Goal: Task Accomplishment & Management: Manage account settings

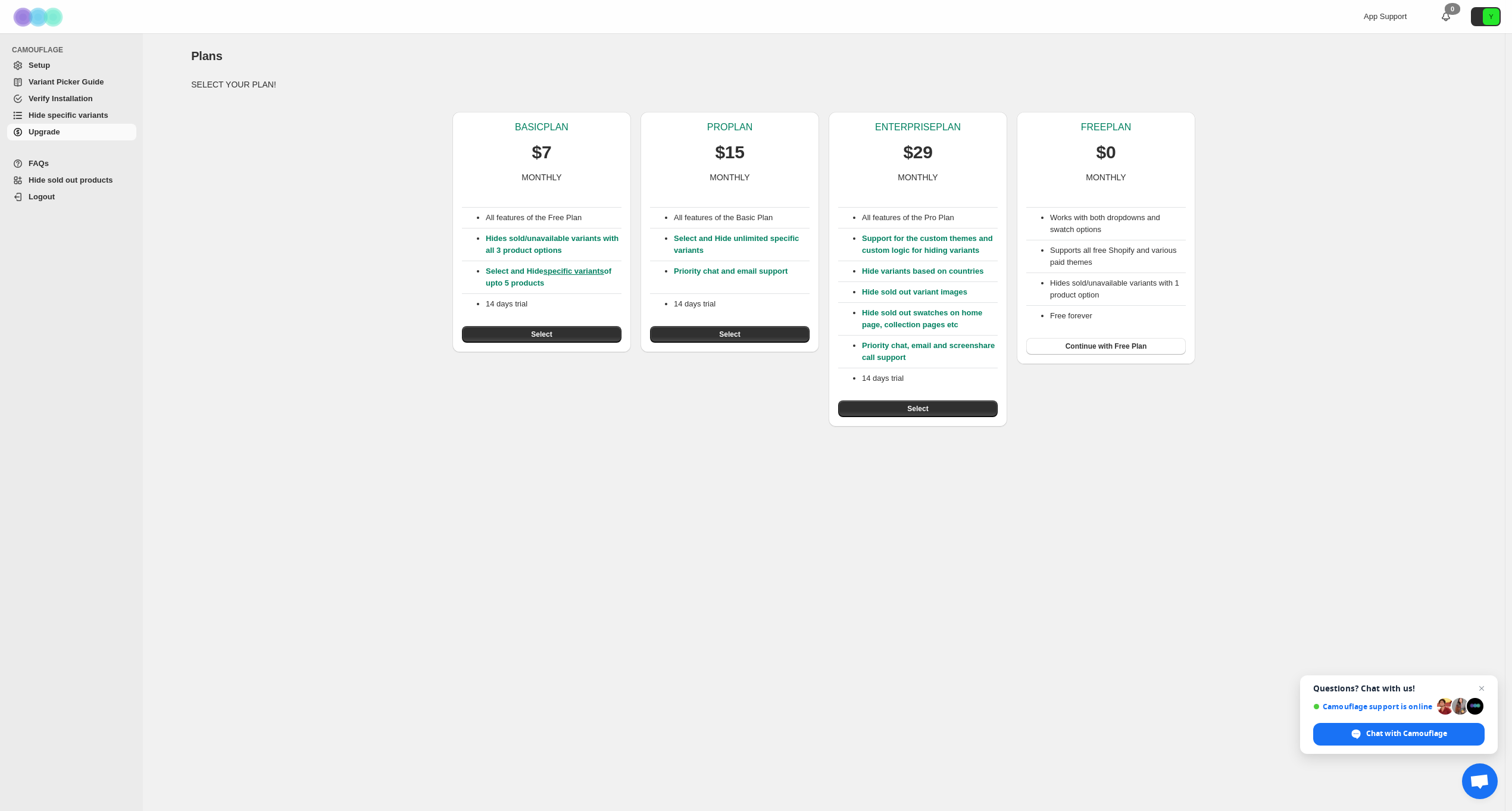
click at [63, 99] on span "Verify Installation" at bounding box center [60, 98] width 64 height 9
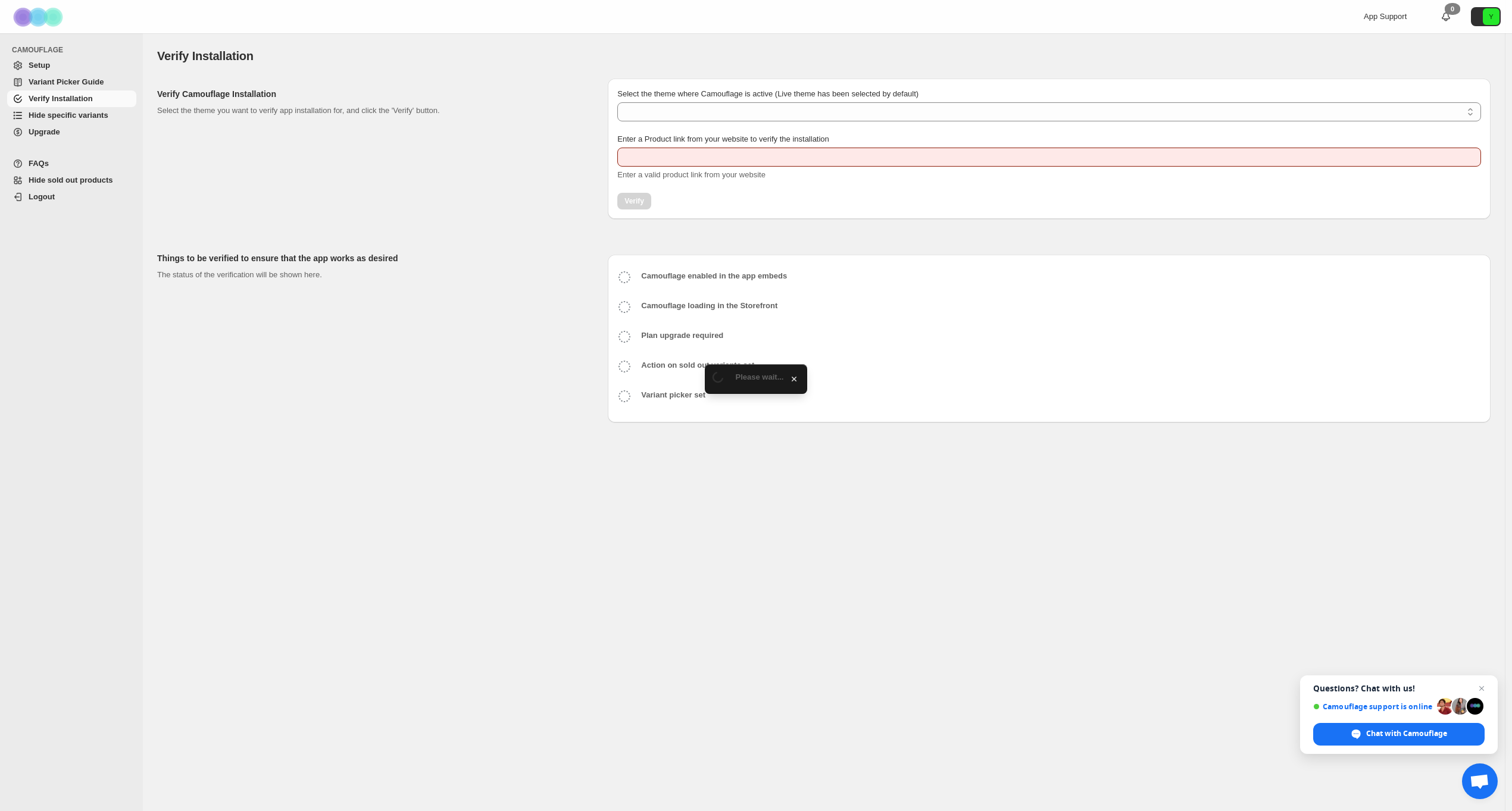
type input "**********"
select select "**********"
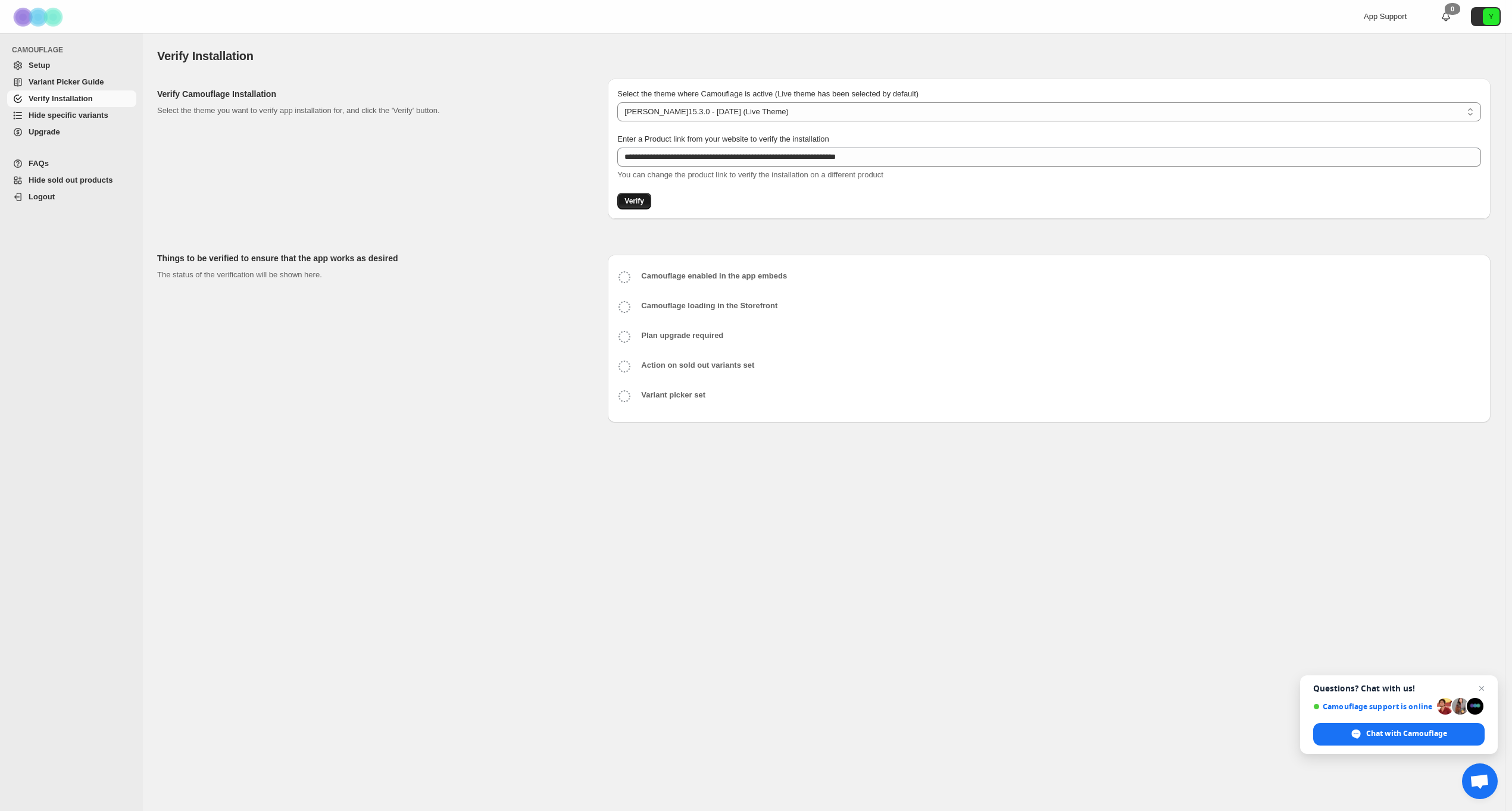
click at [640, 203] on span "Verify" at bounding box center [634, 202] width 19 height 10
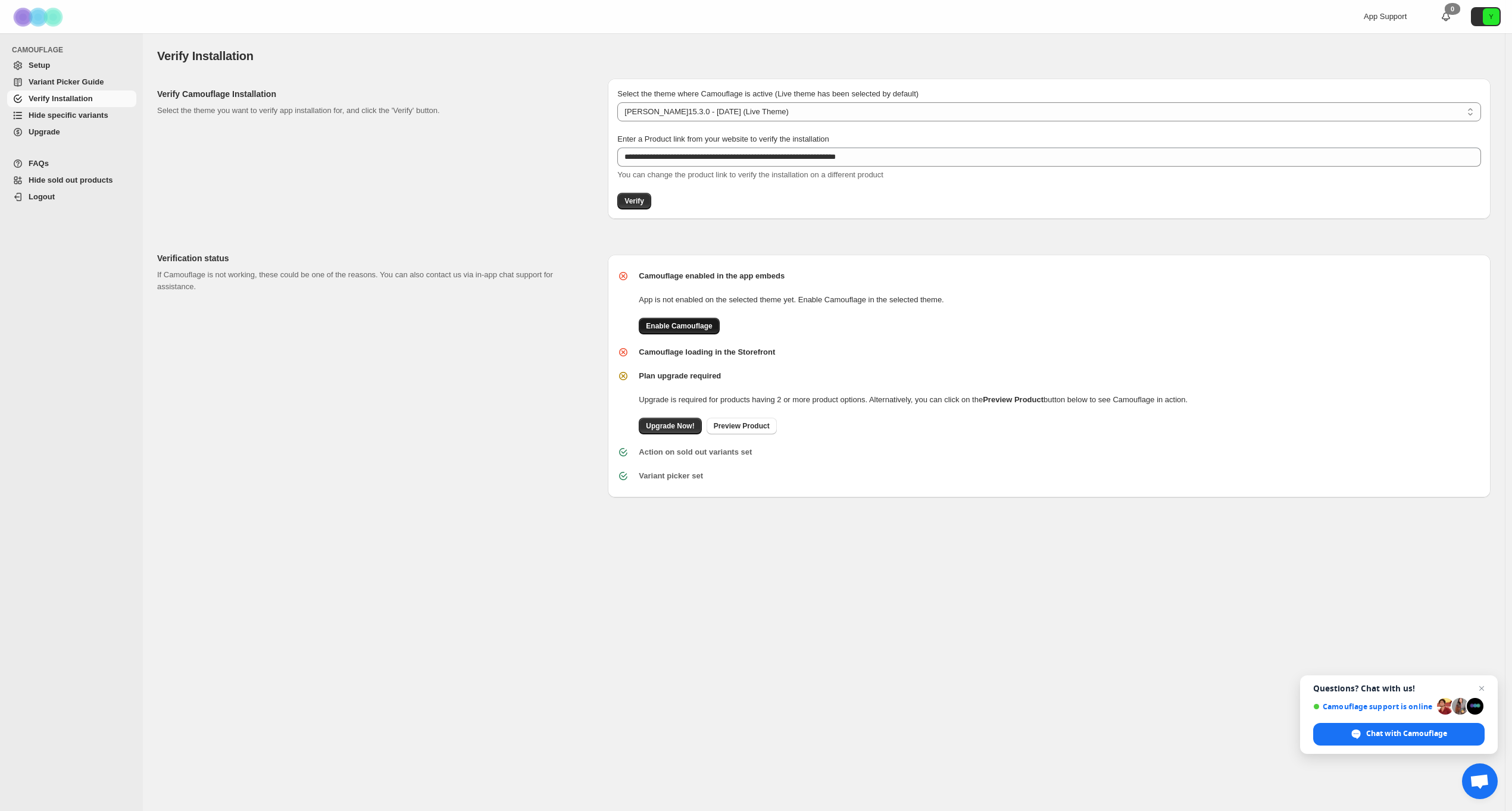
click at [695, 326] on span "Enable Camouflage" at bounding box center [679, 326] width 66 height 10
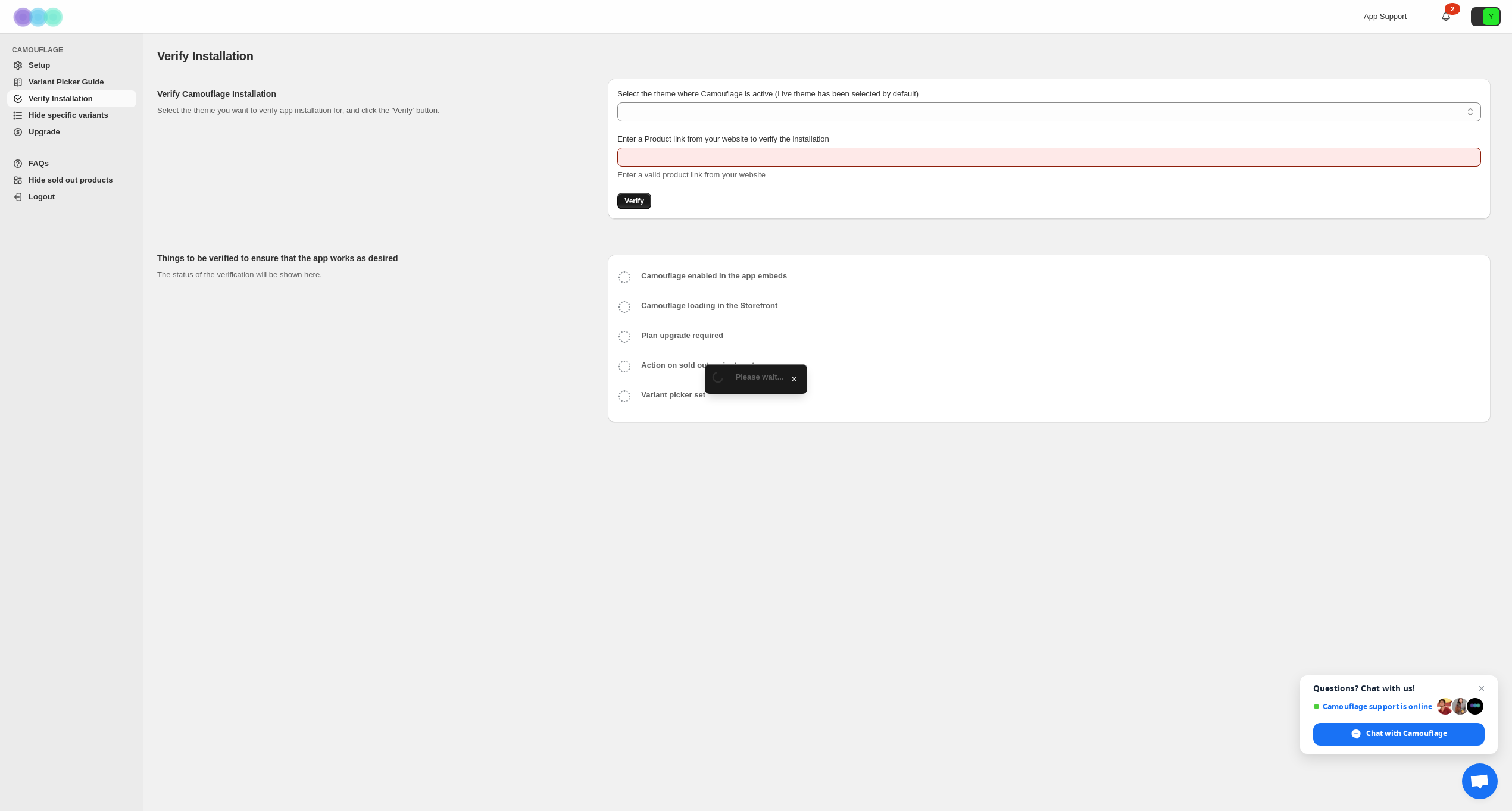
type input "**********"
select select "**********"
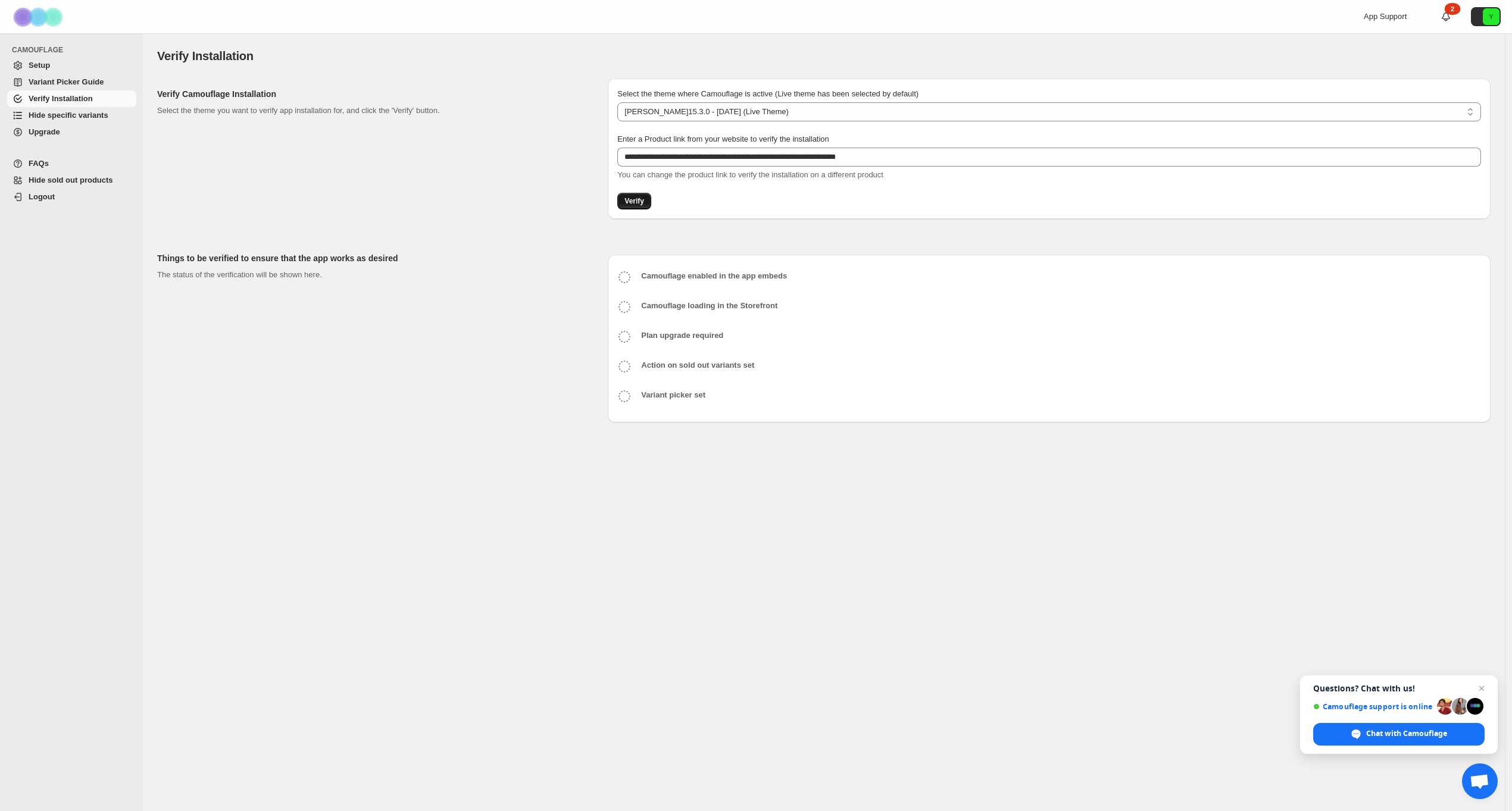
click at [633, 202] on span "Verify" at bounding box center [634, 202] width 19 height 10
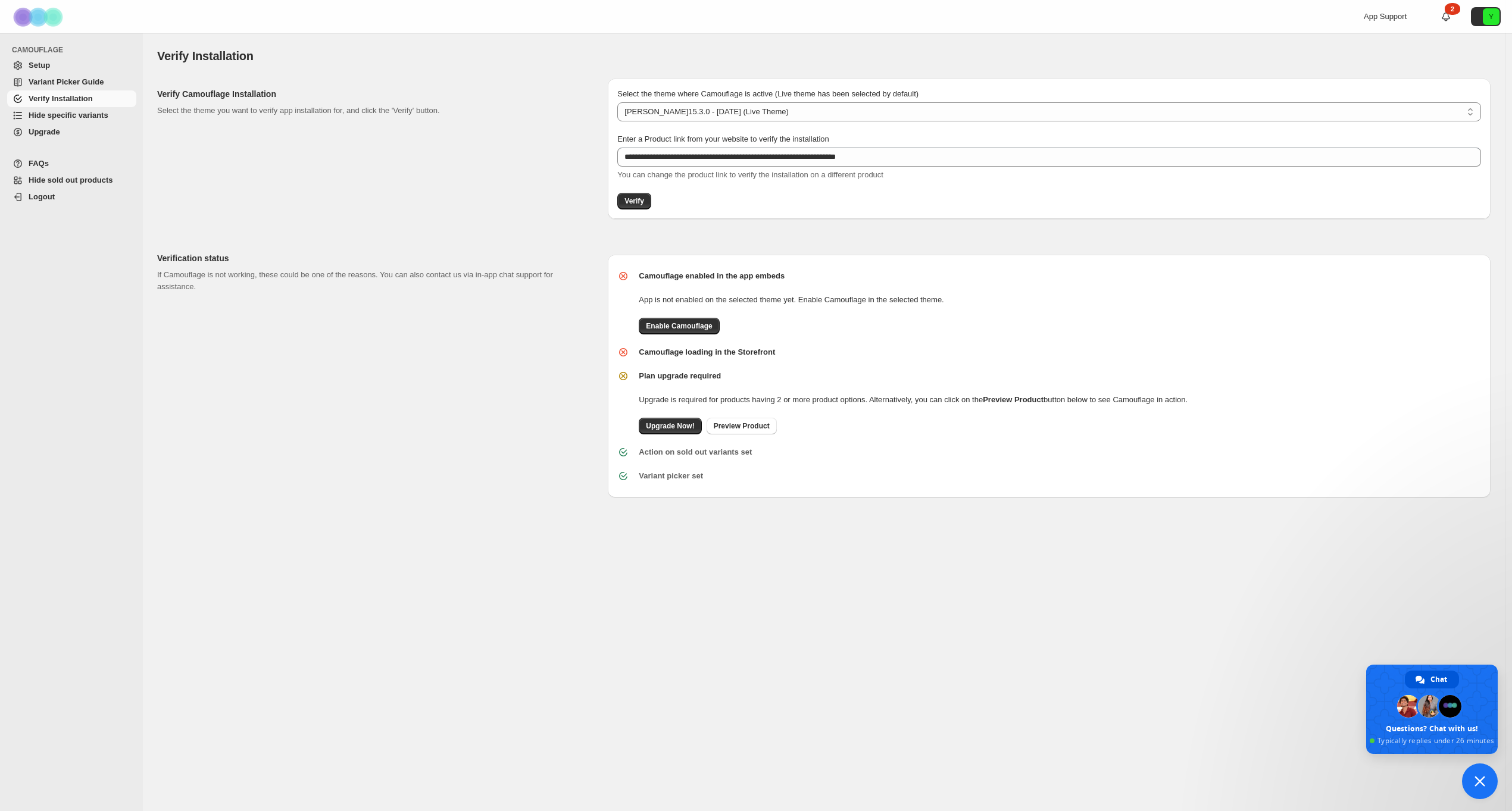
type textarea "**********"
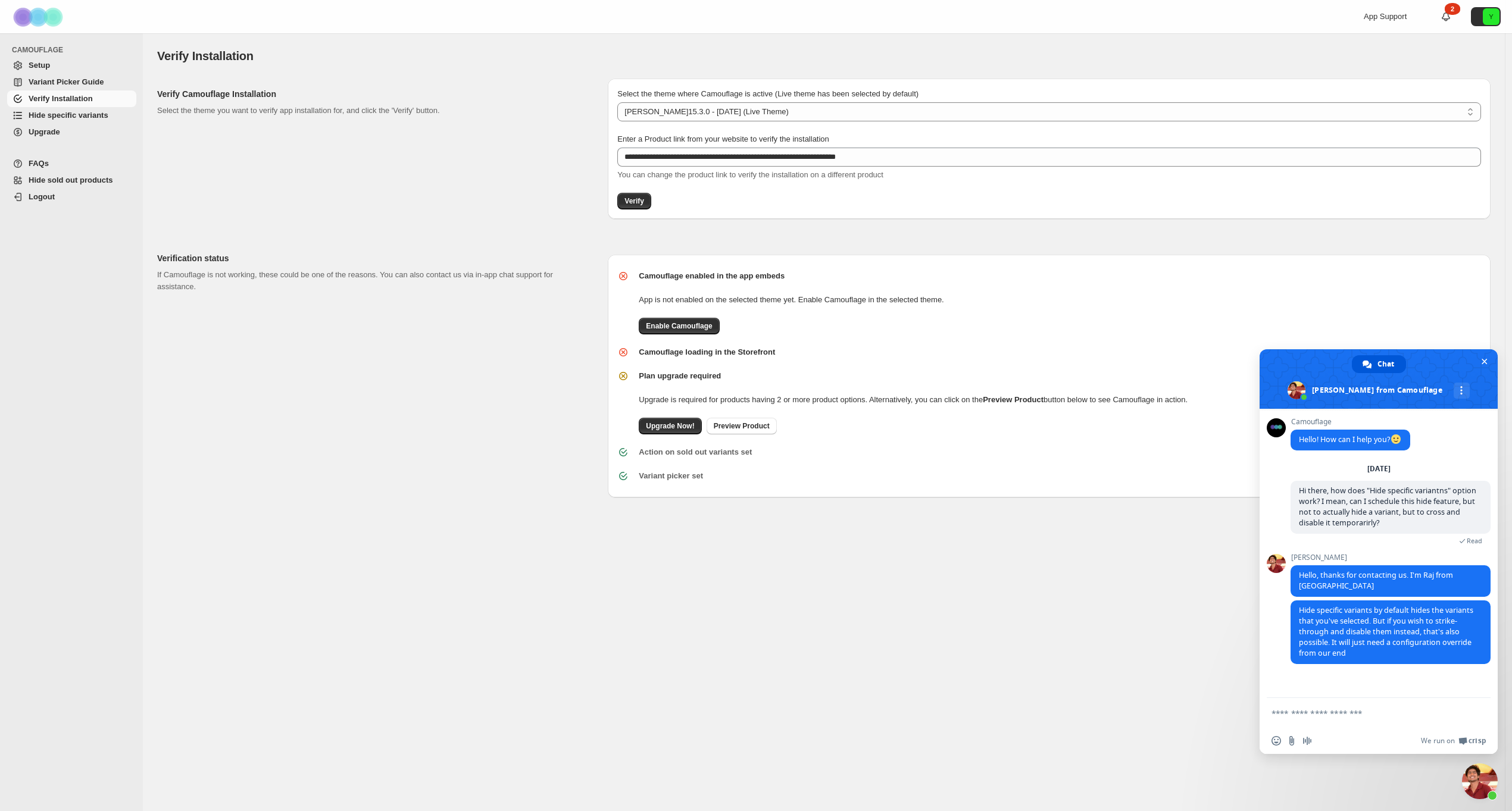
click at [739, 528] on div "**********" at bounding box center [824, 422] width 1362 height 778
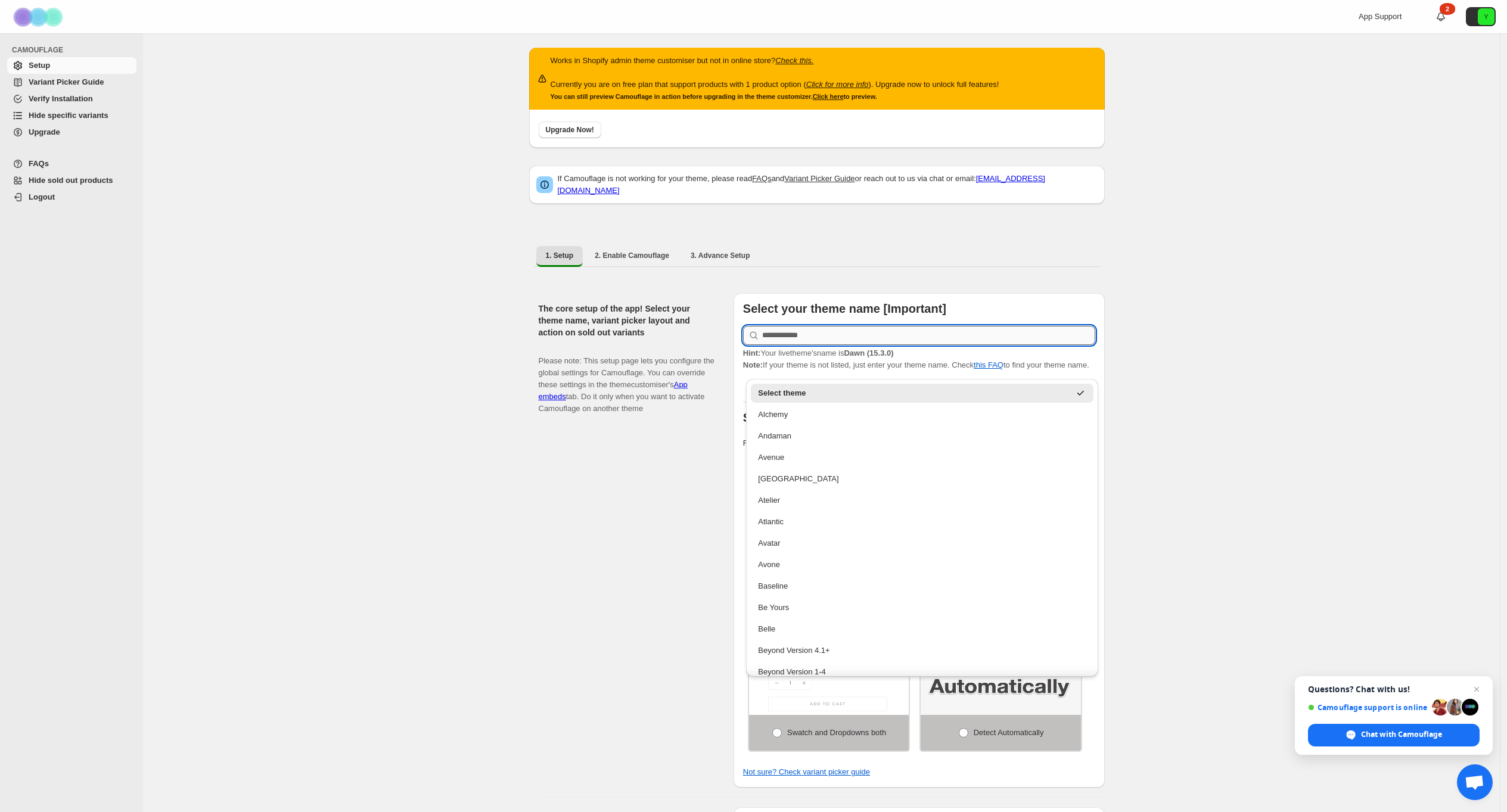
click at [823, 329] on input "text" at bounding box center [929, 335] width 333 height 19
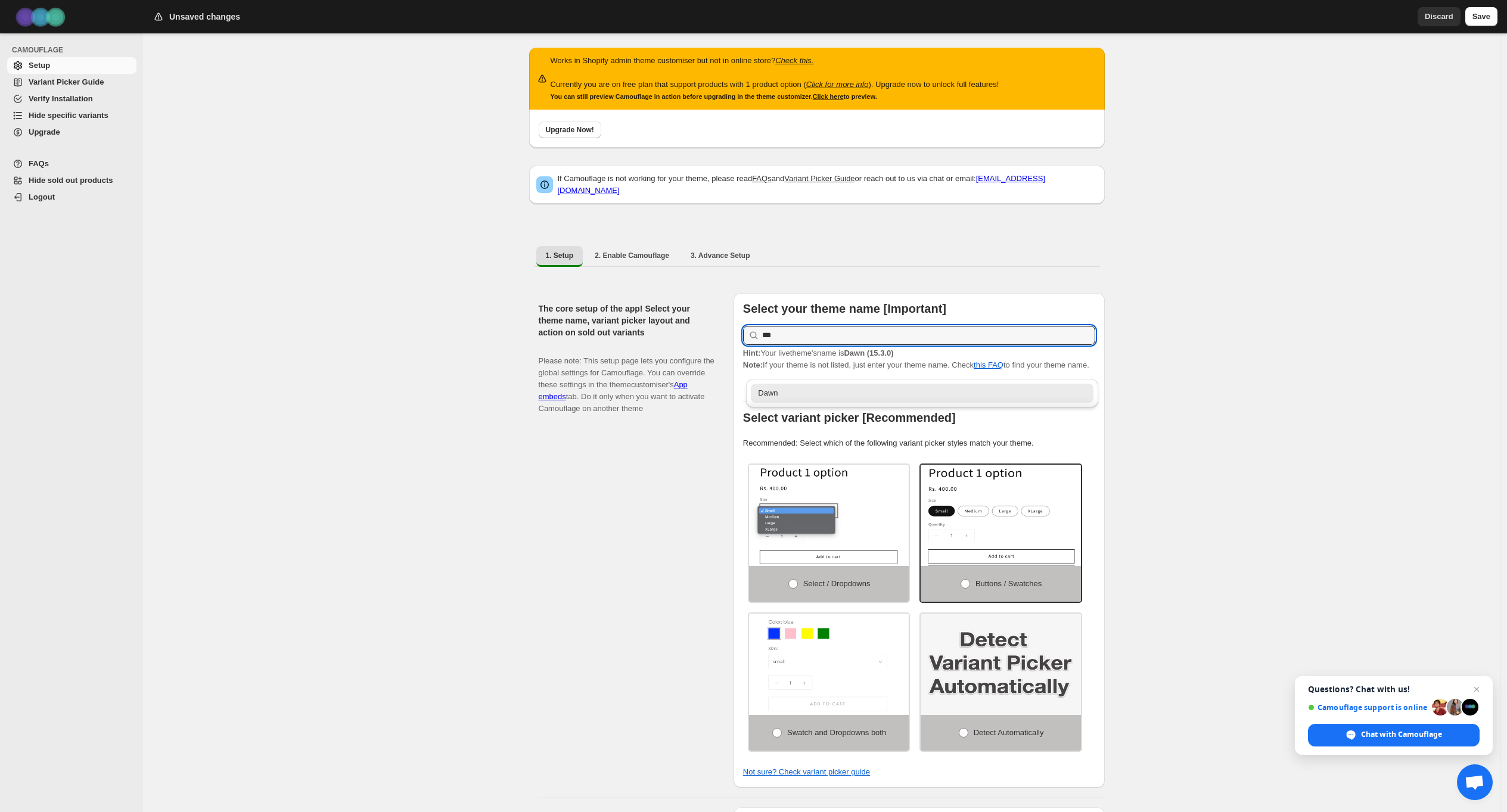
click at [795, 393] on div "Dawn" at bounding box center [922, 393] width 328 height 12
type input "****"
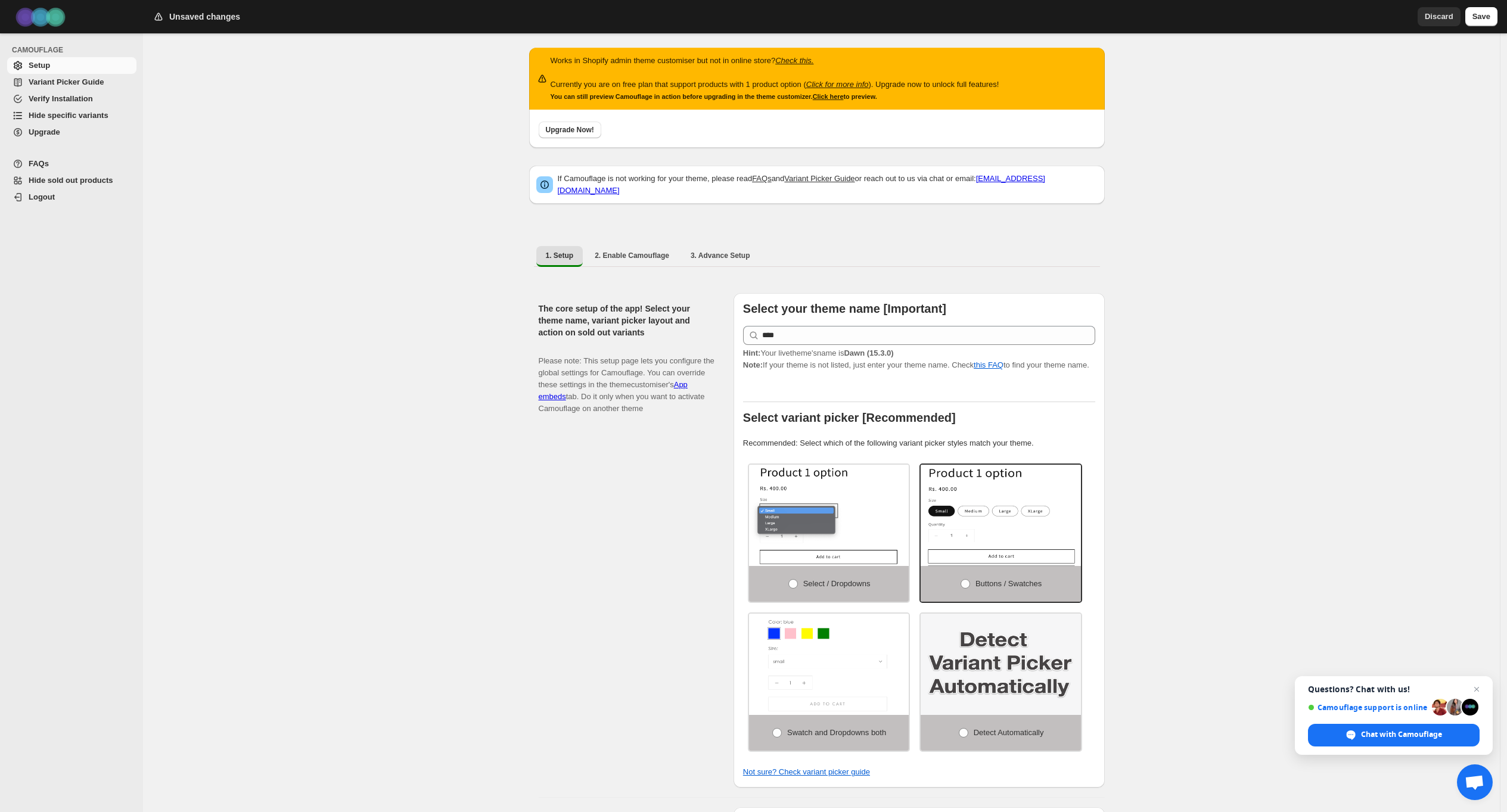
click at [1144, 424] on div "Works in Shopify admin theme customiser but not in online store? Check this. Cu…" at bounding box center [822, 758] width 1357 height 1450
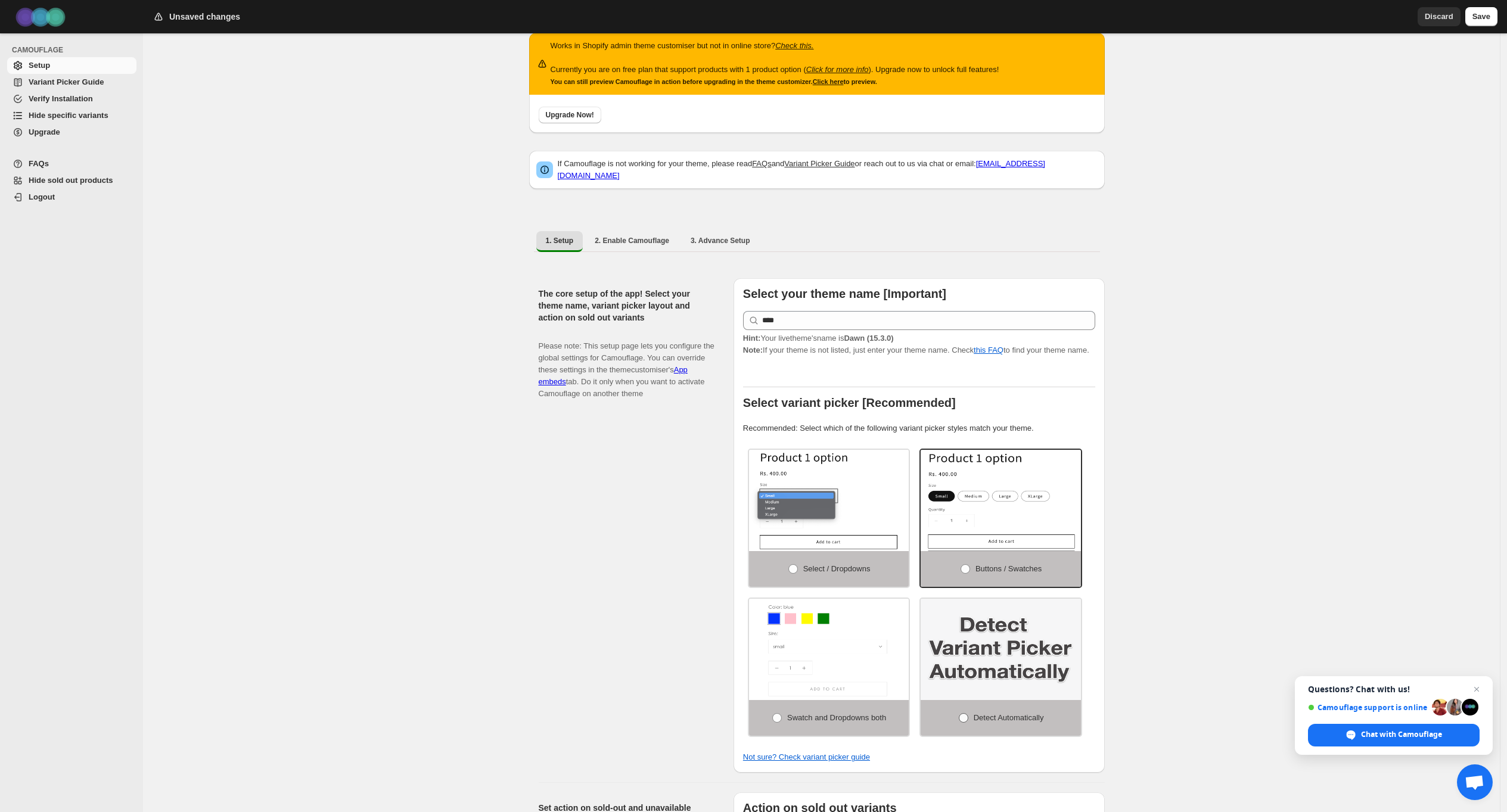
click at [1044, 721] on span "Detect Automatically" at bounding box center [1009, 717] width 70 height 9
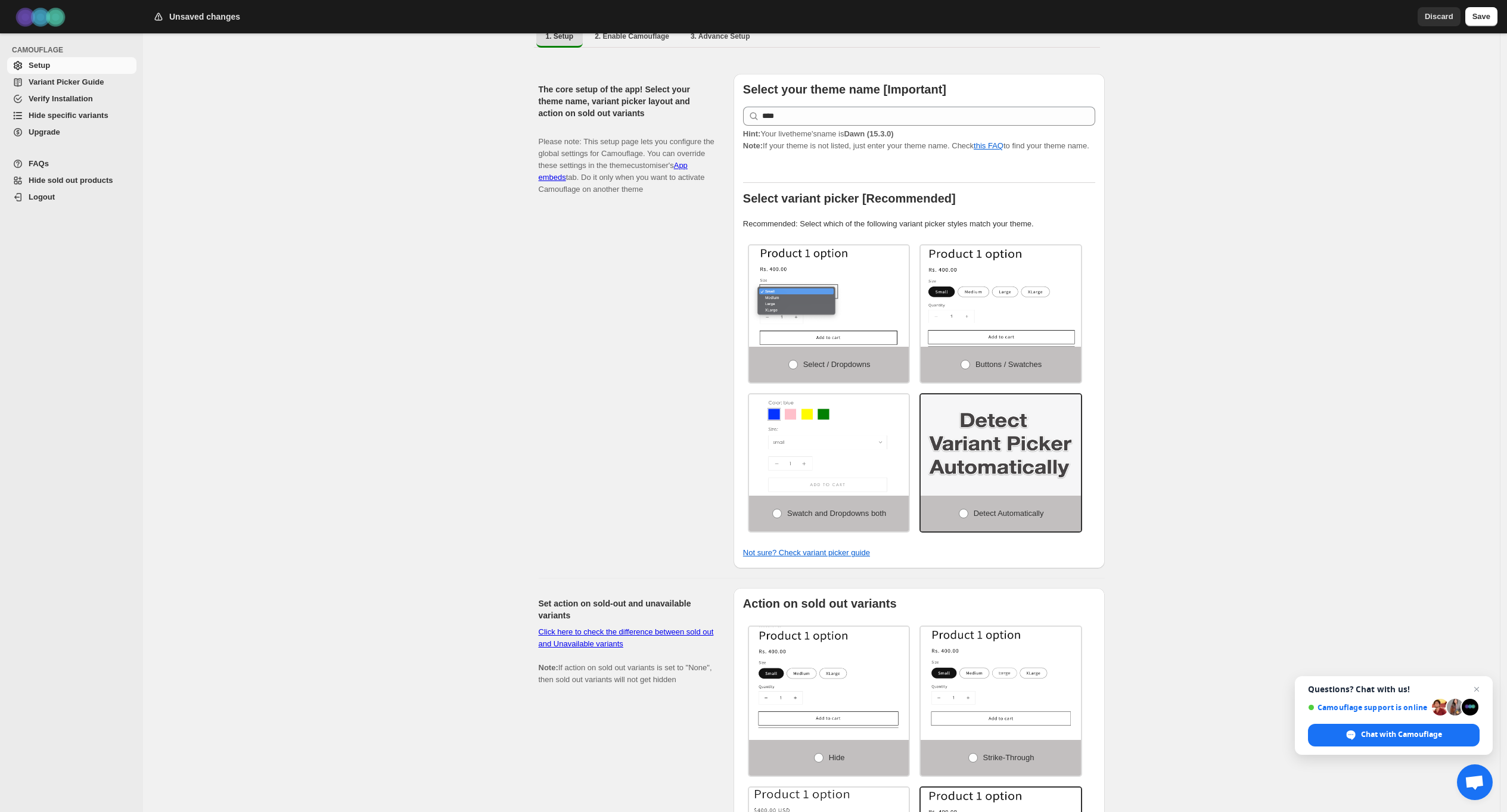
scroll to position [429, 0]
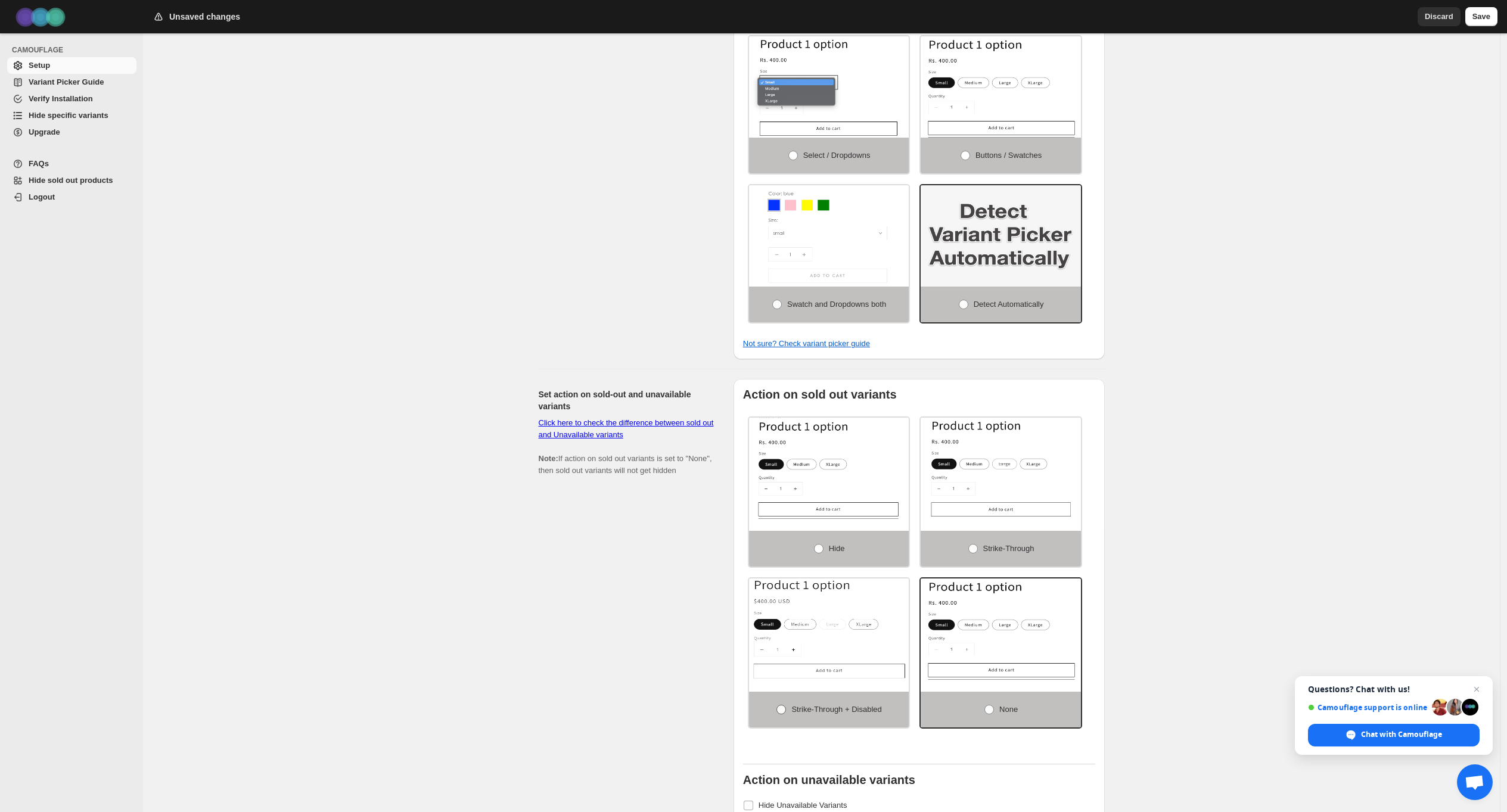
click at [881, 711] on span "Strike-through + Disabled" at bounding box center [836, 709] width 90 height 9
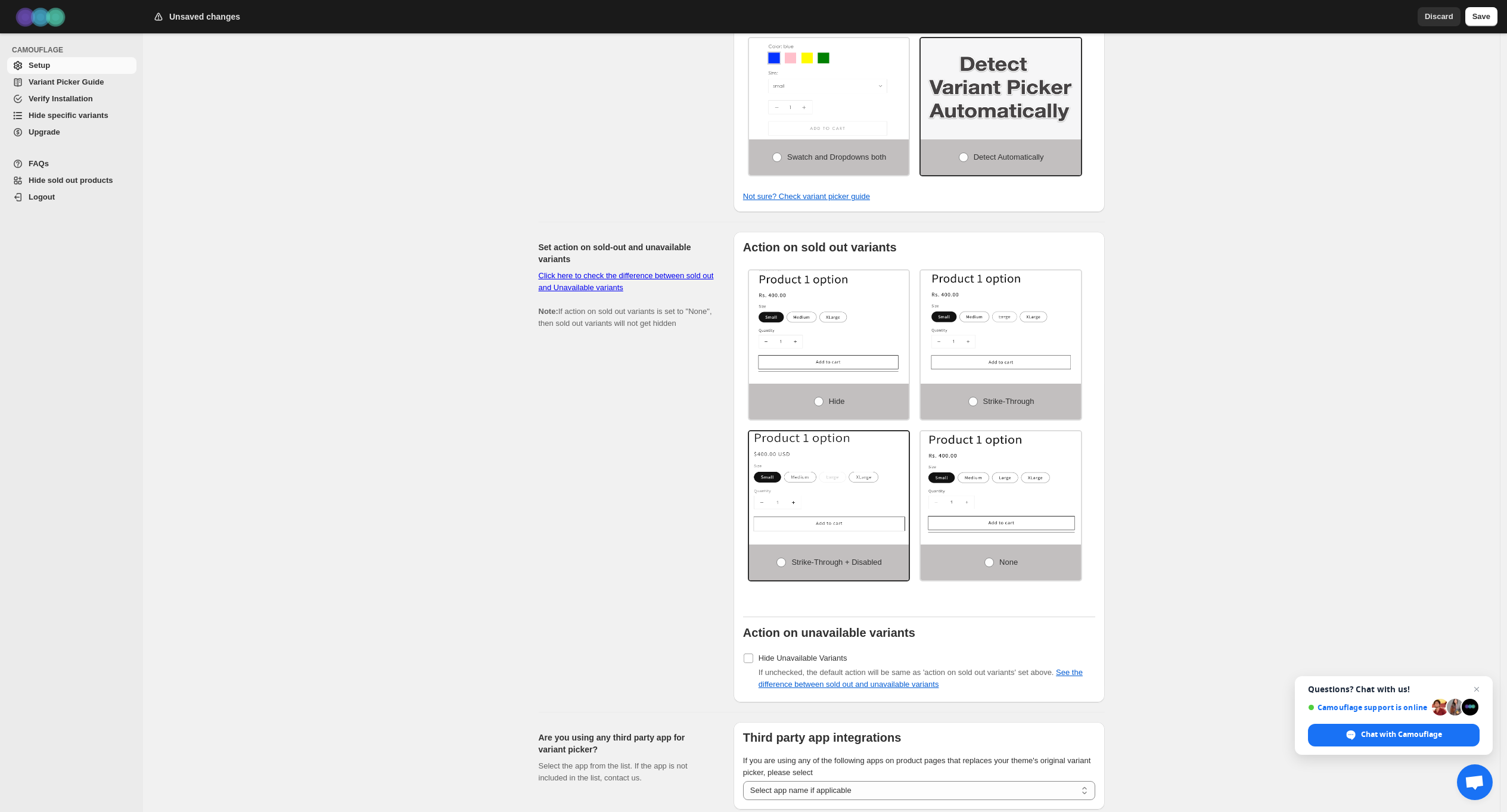
scroll to position [674, 0]
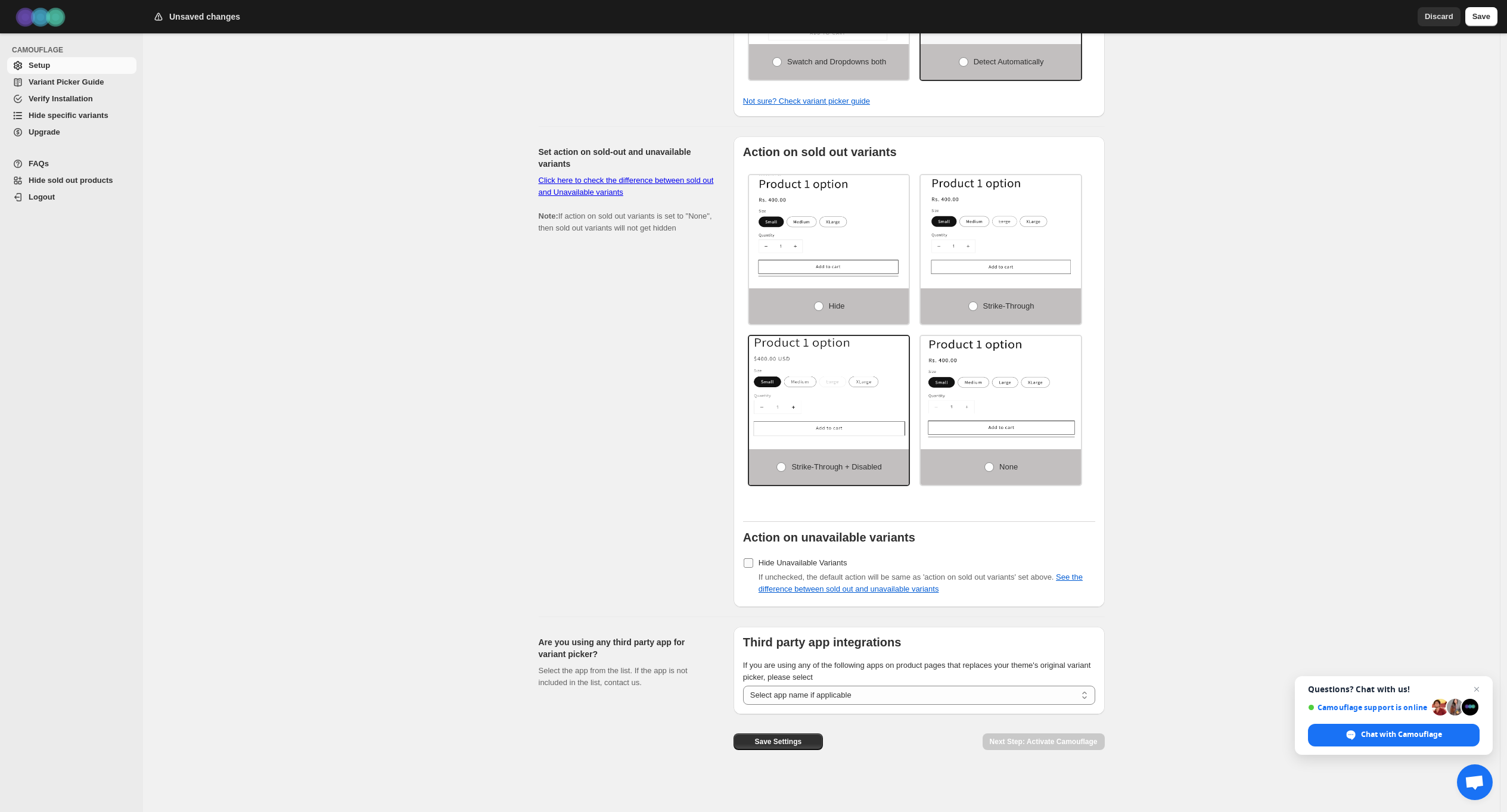
click at [840, 562] on span "Hide Unavailable Variants" at bounding box center [802, 562] width 89 height 9
click at [838, 563] on span "Hide Unavailable Variants" at bounding box center [802, 562] width 89 height 9
click at [1134, 525] on div "Works in Shopify admin theme customiser but not in online store? Check this. Cu…" at bounding box center [822, 88] width 1357 height 1450
click at [788, 742] on span "Save Settings" at bounding box center [778, 742] width 47 height 10
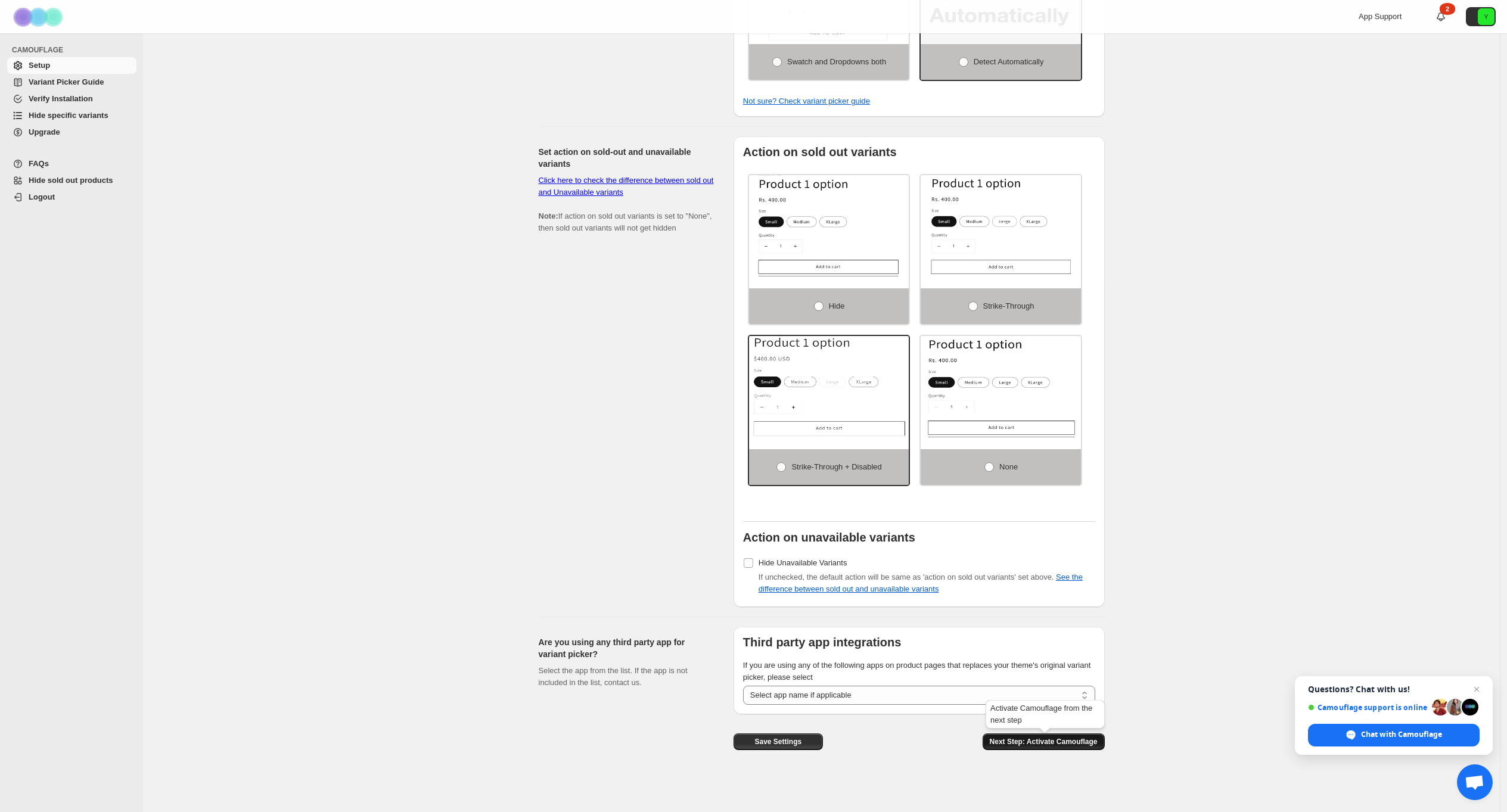
click at [1061, 739] on span "Next Step: Activate Camouflage" at bounding box center [1044, 742] width 108 height 10
select select "**********"
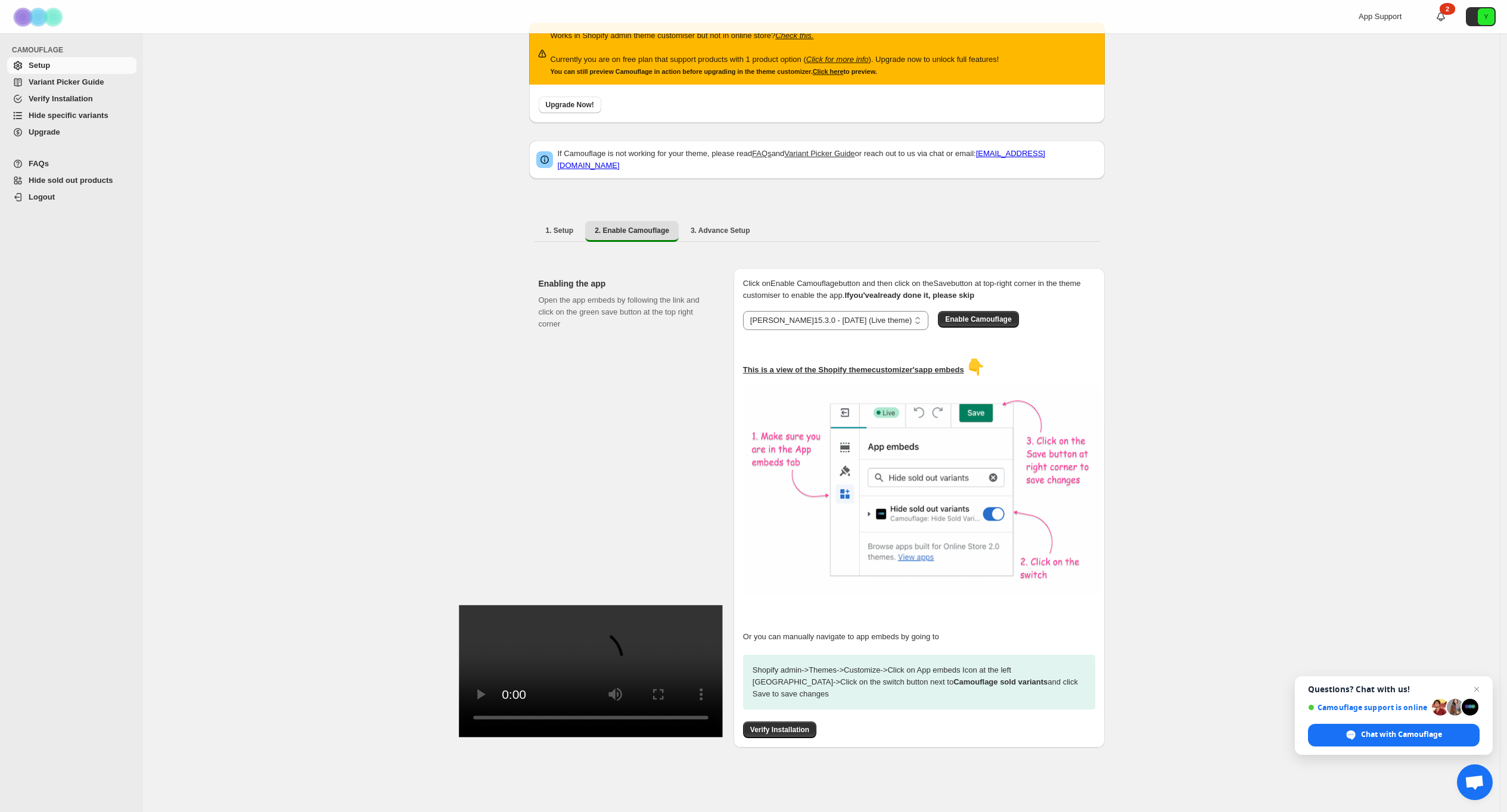
scroll to position [18, 0]
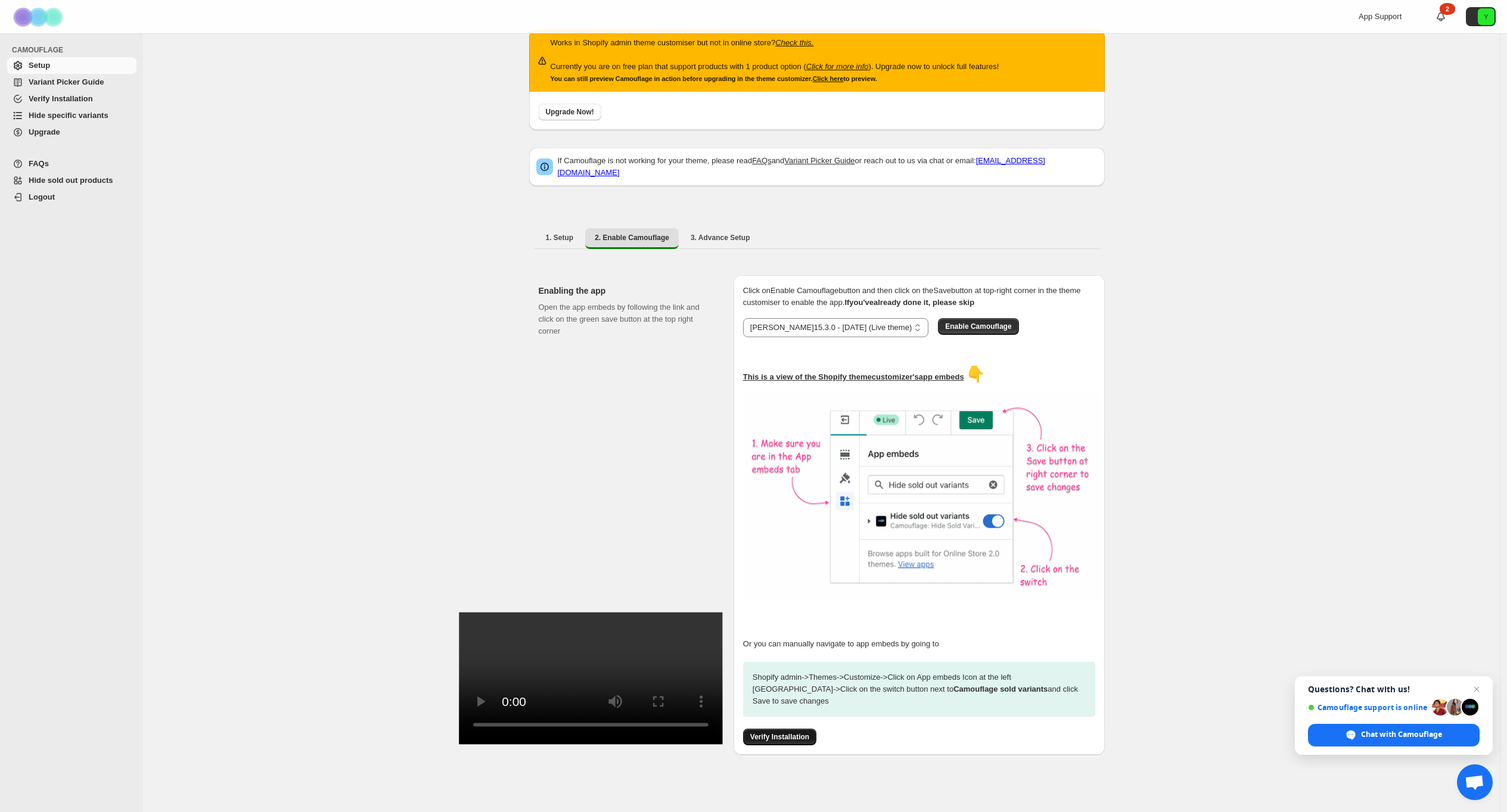
click at [769, 733] on span "Verify Installation" at bounding box center [780, 738] width 59 height 10
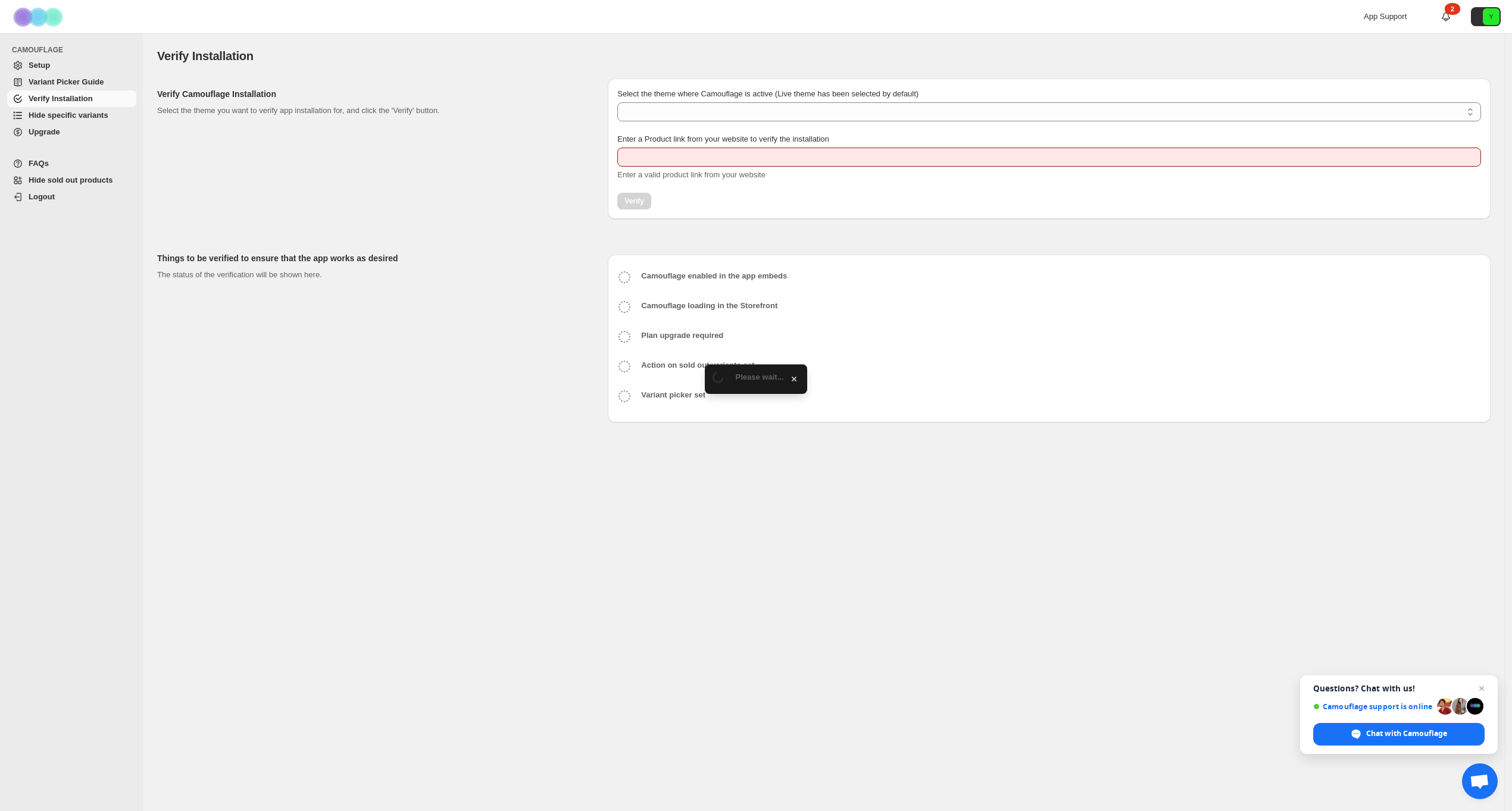
type input "**********"
select select "**********"
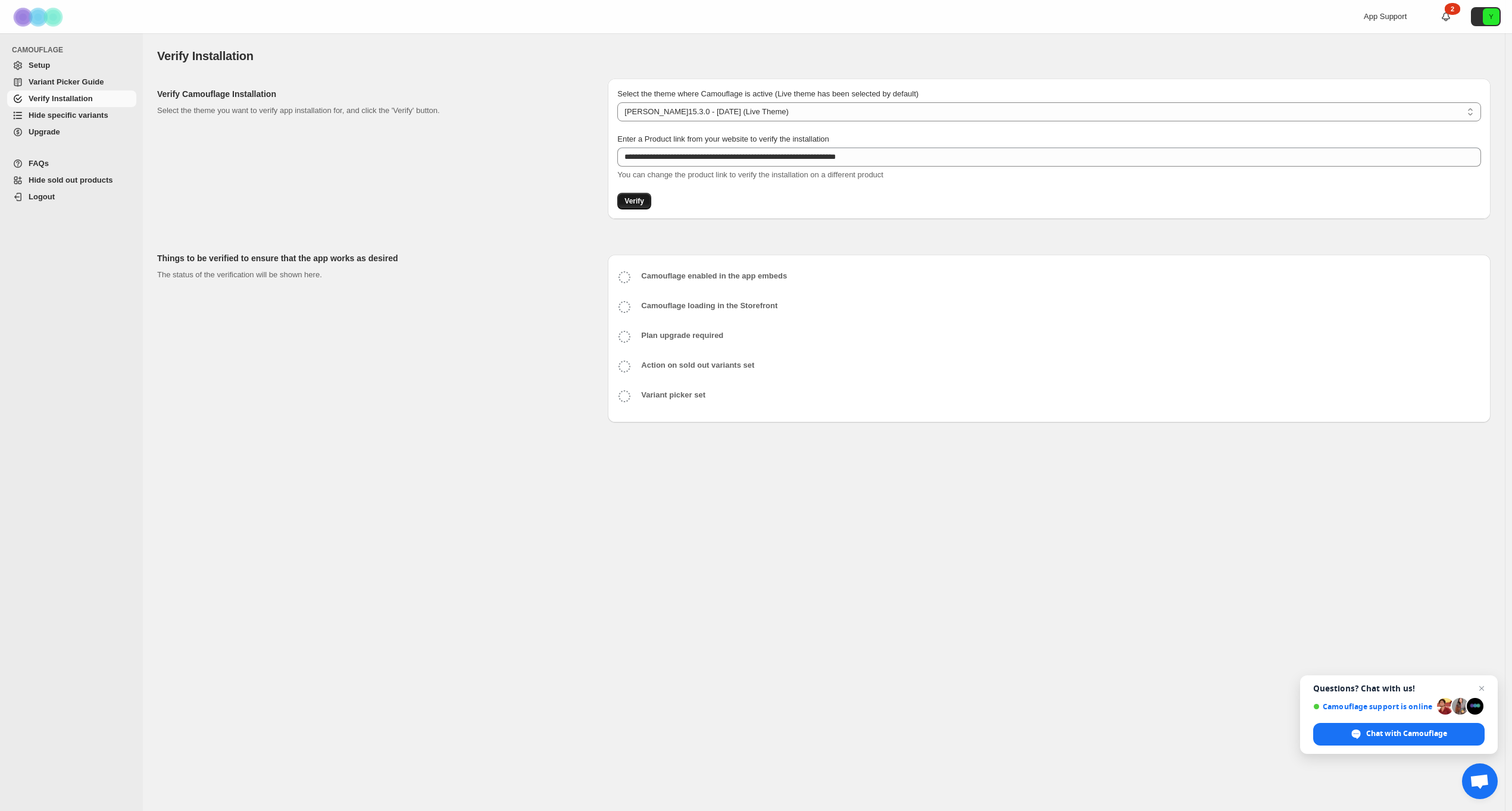
click at [640, 203] on span "Verify" at bounding box center [634, 202] width 19 height 10
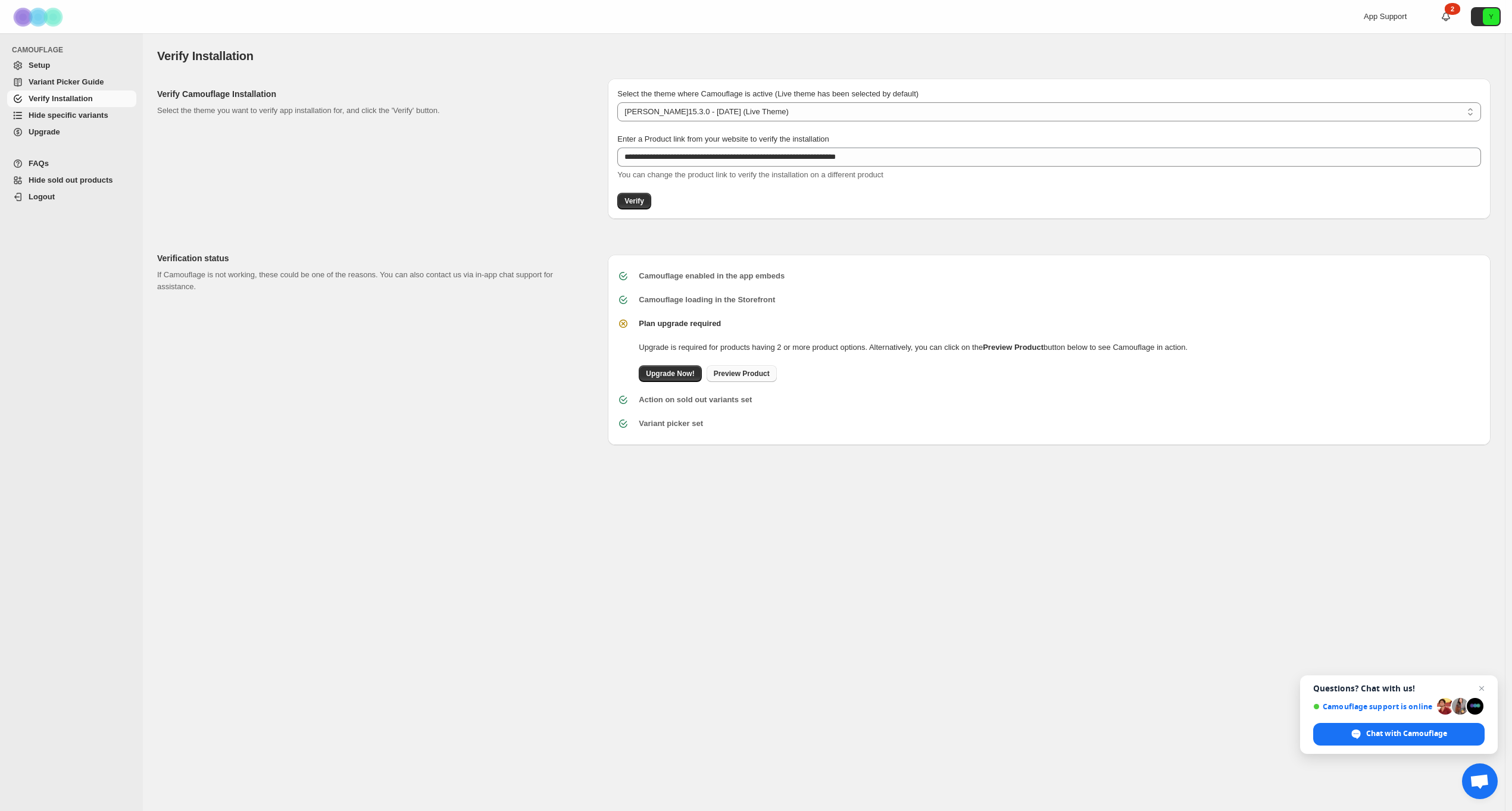
click at [747, 377] on span "Preview Product" at bounding box center [741, 374] width 55 height 10
click at [63, 118] on span "Hide specific variants" at bounding box center [68, 115] width 80 height 9
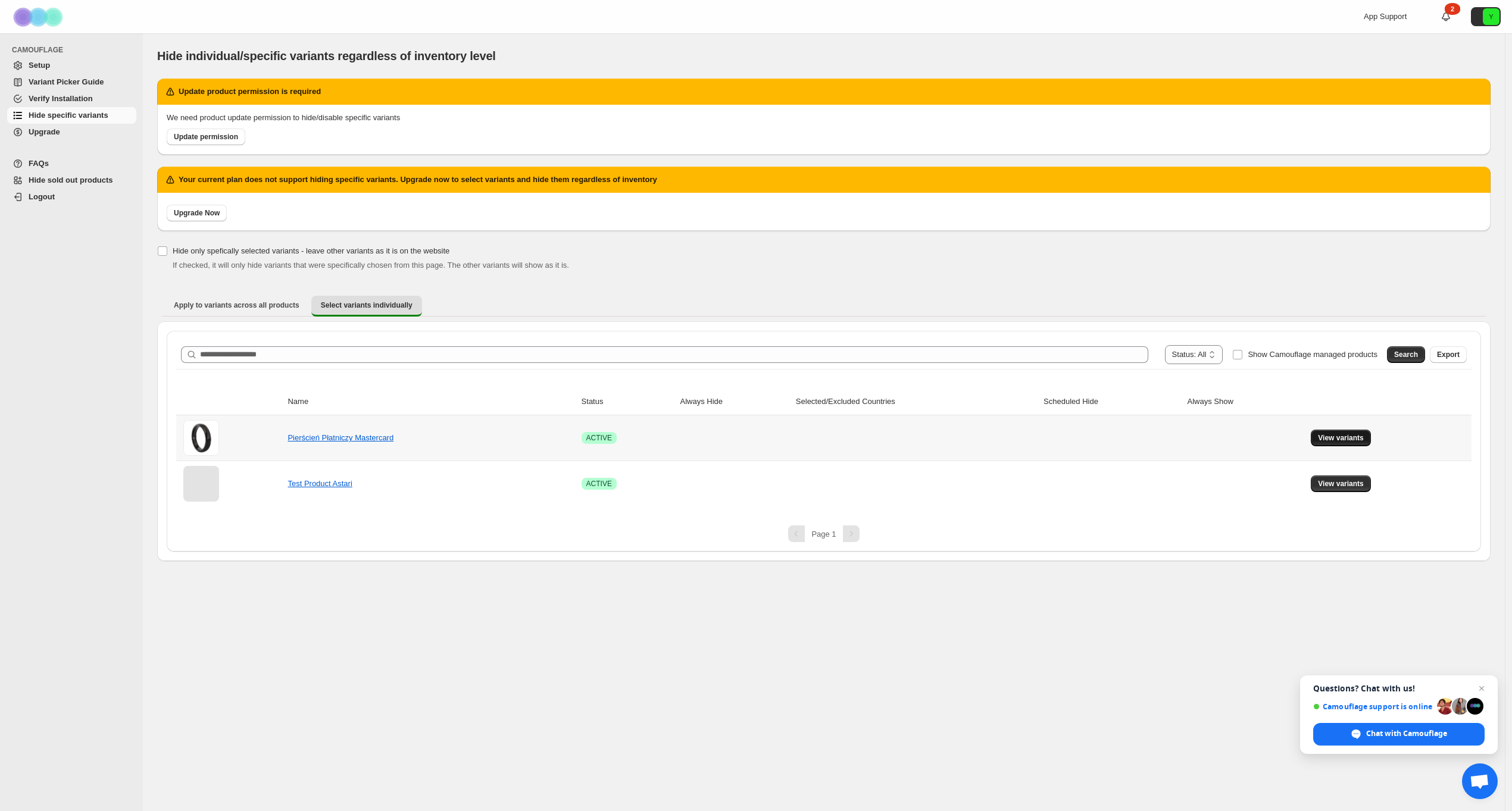
click at [1329, 437] on span "View variants" at bounding box center [1341, 438] width 46 height 10
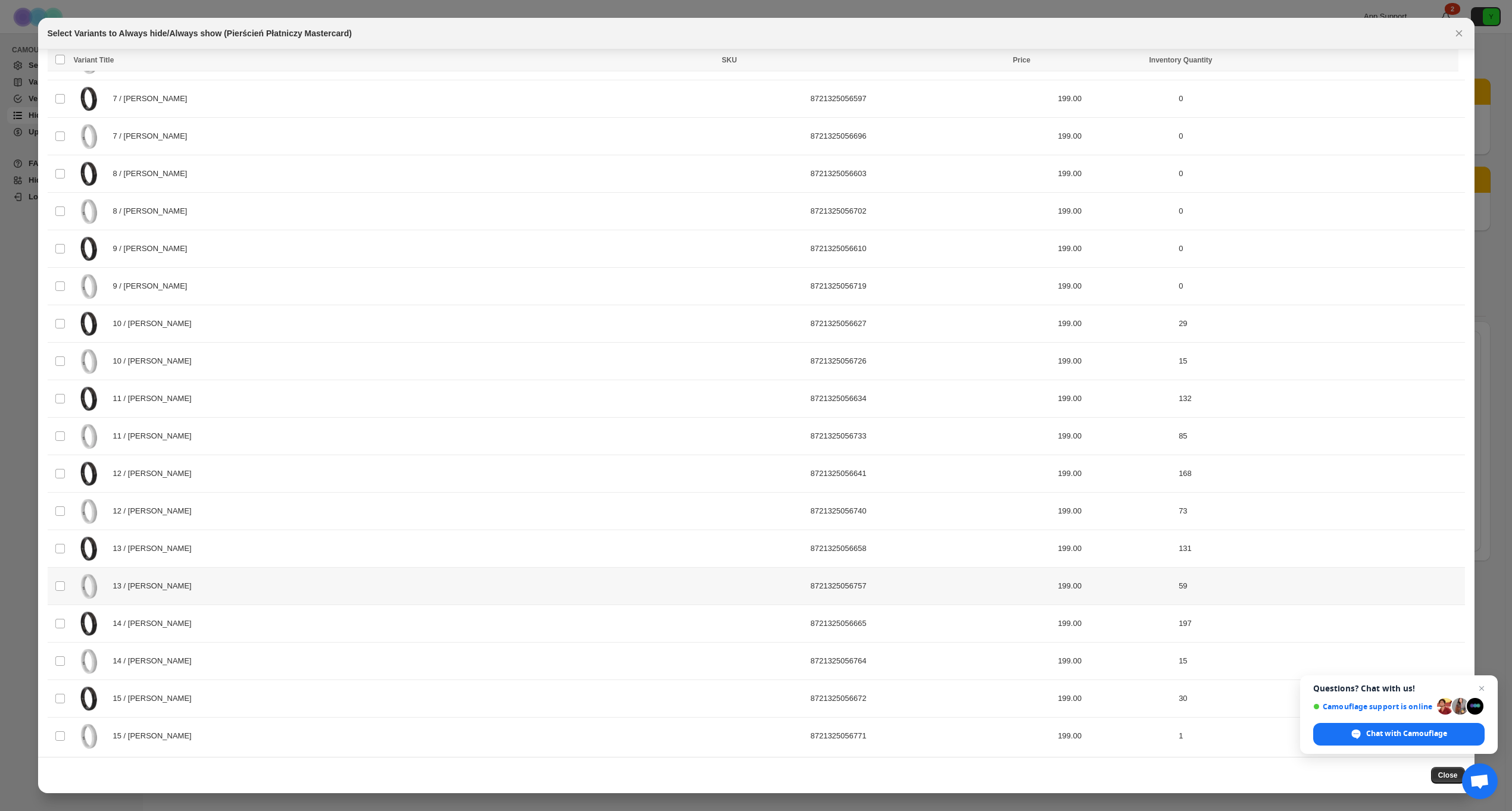
scroll to position [182, 0]
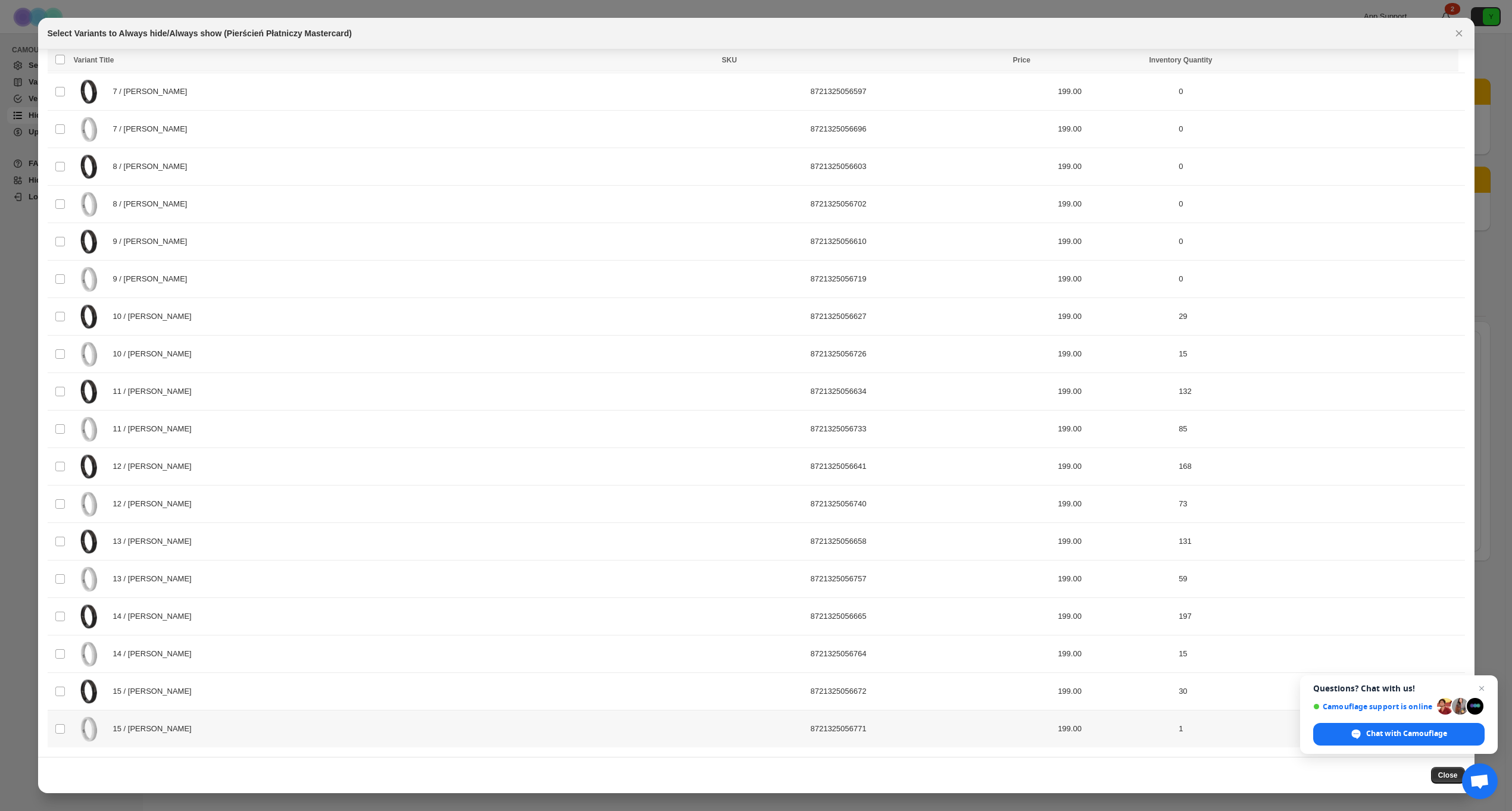
click at [323, 729] on div "15 / [PERSON_NAME]" at bounding box center [439, 729] width 730 height 30
click at [1481, 687] on span "Open chat" at bounding box center [1482, 688] width 15 height 15
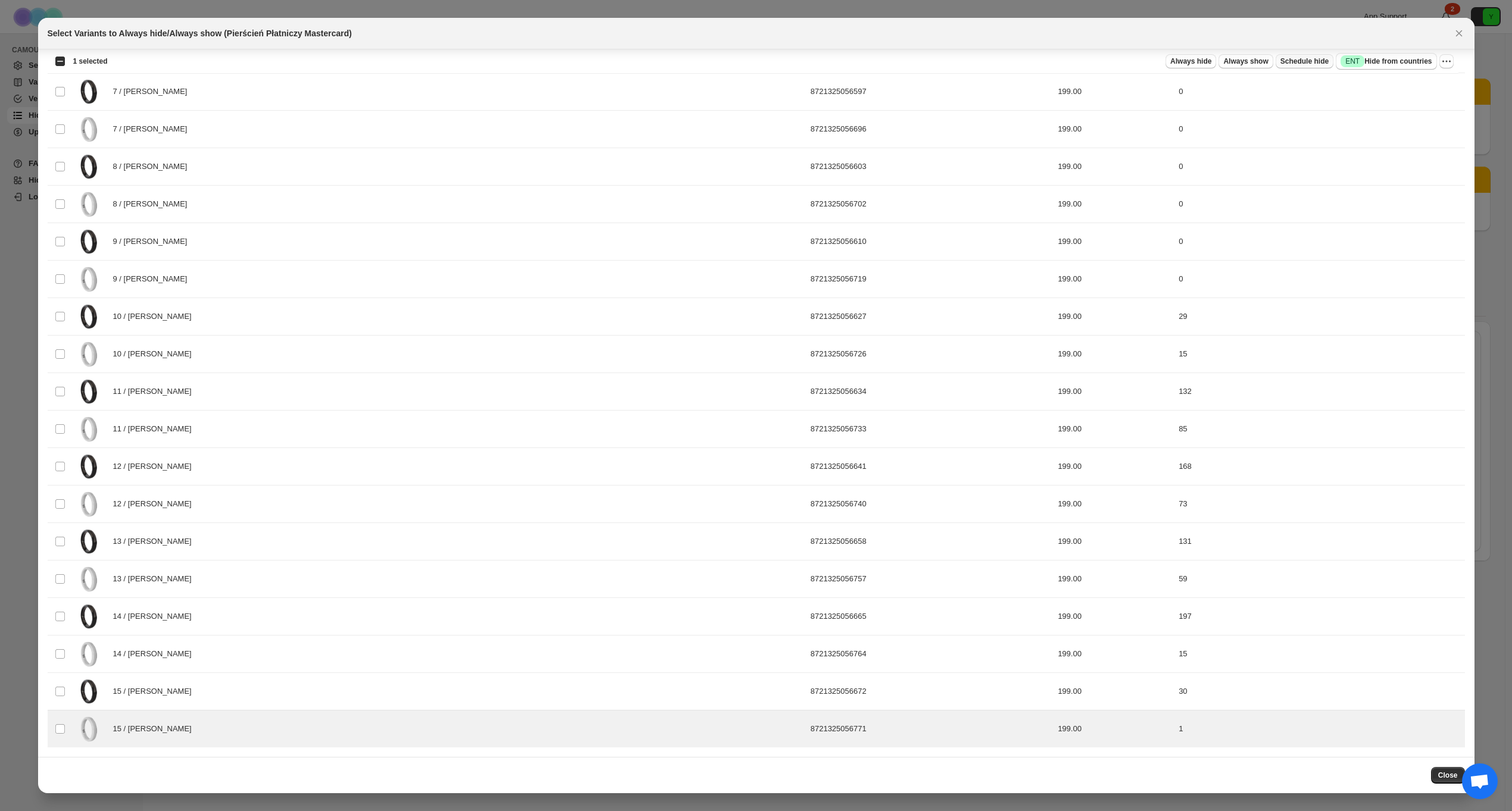
click at [1305, 63] on span "Schedule hide" at bounding box center [1305, 61] width 49 height 10
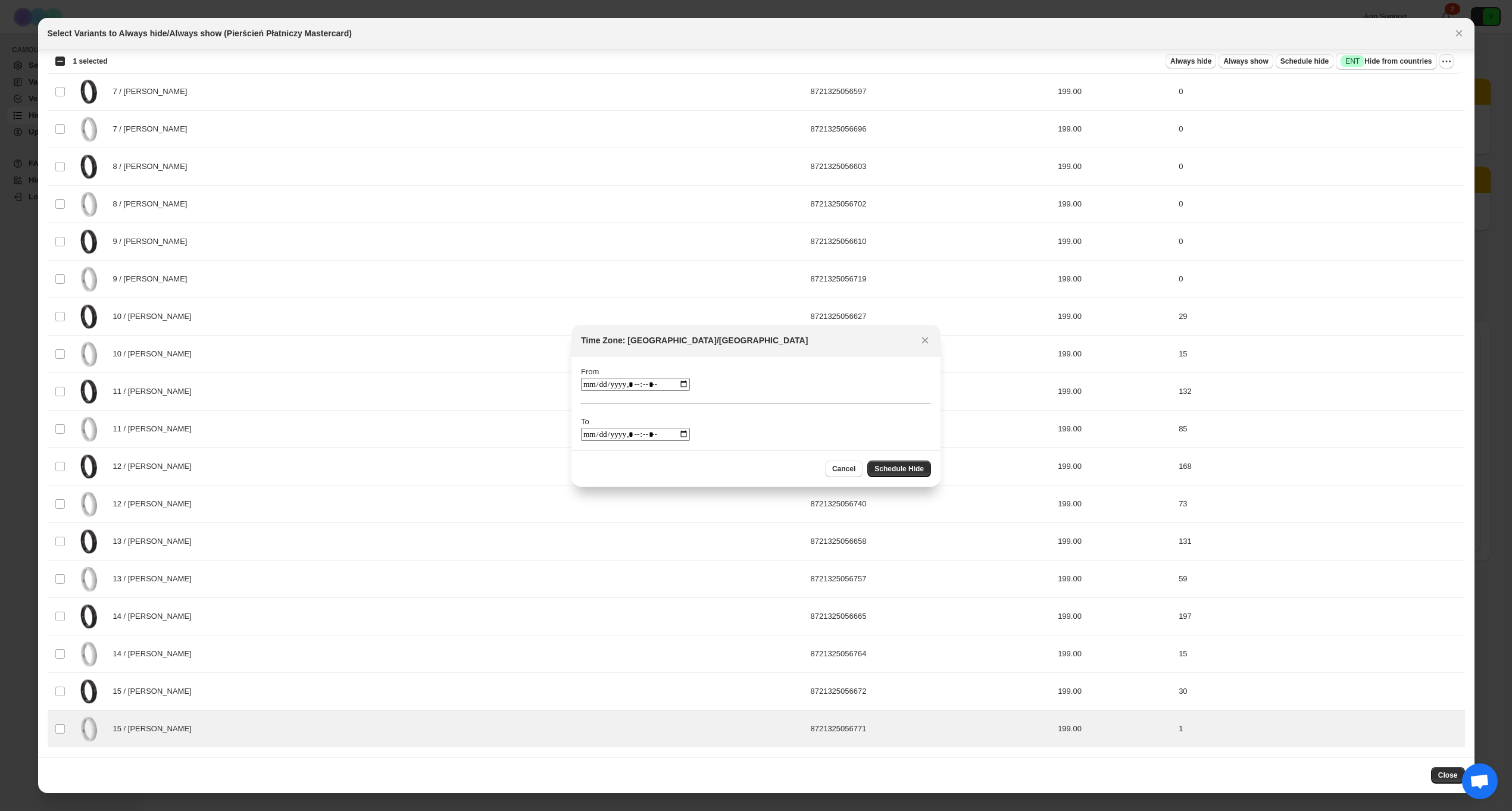
click at [682, 384] on input ":r11:" at bounding box center [636, 384] width 109 height 13
type input "**********"
click at [828, 383] on div "From To" at bounding box center [756, 403] width 350 height 75
click at [684, 437] on input ":r11:" at bounding box center [636, 434] width 109 height 13
type input "**********"
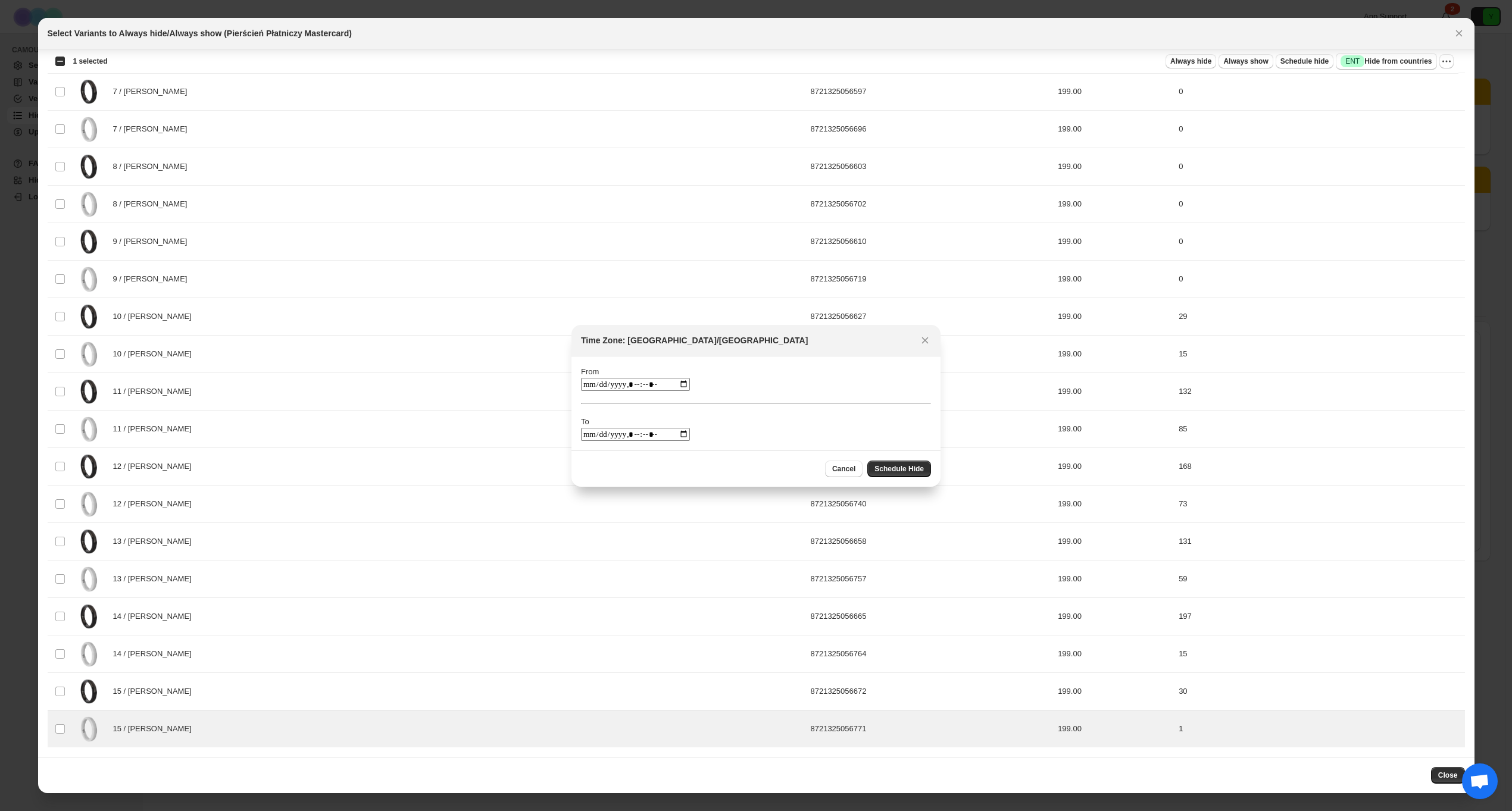
click at [811, 424] on div "From To" at bounding box center [756, 403] width 350 height 75
click at [890, 467] on span "Schedule Hide" at bounding box center [899, 469] width 50 height 10
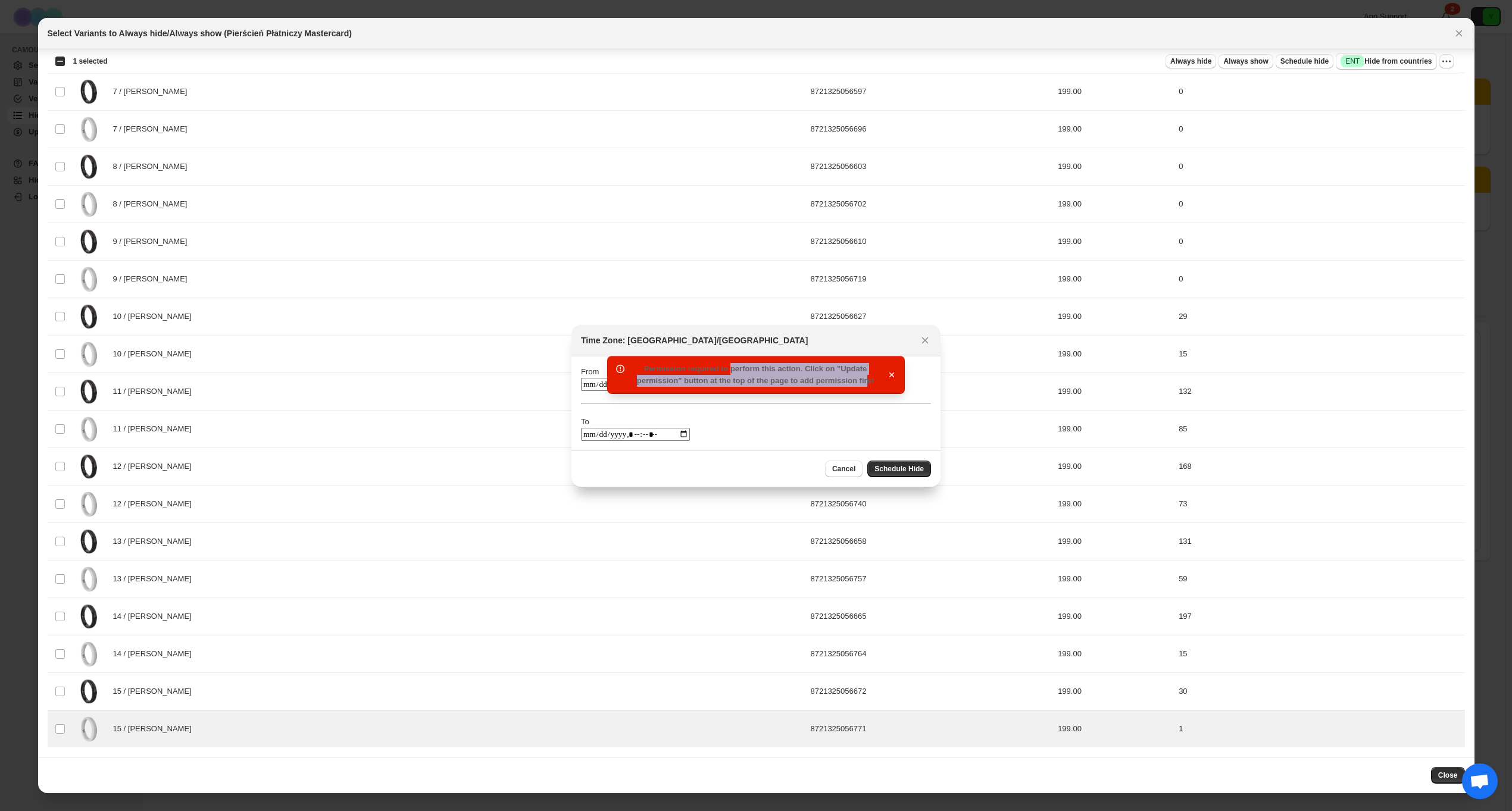
drag, startPoint x: 729, startPoint y: 365, endPoint x: 867, endPoint y: 387, distance: 139.7
click at [867, 387] on div "Permission required to perform this action. Click on "Update permission" button…" at bounding box center [756, 375] width 263 height 23
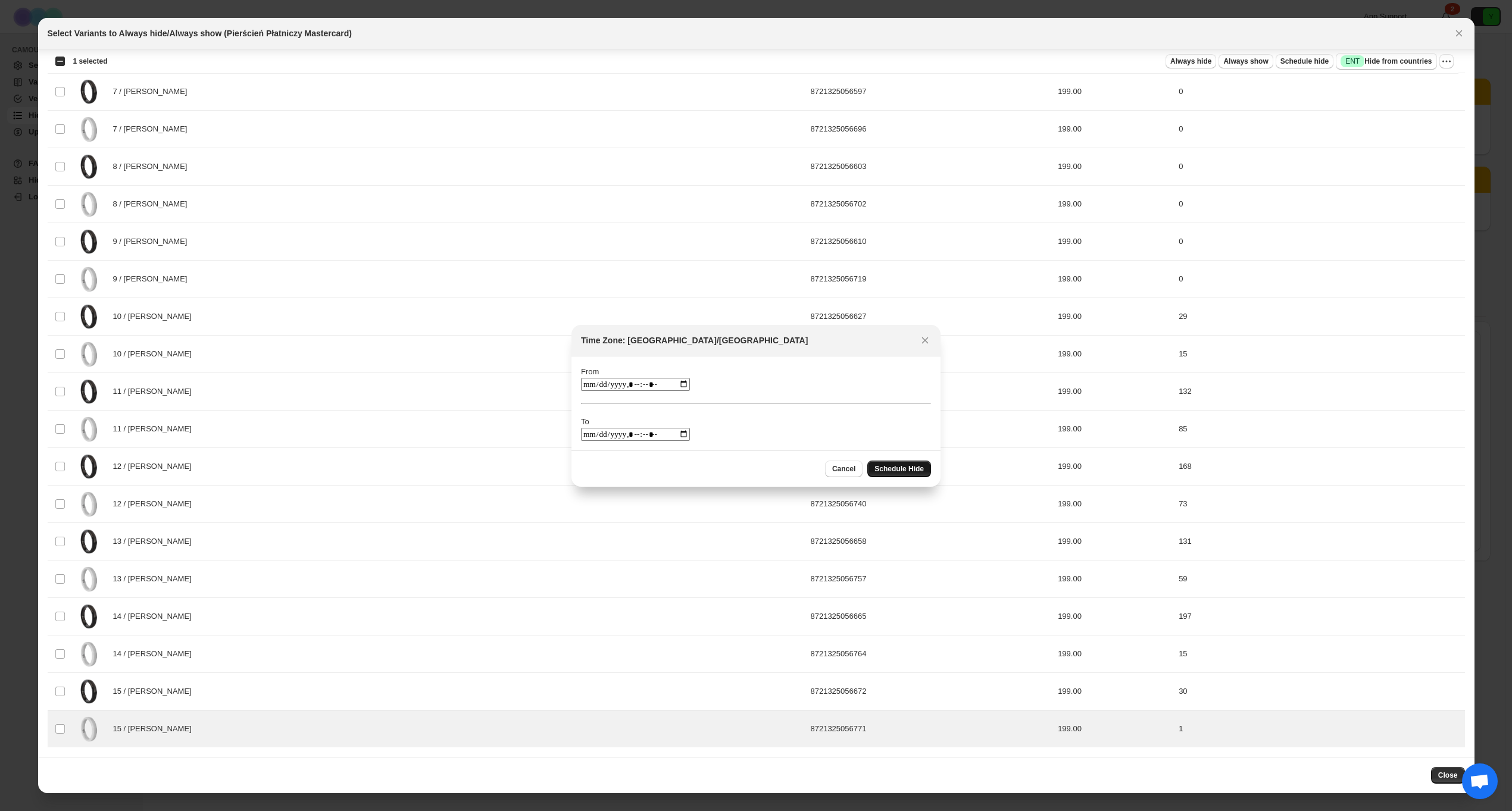
click at [882, 470] on span "Schedule Hide" at bounding box center [899, 469] width 50 height 10
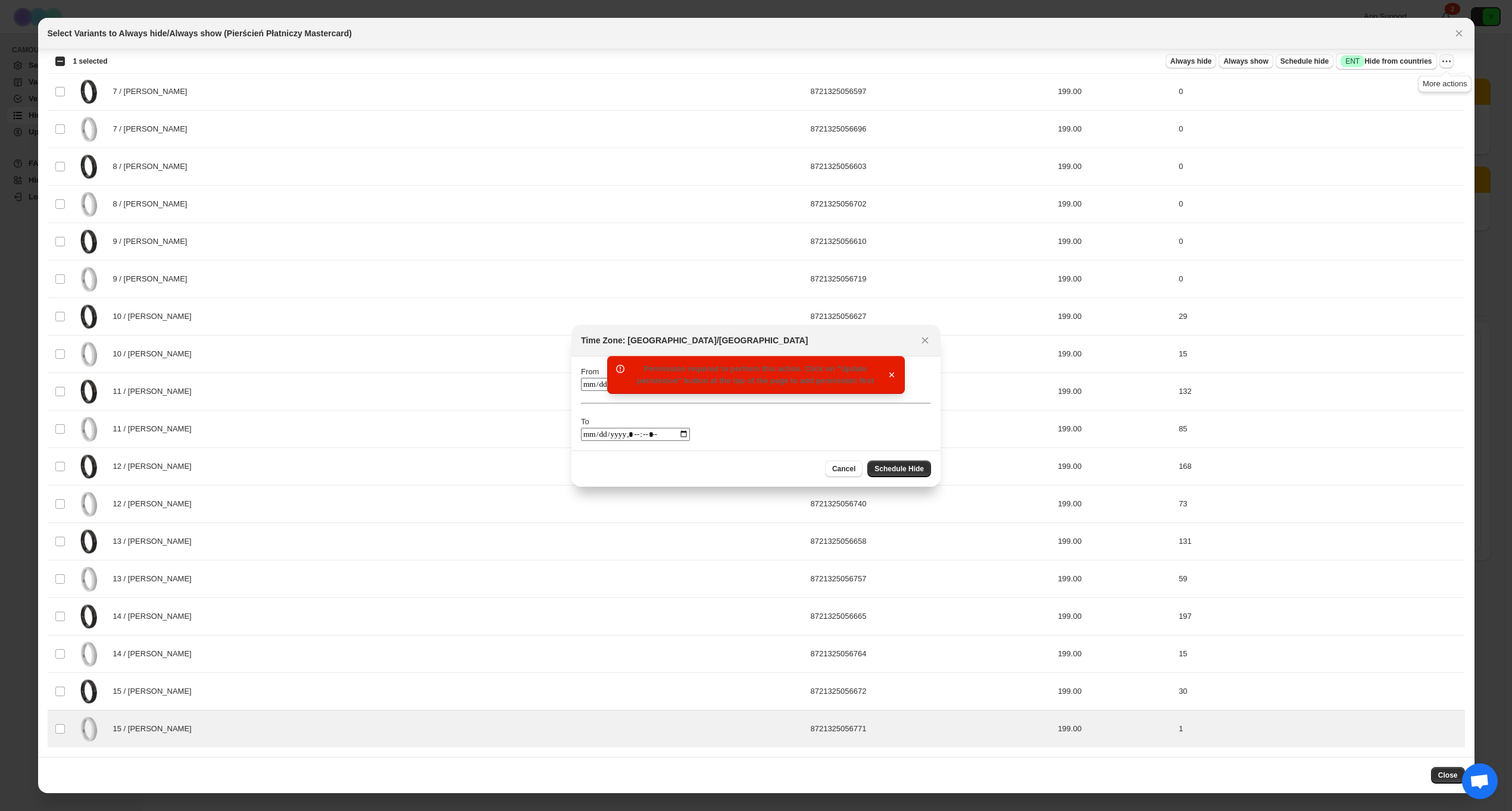
click at [1441, 61] on icon "More actions" at bounding box center [1447, 61] width 12 height 12
click at [1444, 62] on icon "More actions" at bounding box center [1447, 61] width 12 height 12
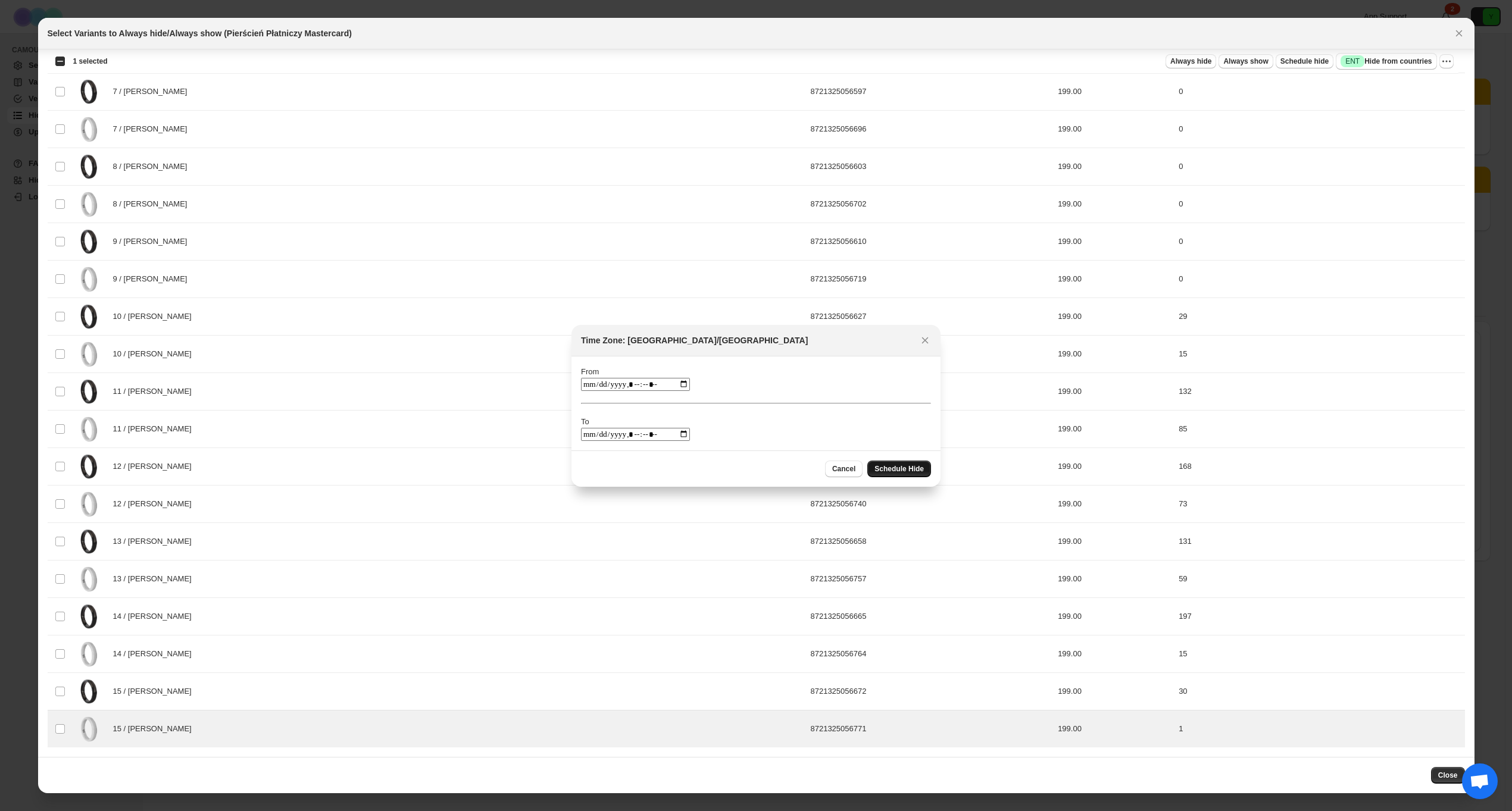
click at [890, 461] on button "Schedule Hide" at bounding box center [899, 468] width 63 height 17
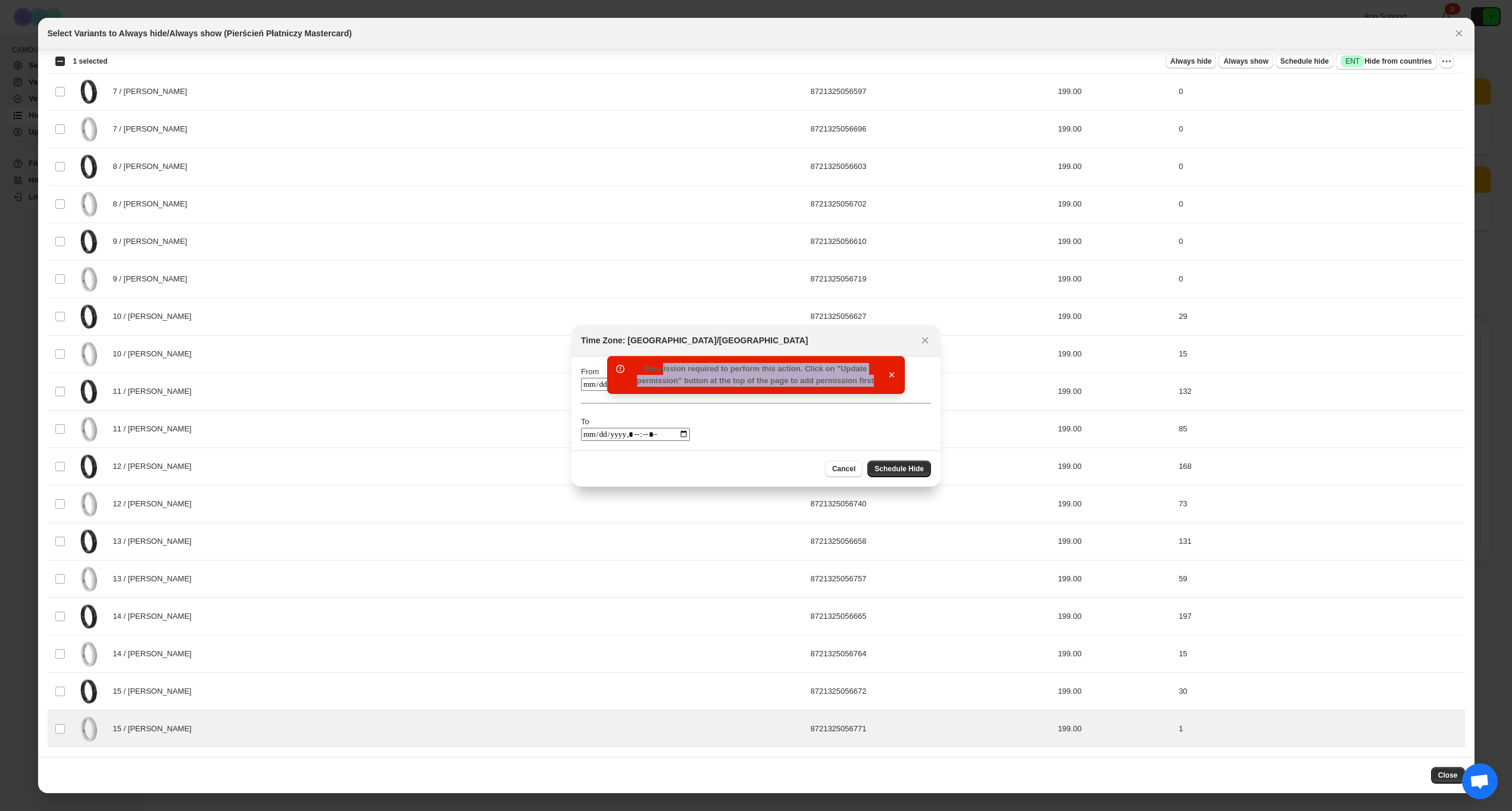
drag, startPoint x: 699, startPoint y: 371, endPoint x: 865, endPoint y: 387, distance: 166.8
click at [865, 387] on div "Permission required to perform this action. Click on "Update permission" button…" at bounding box center [756, 375] width 298 height 38
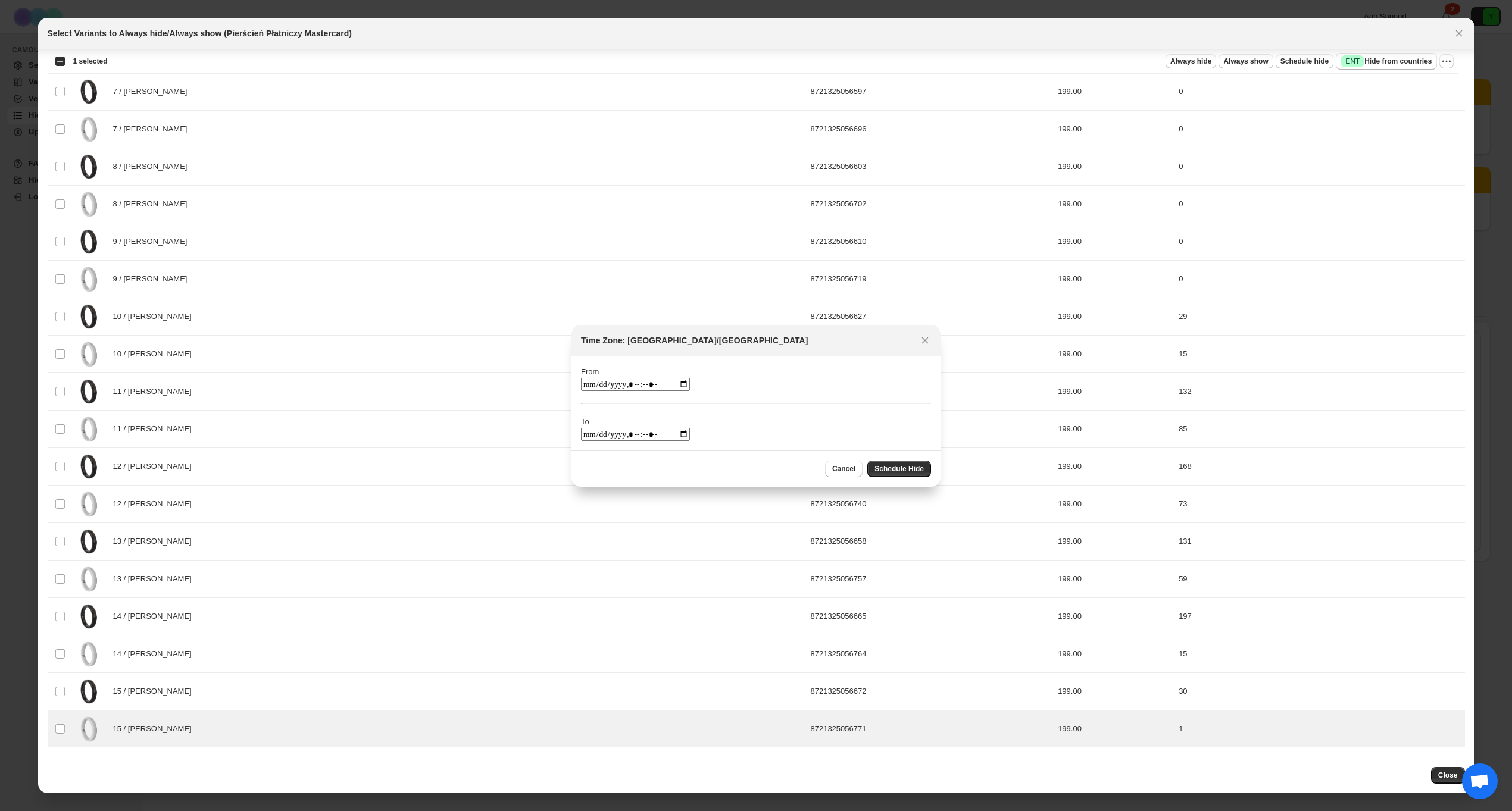
click at [846, 468] on span "Cancel" at bounding box center [844, 469] width 23 height 10
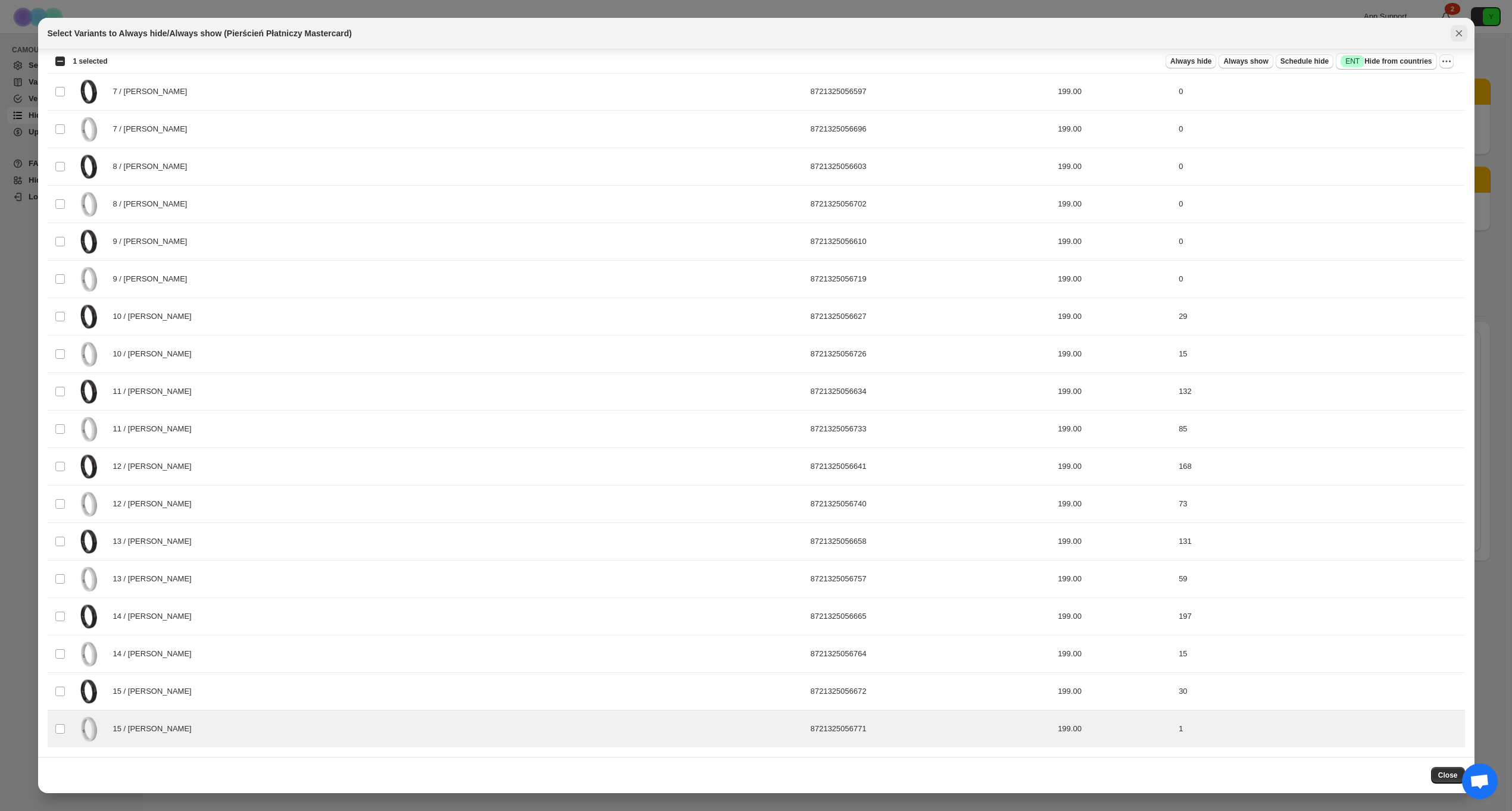
click at [1461, 33] on icon "Close" at bounding box center [1459, 33] width 12 height 12
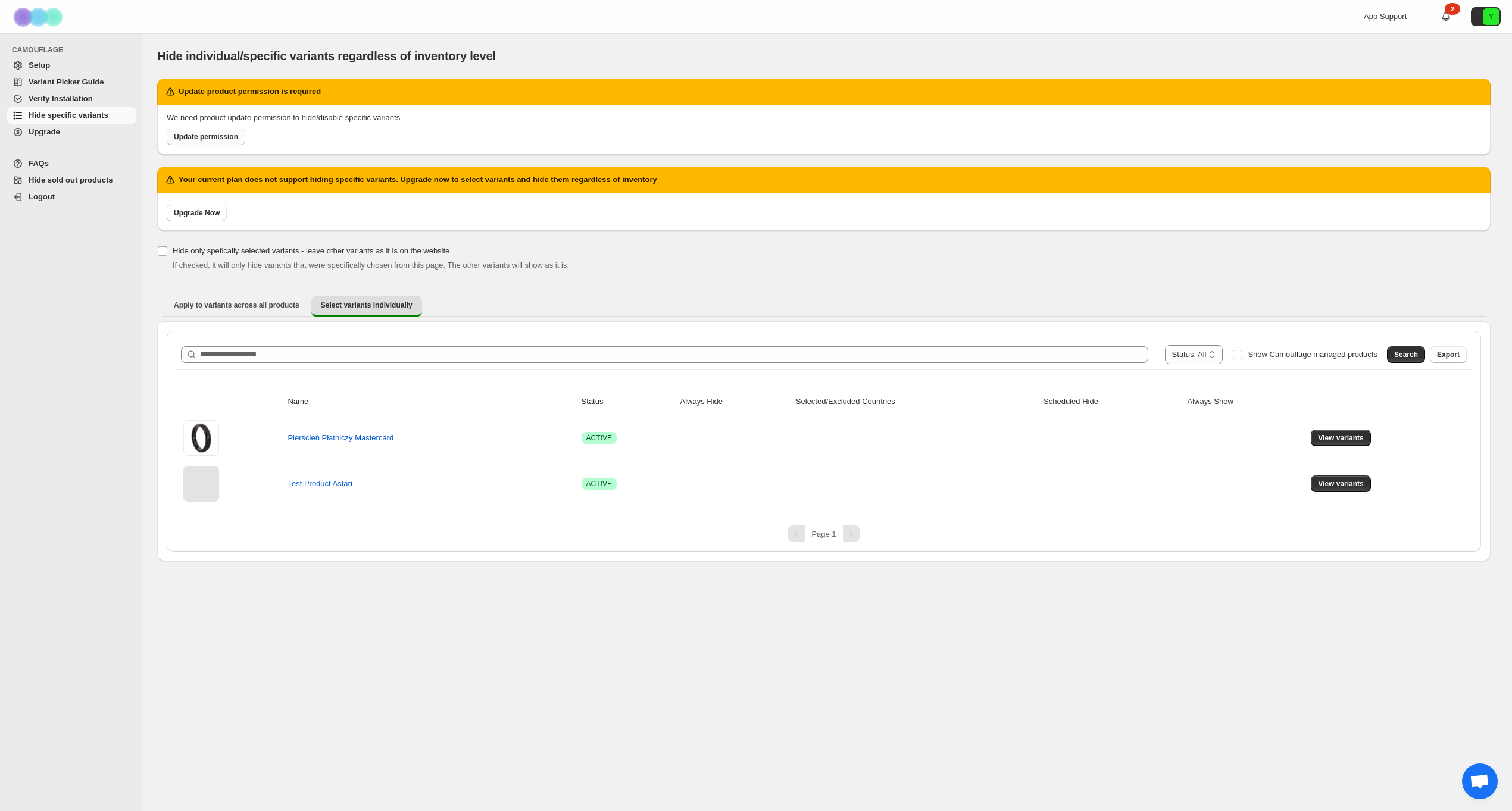
click at [212, 129] on link "Update permission" at bounding box center [205, 136] width 79 height 17
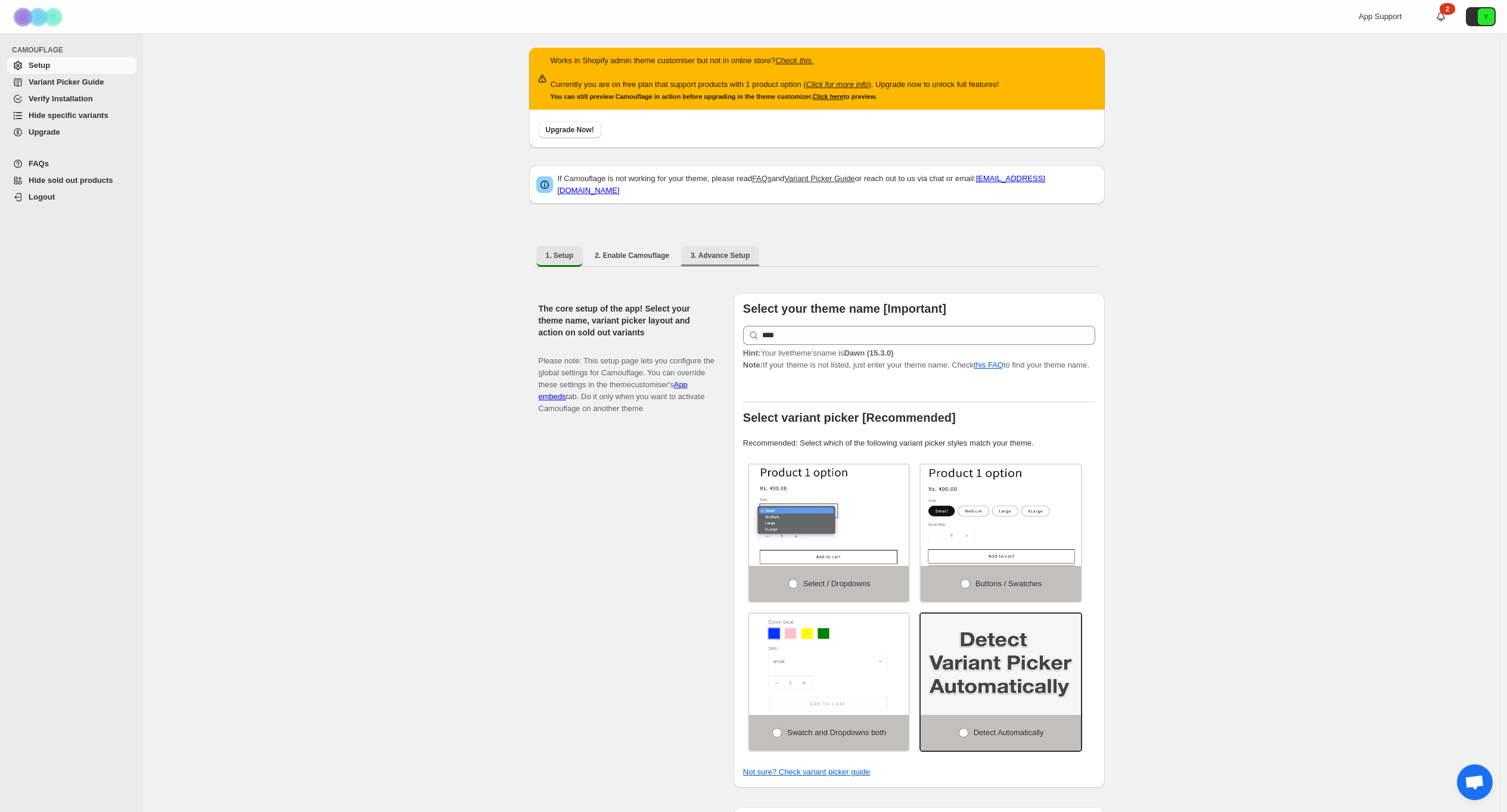
click at [725, 253] on span "3. Advance Setup" at bounding box center [720, 255] width 59 height 10
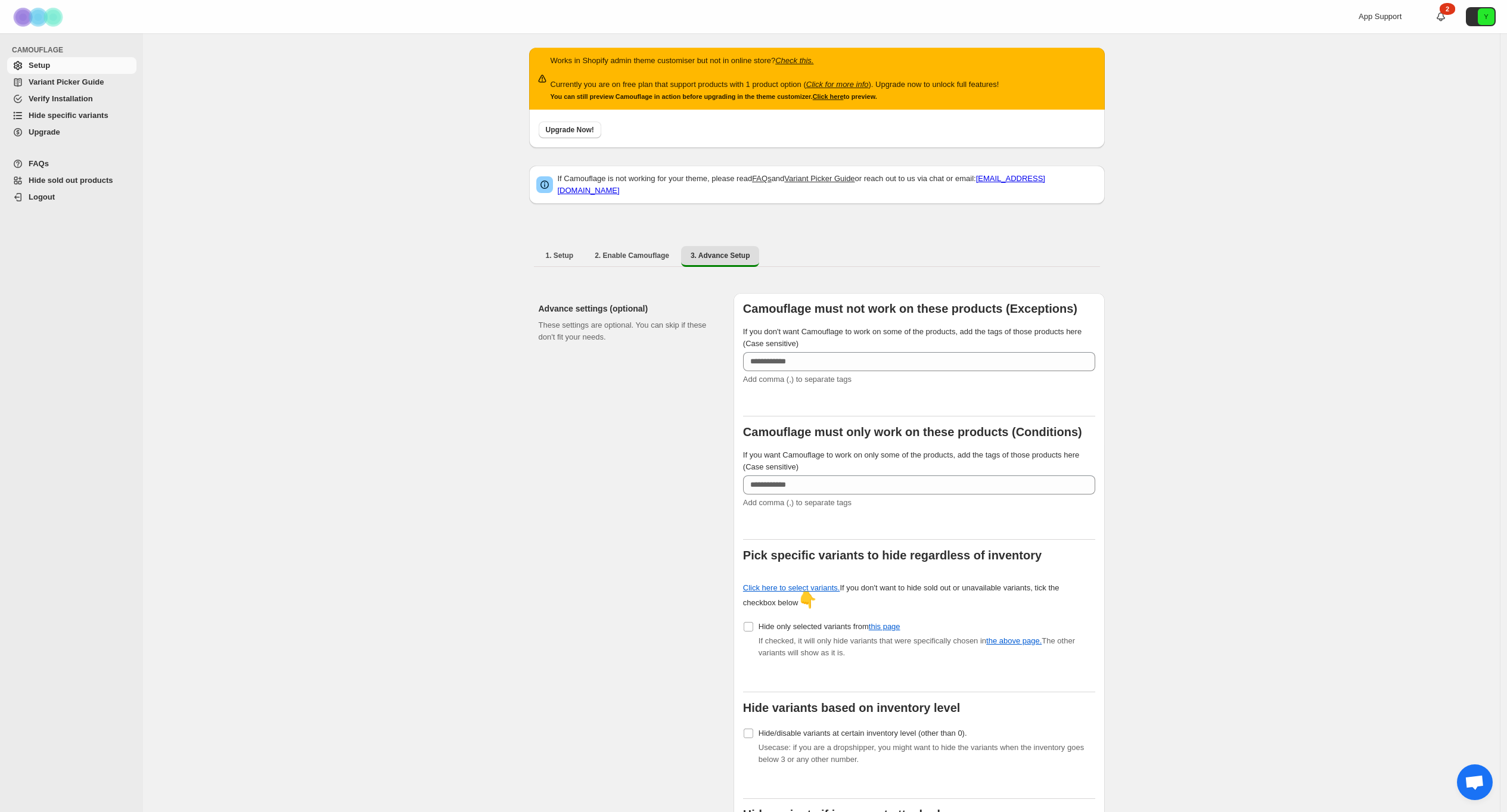
click at [83, 112] on span "Hide specific variants" at bounding box center [68, 115] width 80 height 9
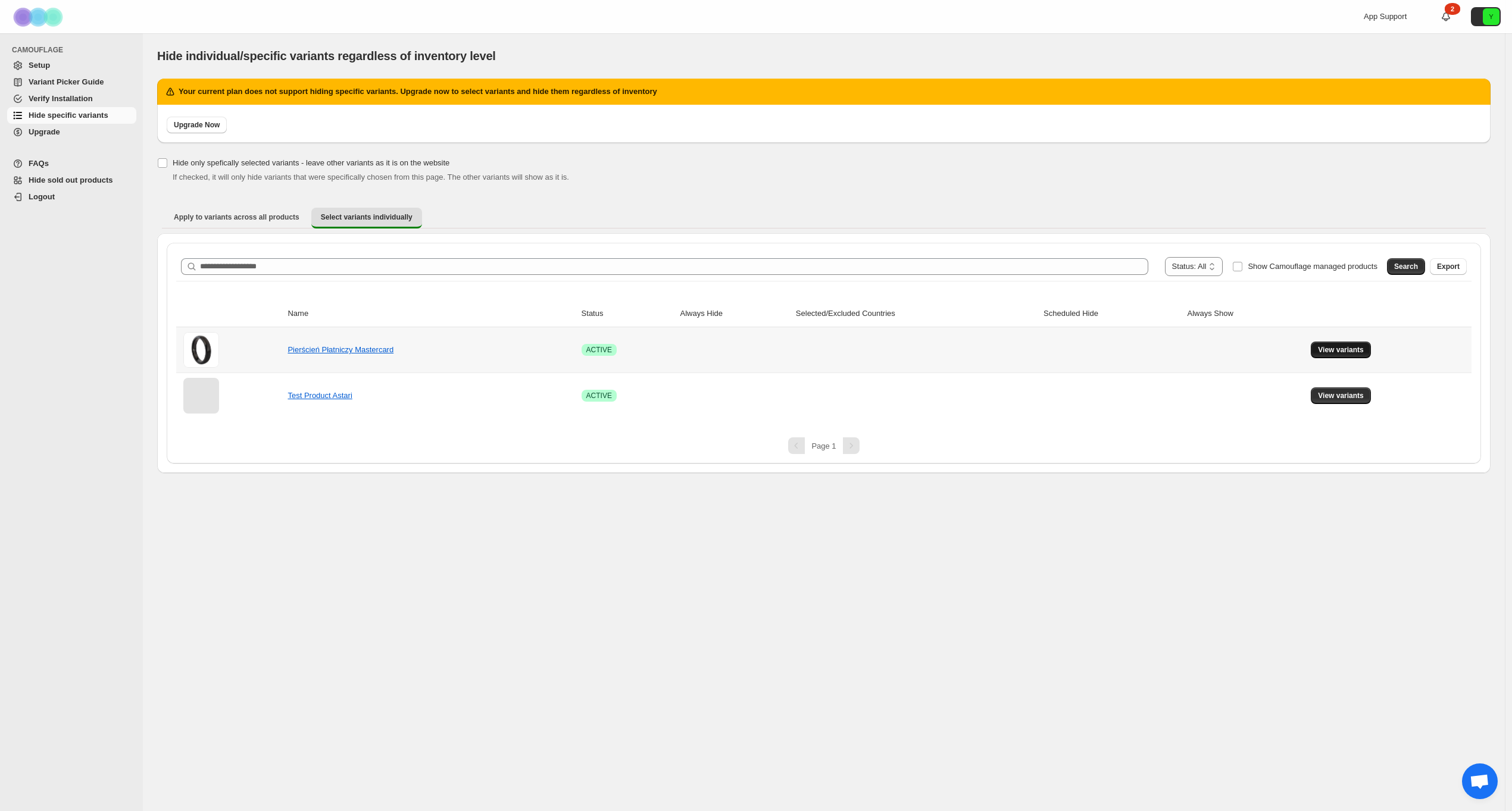
click at [1361, 351] on span "View variants" at bounding box center [1341, 350] width 46 height 10
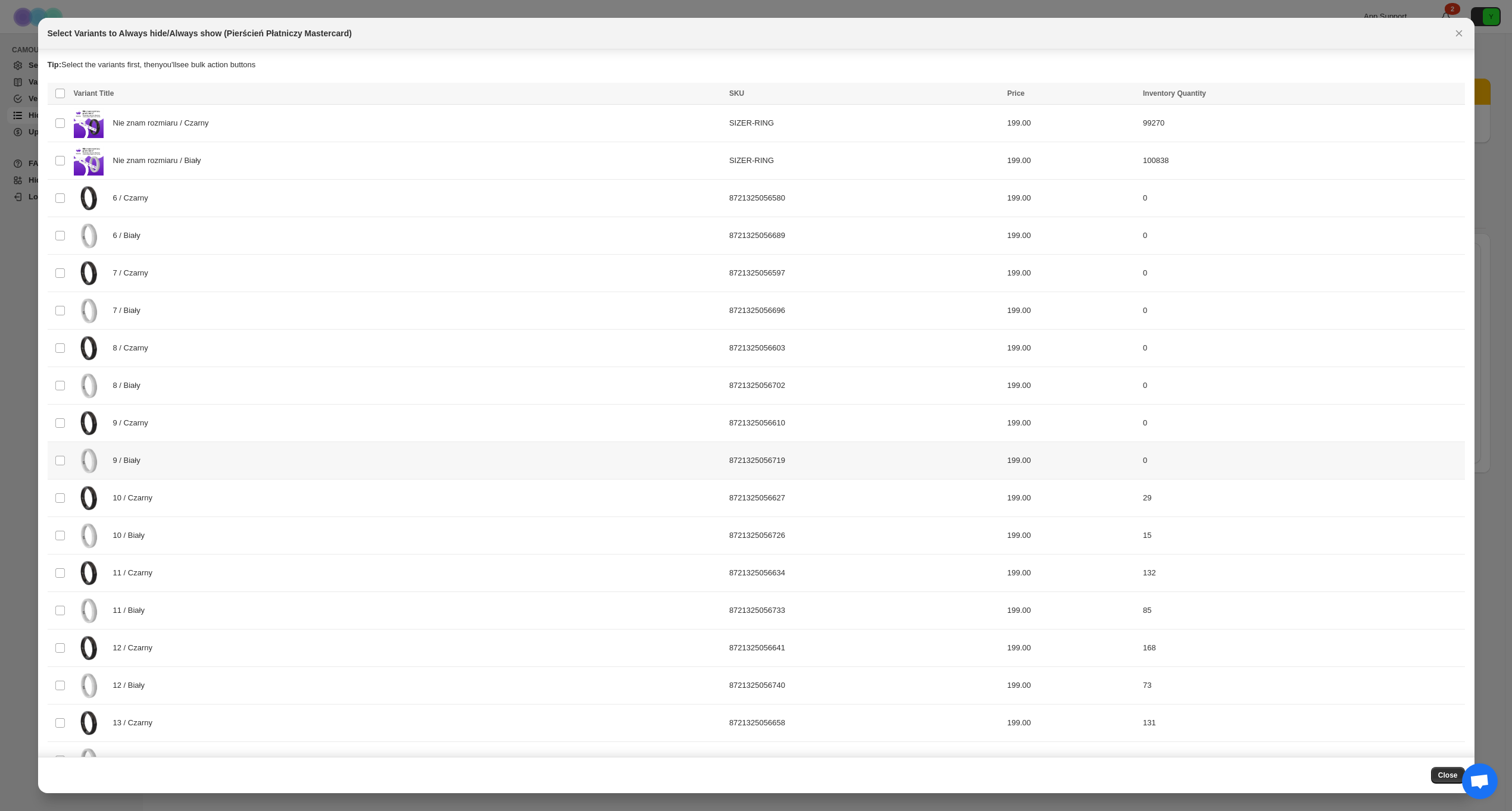
scroll to position [182, 0]
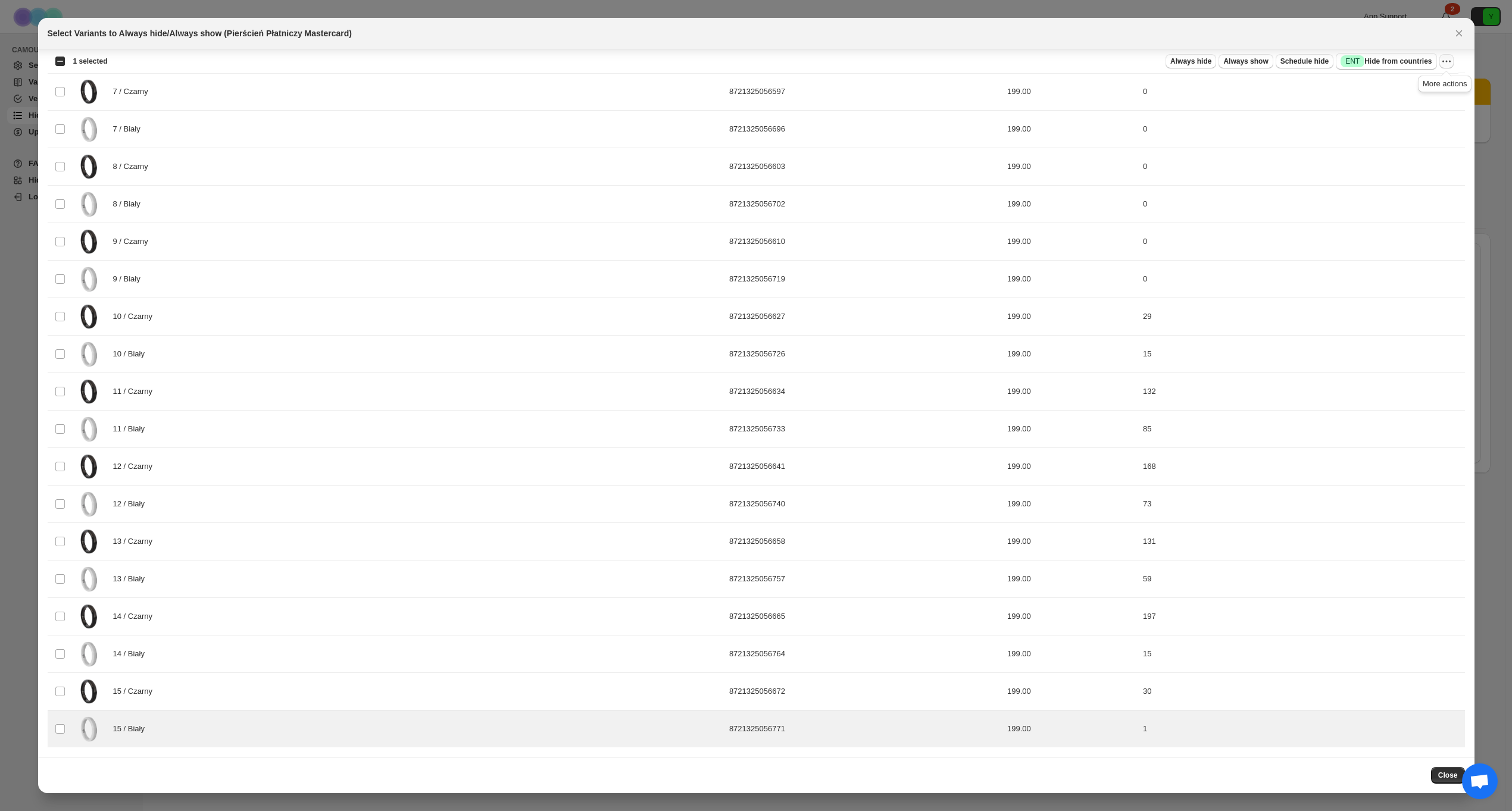
click at [1449, 61] on icon "More actions" at bounding box center [1450, 61] width 2 height 2
click at [1449, 57] on icon "More actions" at bounding box center [1447, 61] width 12 height 12
click at [1462, 30] on icon "Close" at bounding box center [1459, 33] width 12 height 12
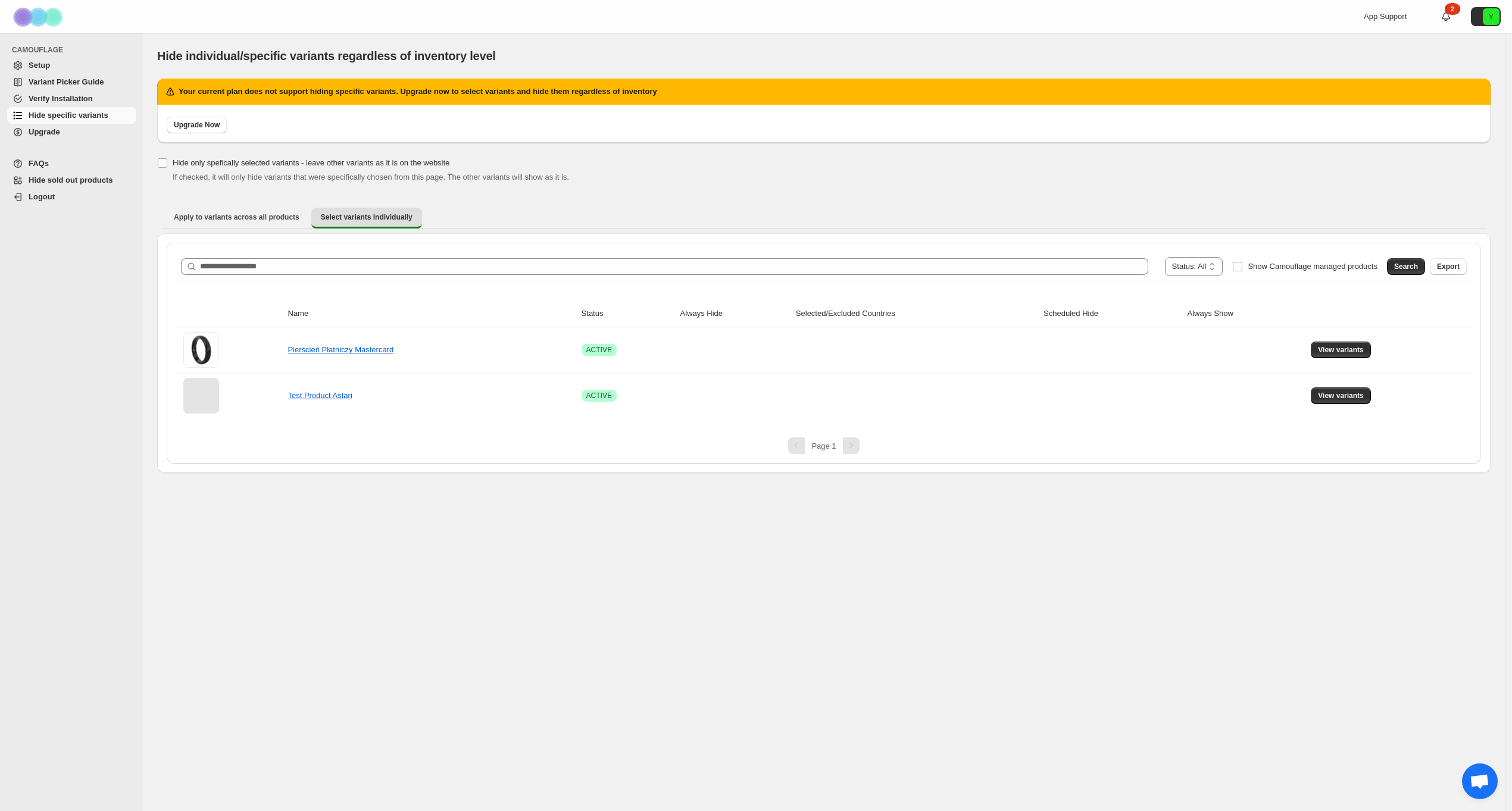
click at [1478, 783] on span "Open chat" at bounding box center [1480, 783] width 19 height 17
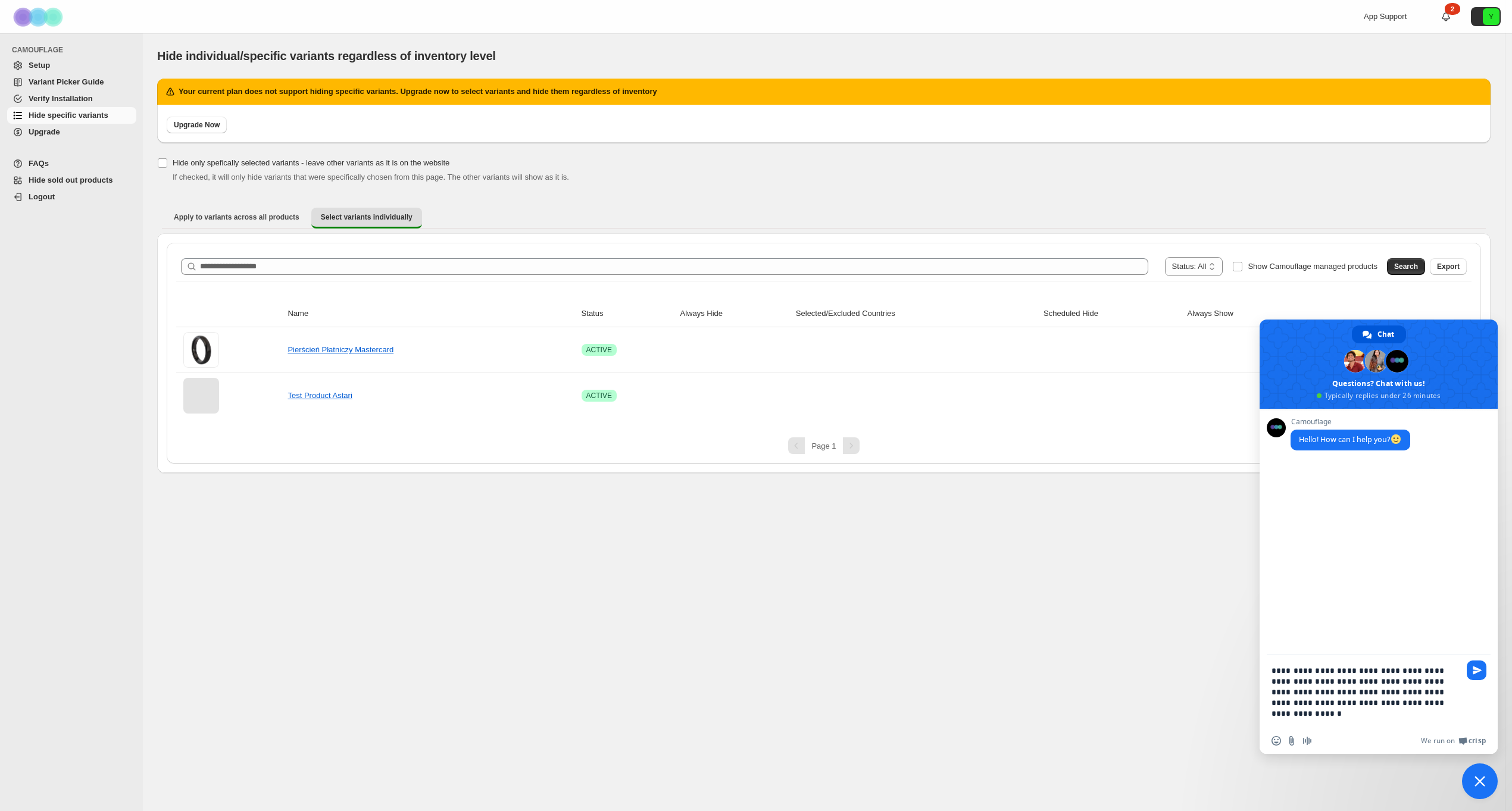
type textarea "**********"
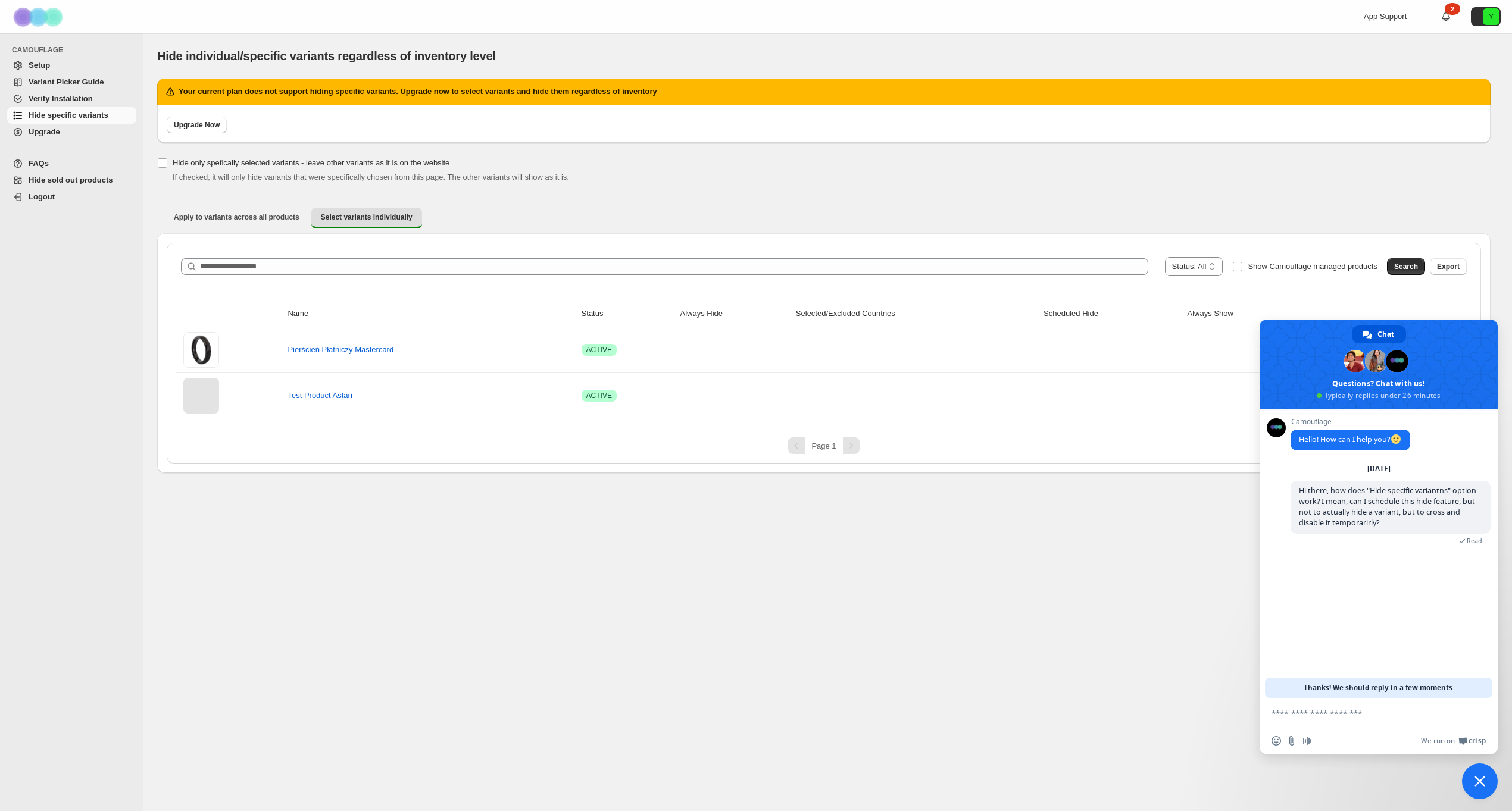
click at [66, 165] on span "FAQs" at bounding box center [81, 164] width 105 height 12
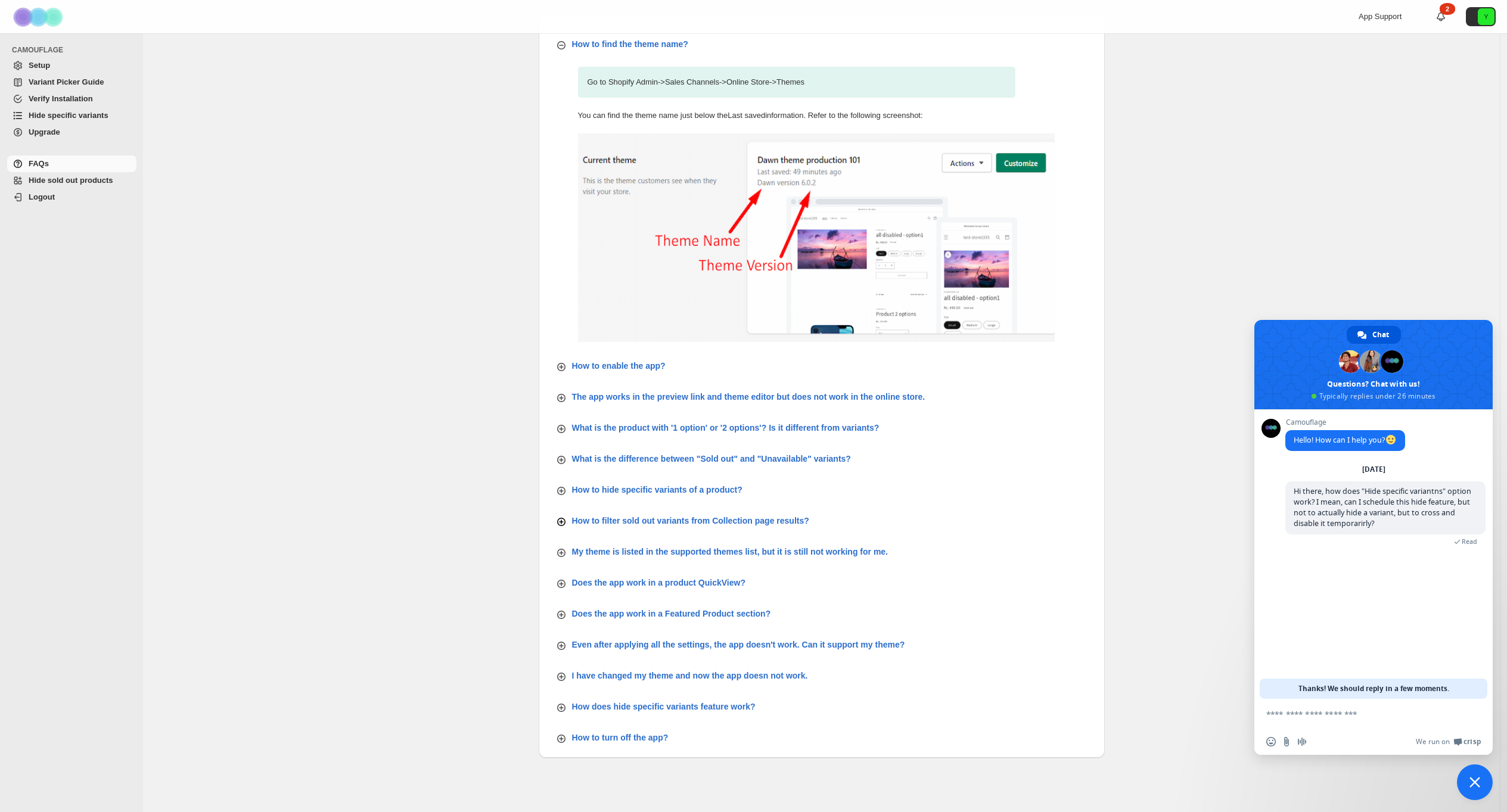
scroll to position [79, 0]
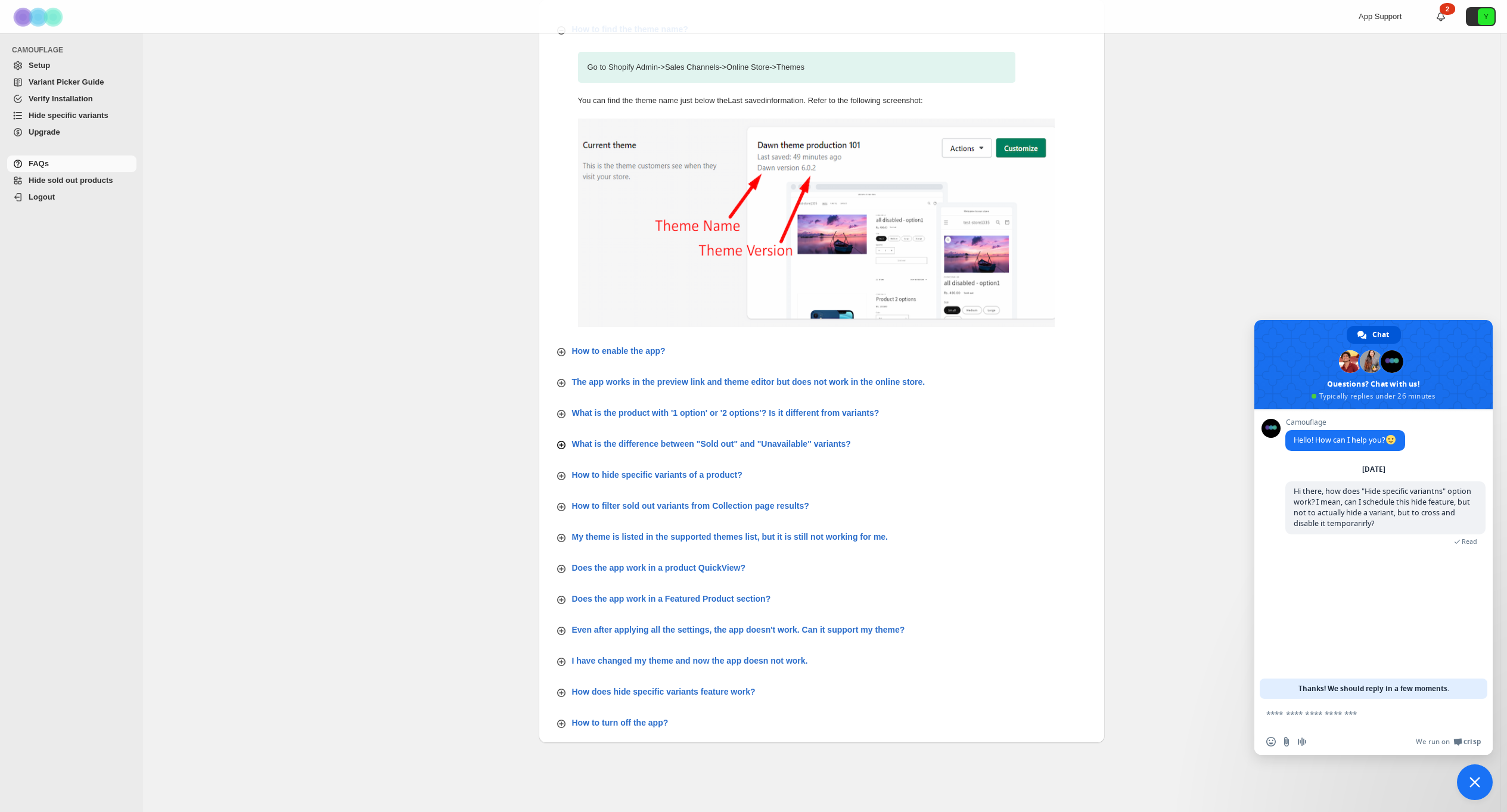
click at [851, 445] on p "What is the difference between "Sold out" and "Unavailable" variants?" at bounding box center [712, 444] width 279 height 12
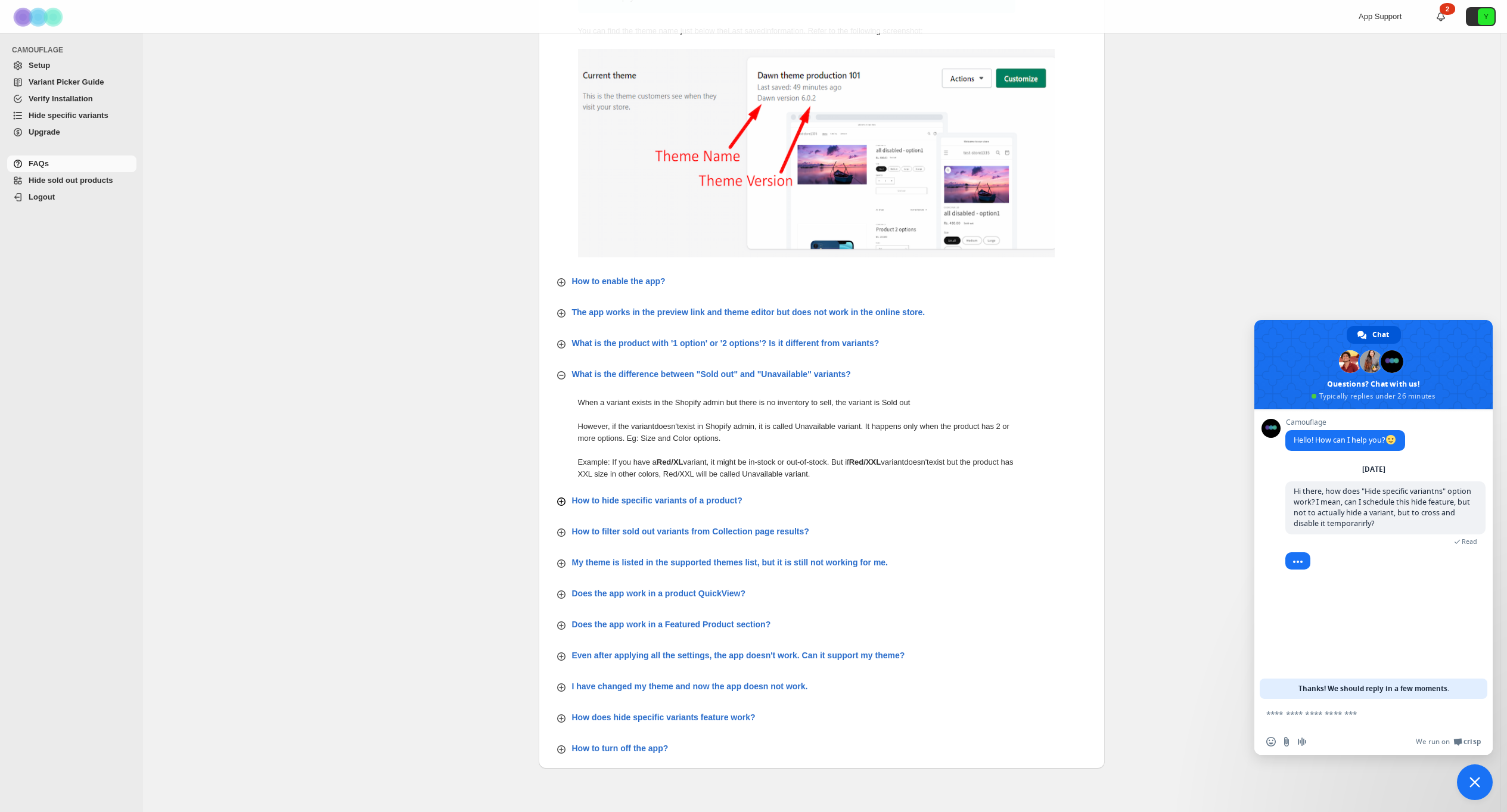
scroll to position [165, 0]
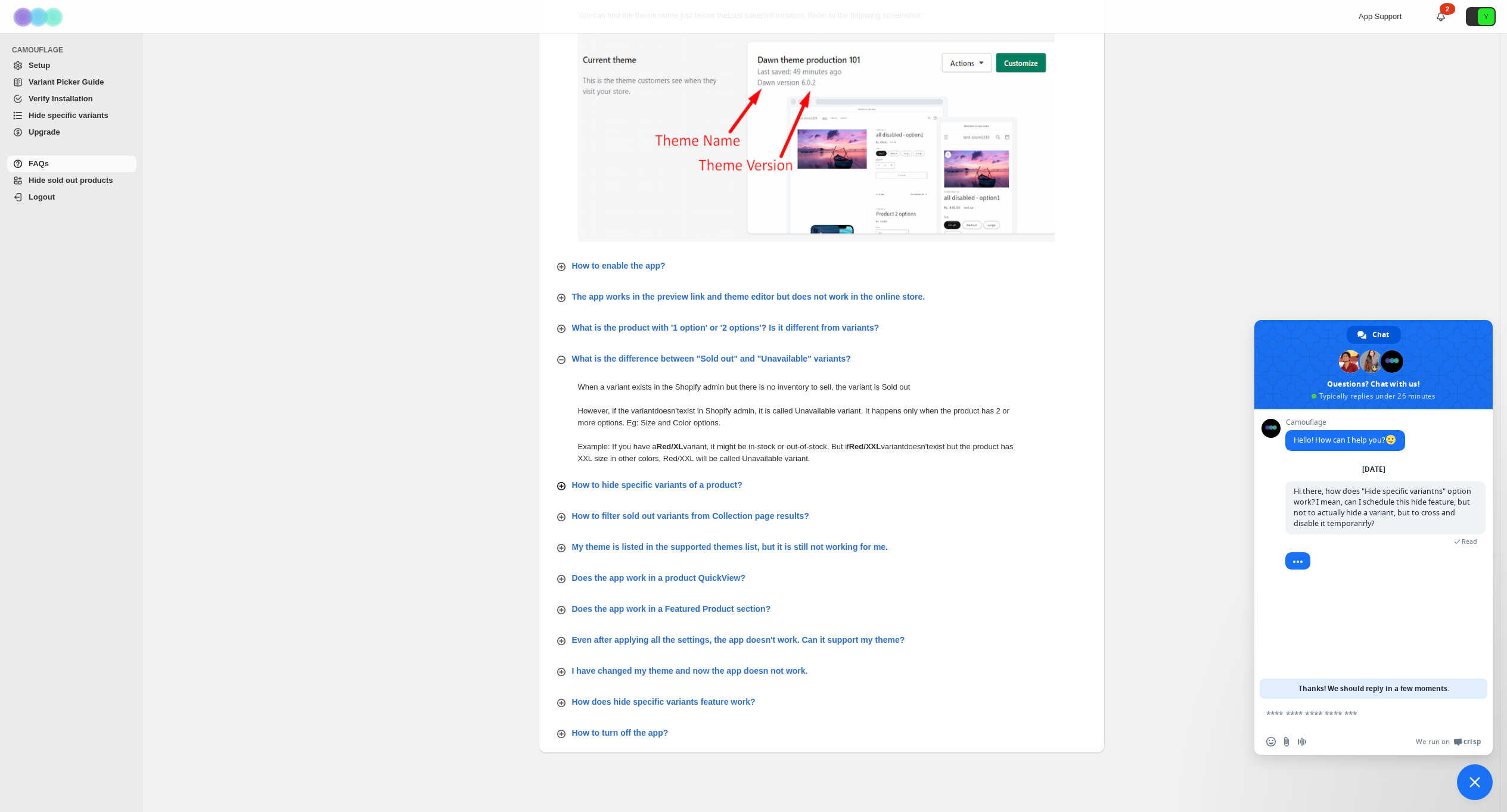
click at [734, 487] on p "How to hide specific variants of a product?" at bounding box center [657, 485] width 171 height 12
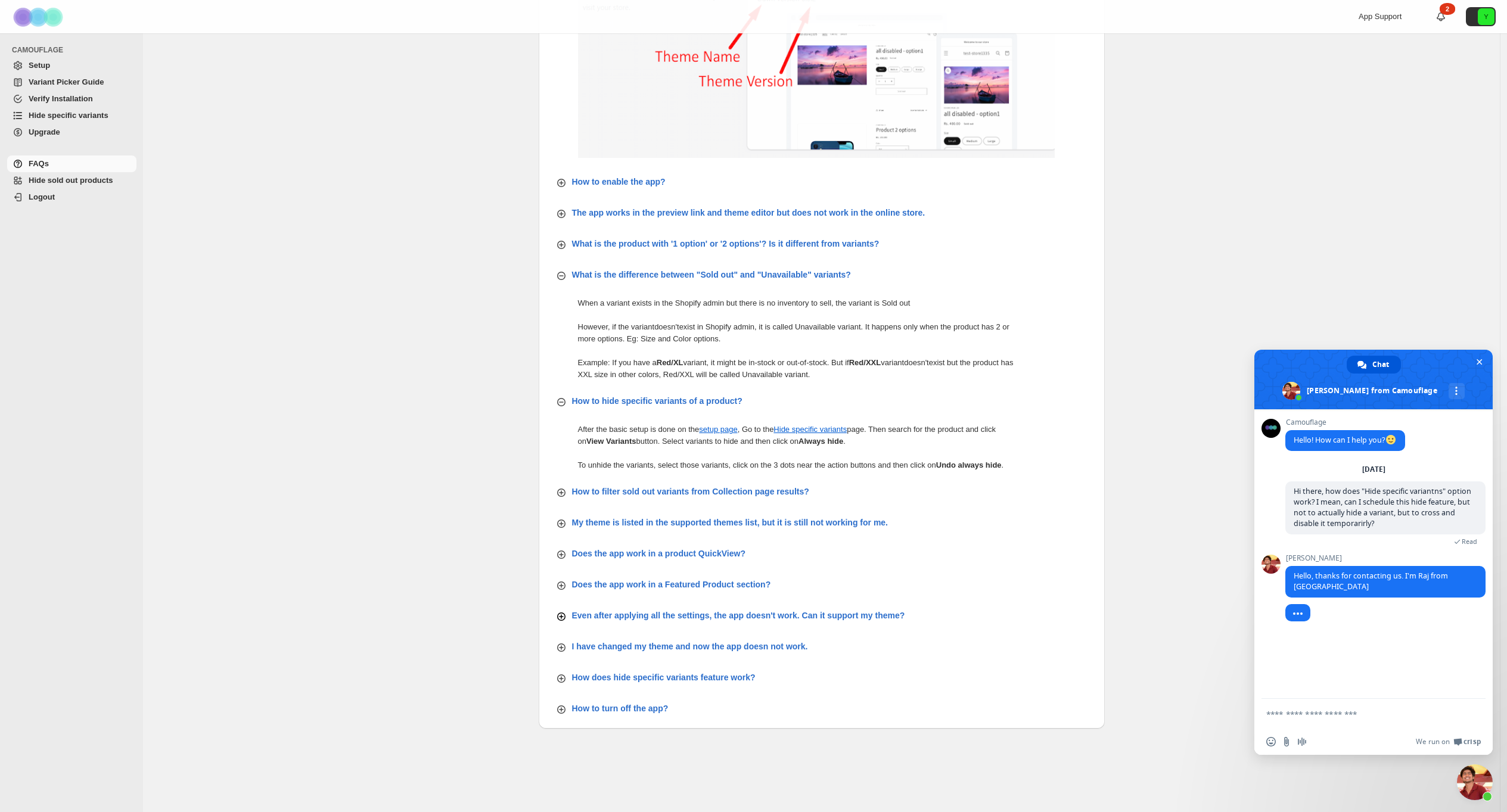
scroll to position [260, 0]
click at [721, 681] on p "How does hide specific variants feature work?" at bounding box center [664, 677] width 183 height 12
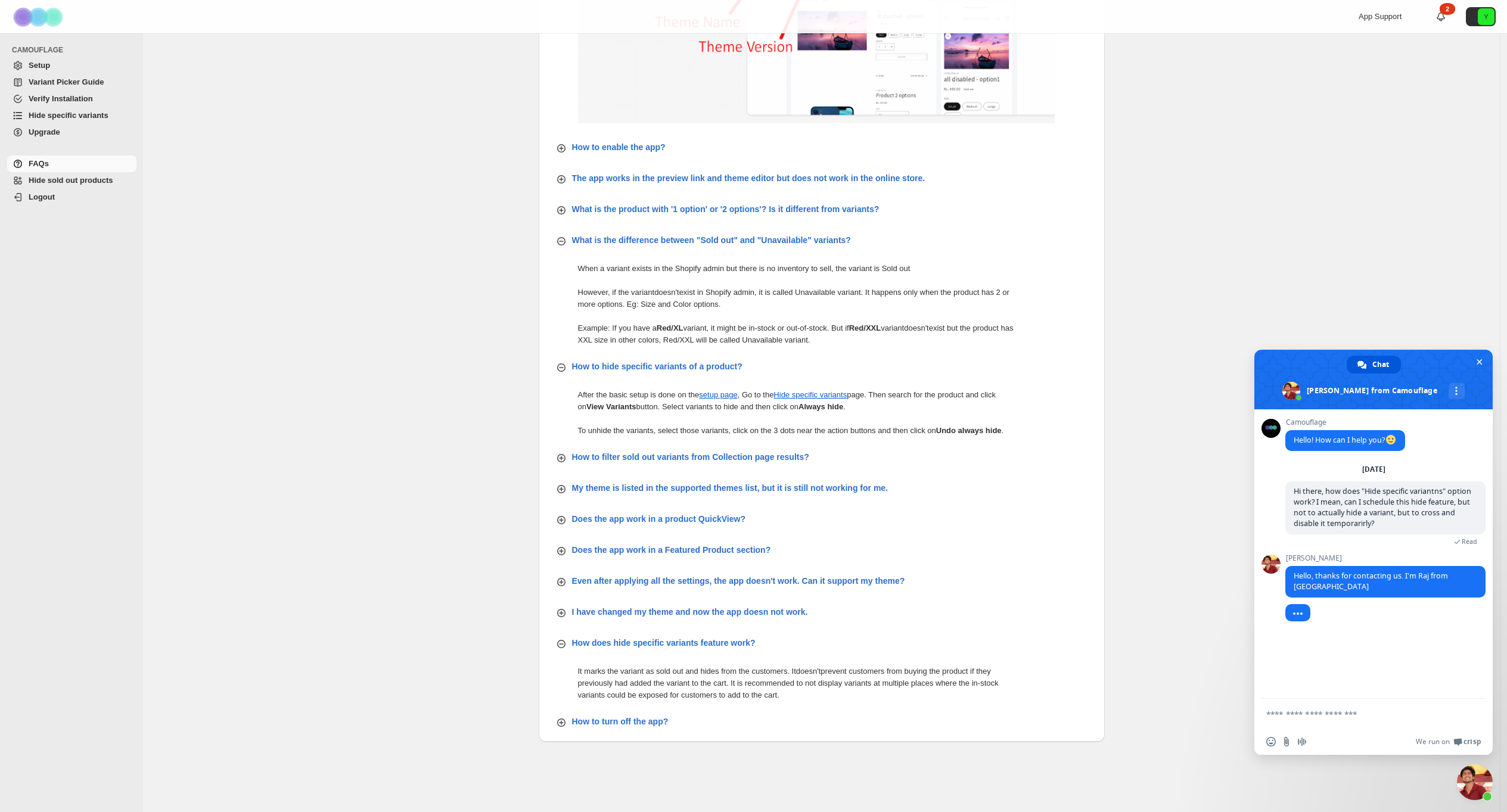
scroll to position [298, 0]
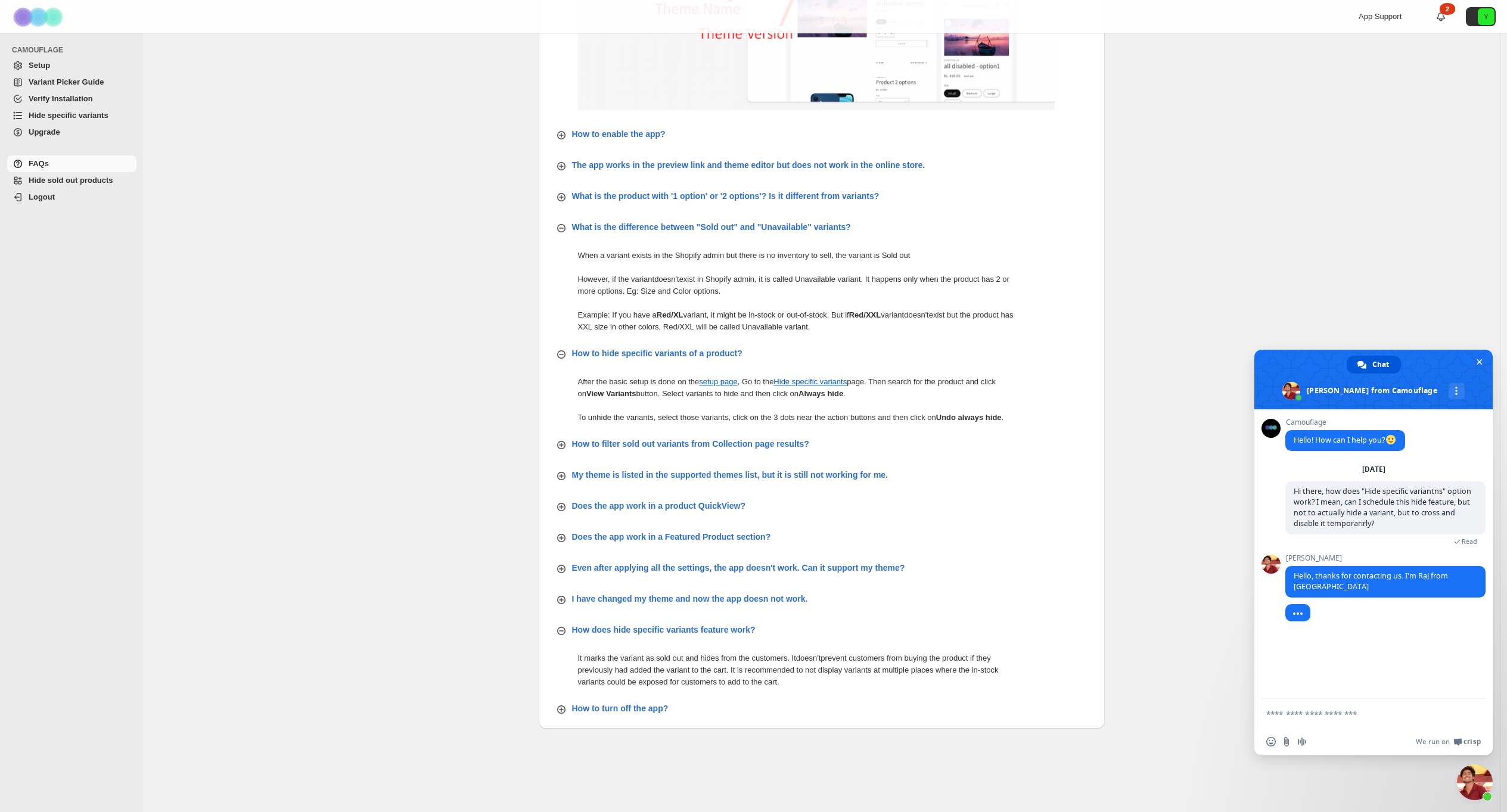
click at [440, 170] on div "FAQs. This page is ready FAQs How to find the theme name? Go to Shopify Admin -…" at bounding box center [822, 274] width 1357 height 1075
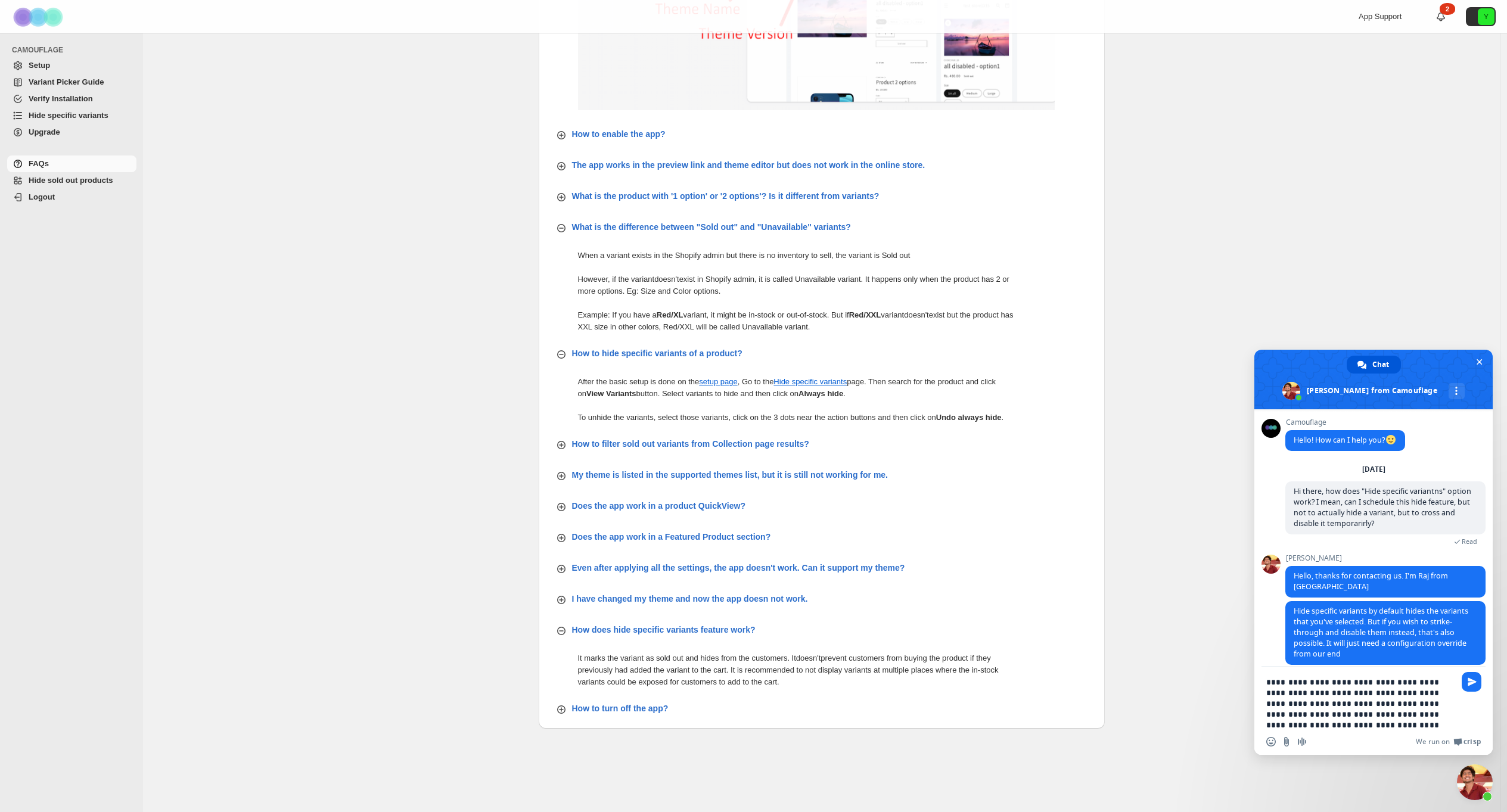
type textarea "**********"
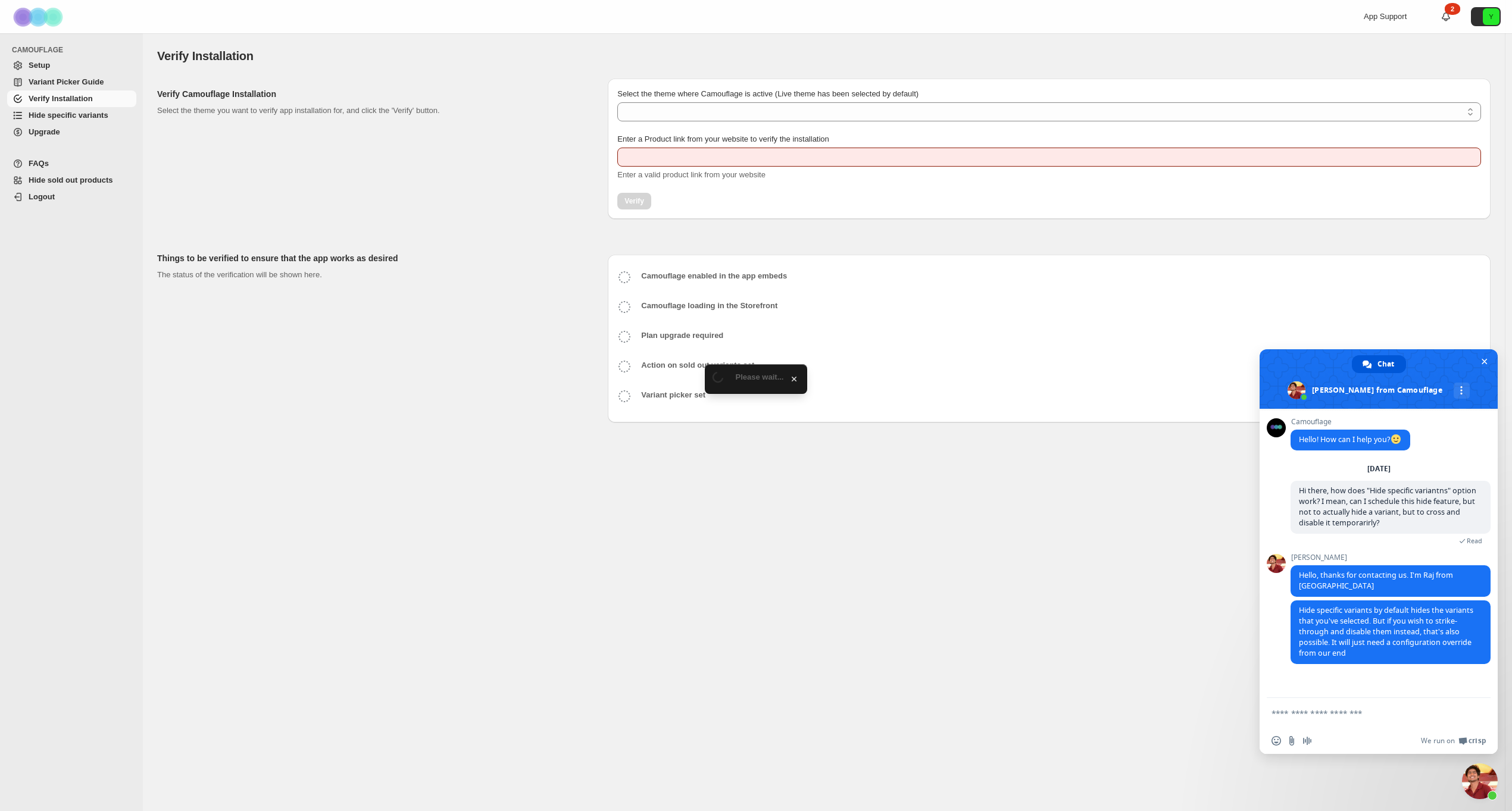
type input "**********"
select select "**********"
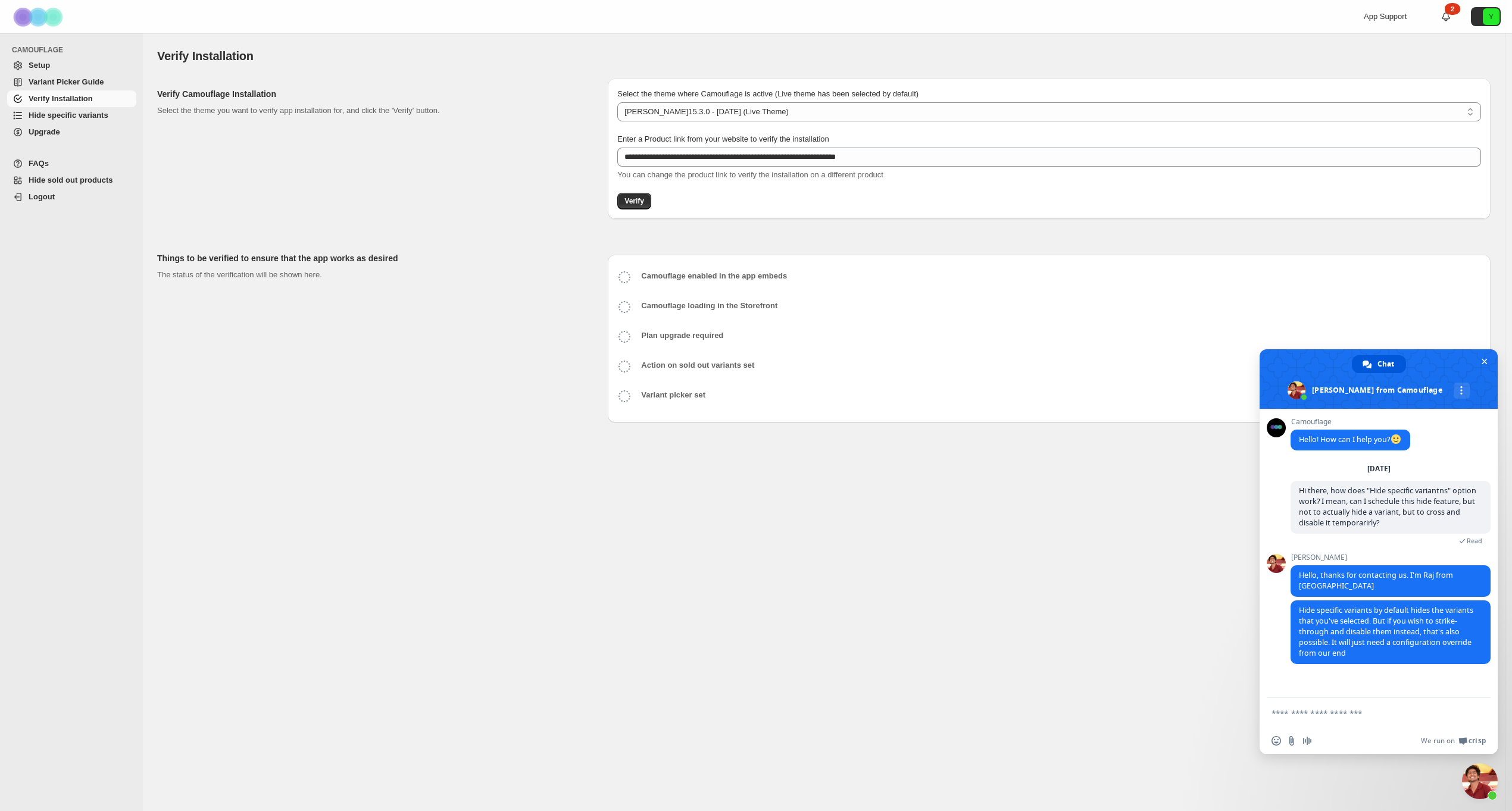
click at [1380, 710] on textarea "Compose your message..." at bounding box center [1367, 713] width 191 height 30
drag, startPoint x: 1314, startPoint y: 645, endPoint x: 1327, endPoint y: 649, distance: 13.6
click at [1327, 649] on span "Hide specific variants by default hides the variants that you've selected. But …" at bounding box center [1390, 632] width 200 height 63
click at [1344, 651] on span "Hide specific variants by default hides the variants that you've selected. But …" at bounding box center [1390, 632] width 200 height 63
drag, startPoint x: 1302, startPoint y: 610, endPoint x: 1340, endPoint y: 650, distance: 55.2
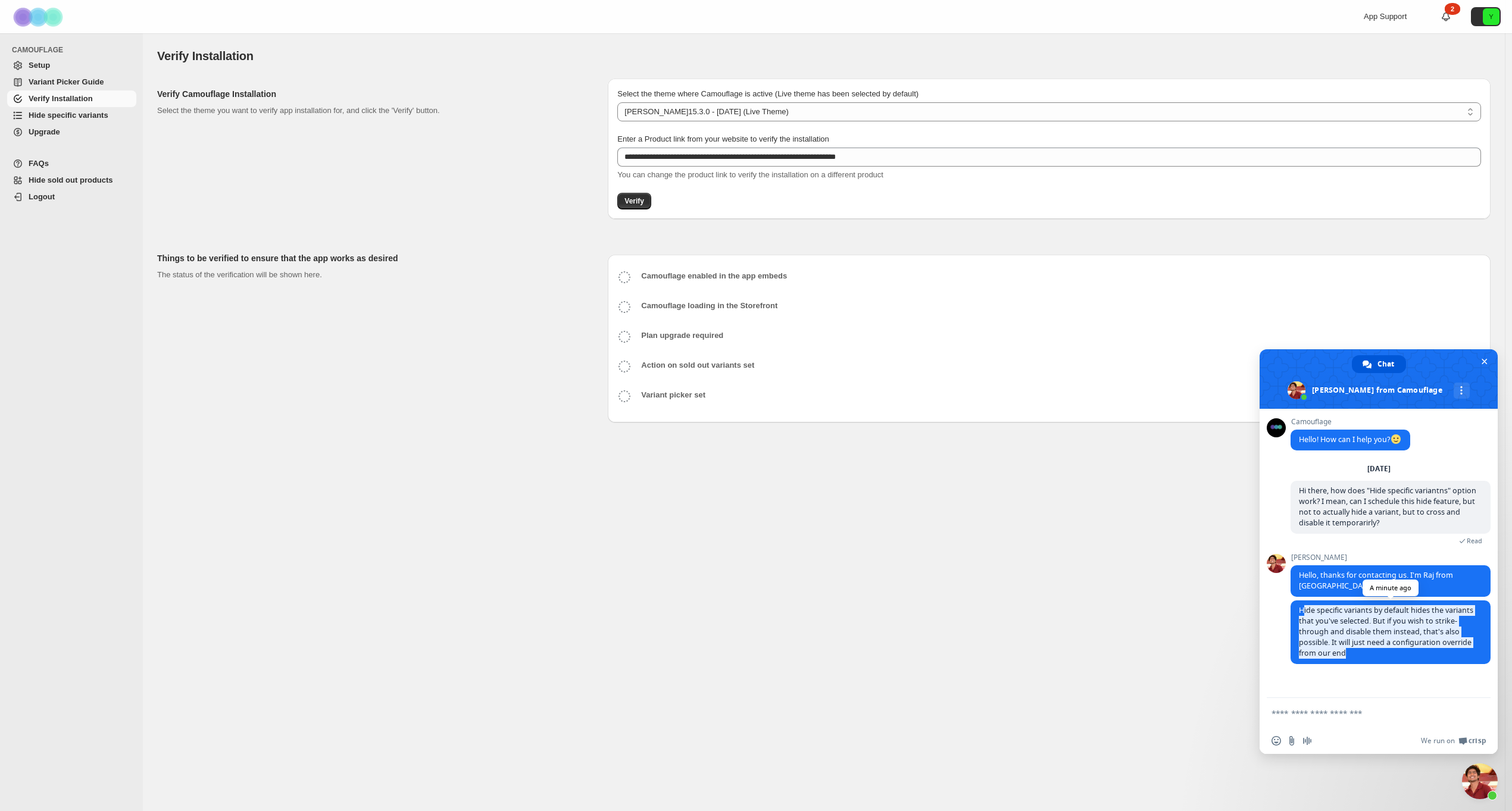
click at [1339, 650] on span "Hide specific variants by default hides the variants that you've selected. But …" at bounding box center [1390, 632] width 200 height 63
click at [1341, 652] on span "Hide specific variants by default hides the variants that you've selected. But …" at bounding box center [1390, 632] width 200 height 63
drag, startPoint x: 1413, startPoint y: 632, endPoint x: 1401, endPoint y: 647, distance: 19.2
click at [1401, 647] on span "Hide specific variants by default hides the variants that you've selected. But …" at bounding box center [1385, 632] width 174 height 53
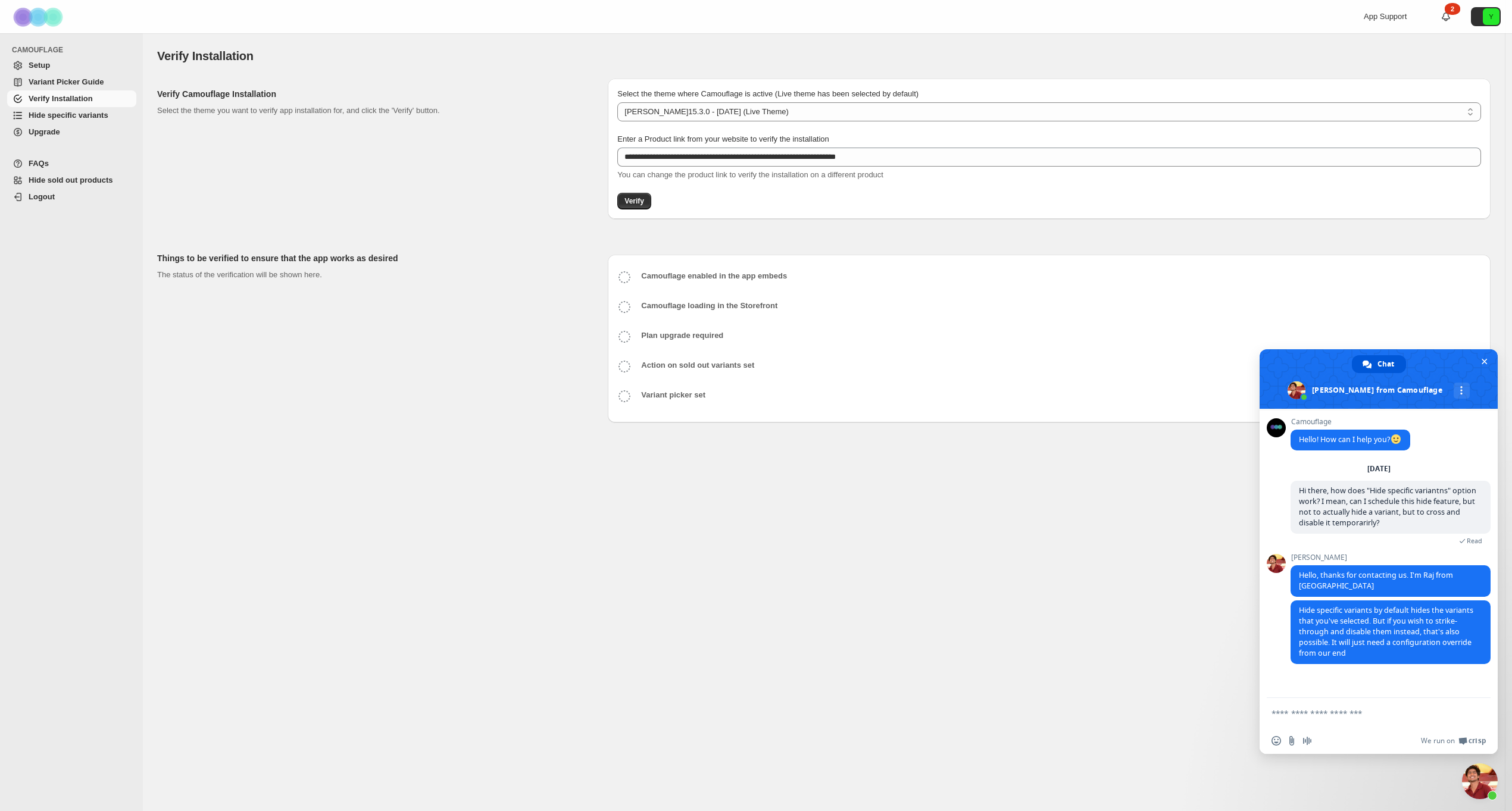
click at [1329, 719] on textarea "Compose your message..." at bounding box center [1367, 713] width 191 height 30
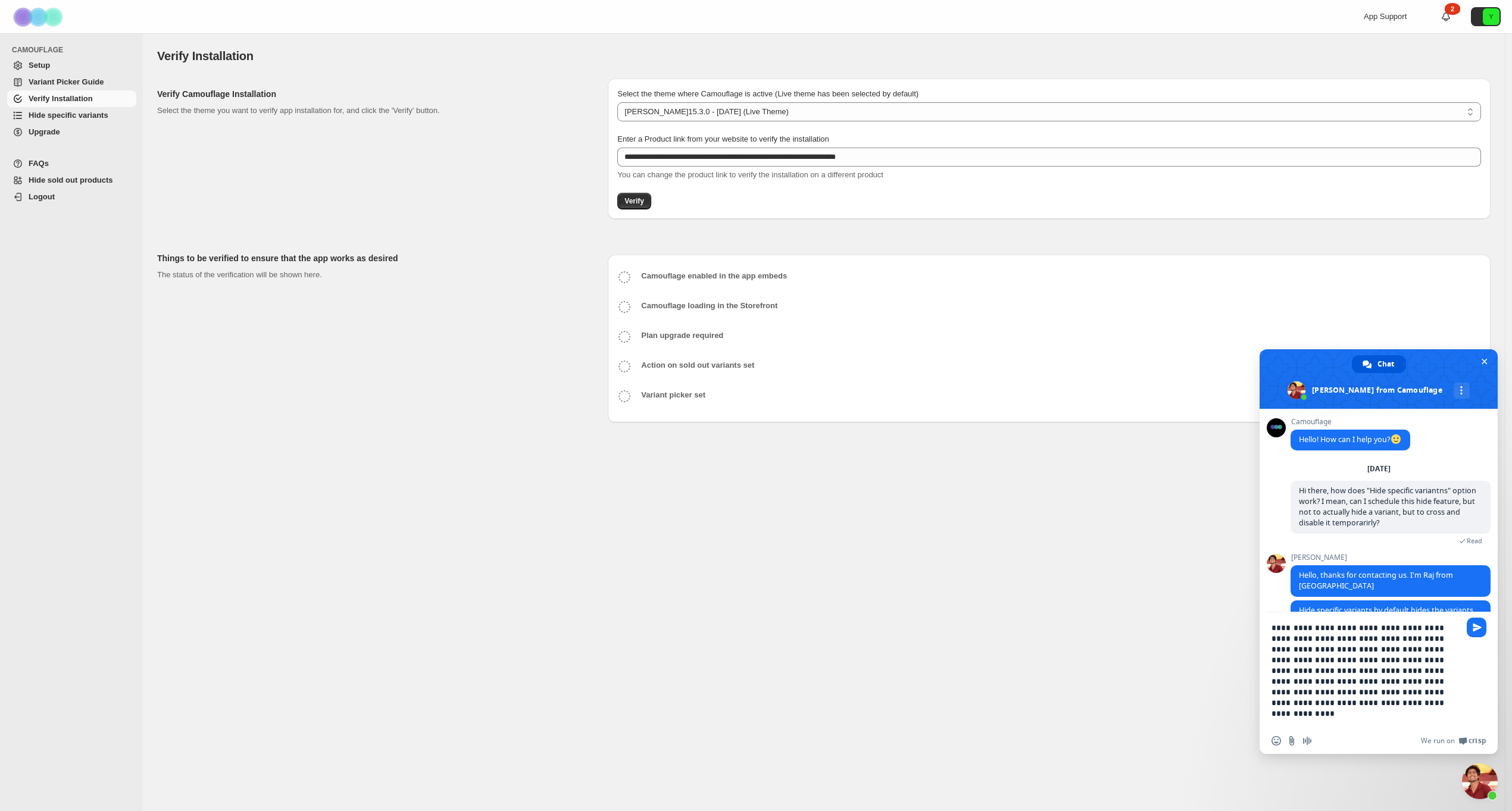
type textarea "**********"
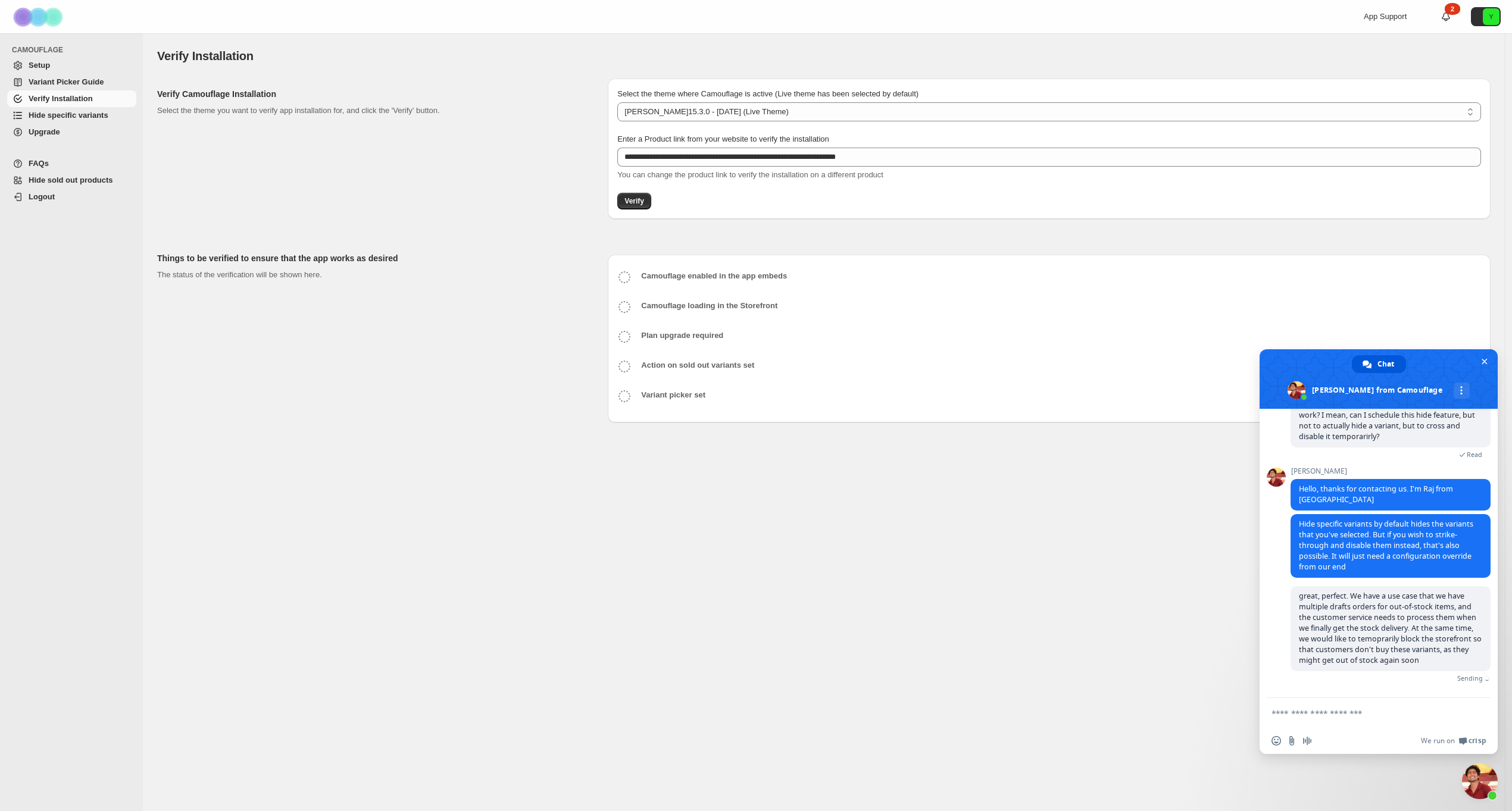
scroll to position [84, 0]
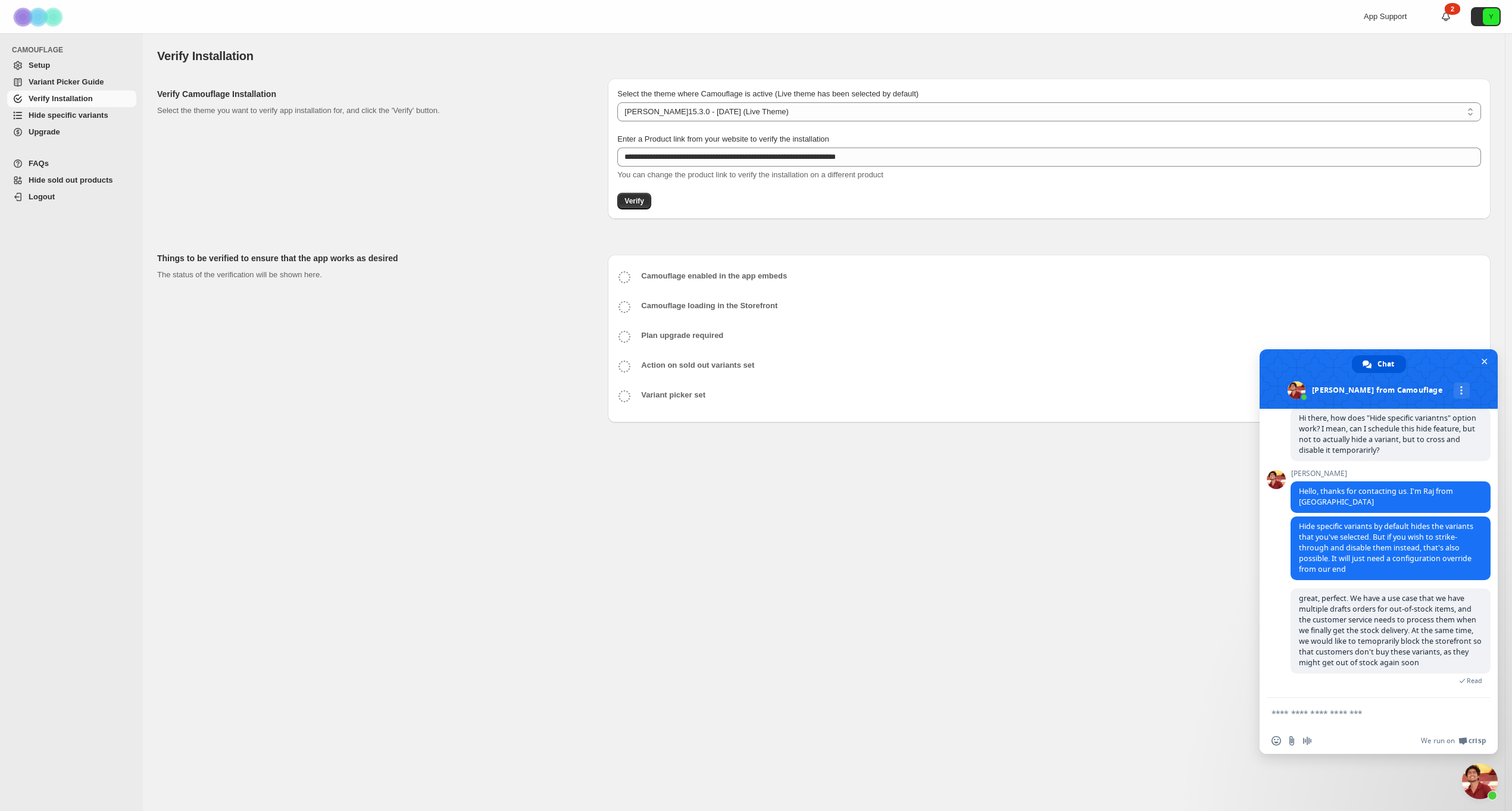
click at [709, 492] on div "**********" at bounding box center [824, 422] width 1362 height 778
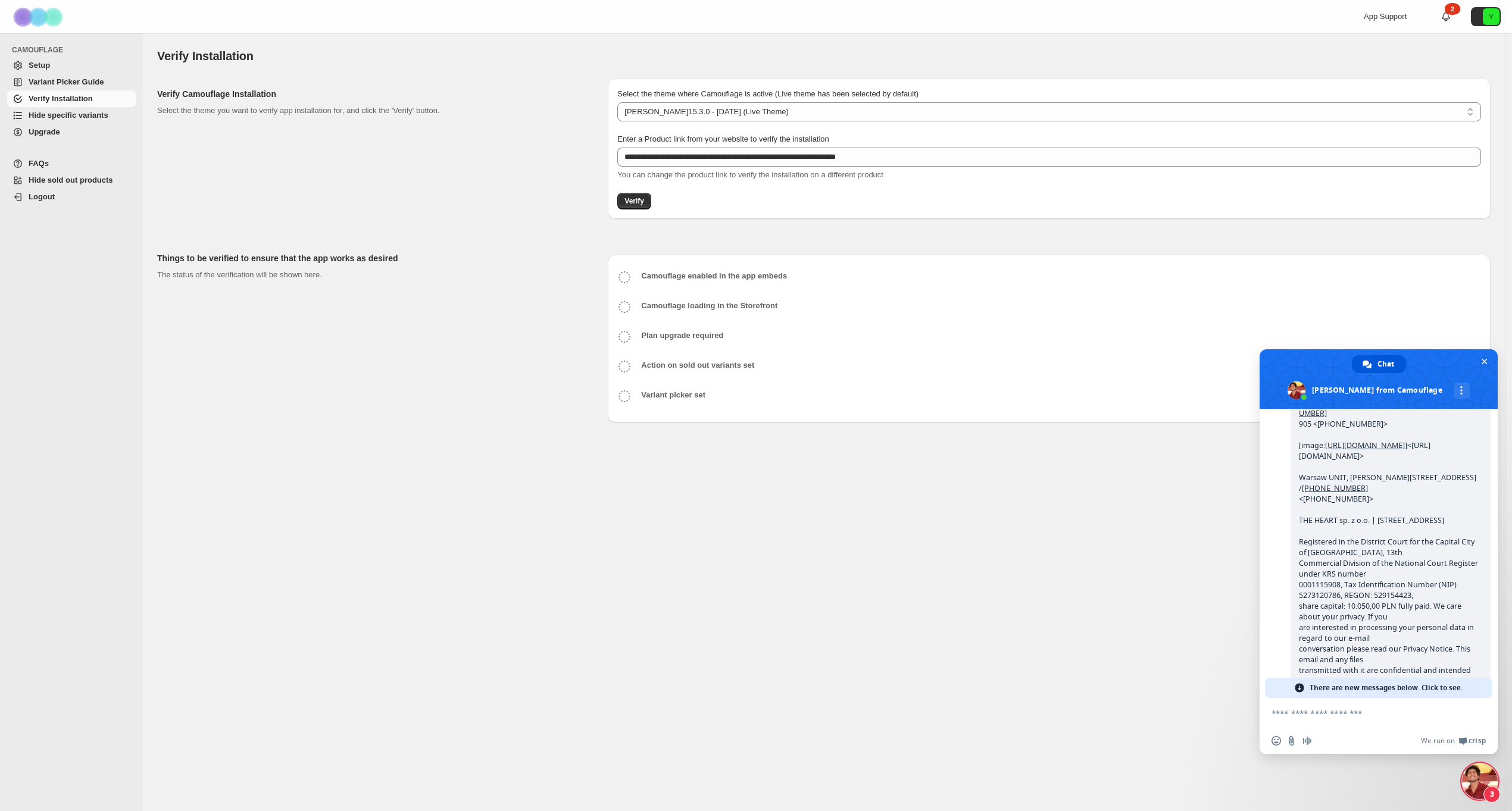
scroll to position [700, 0]
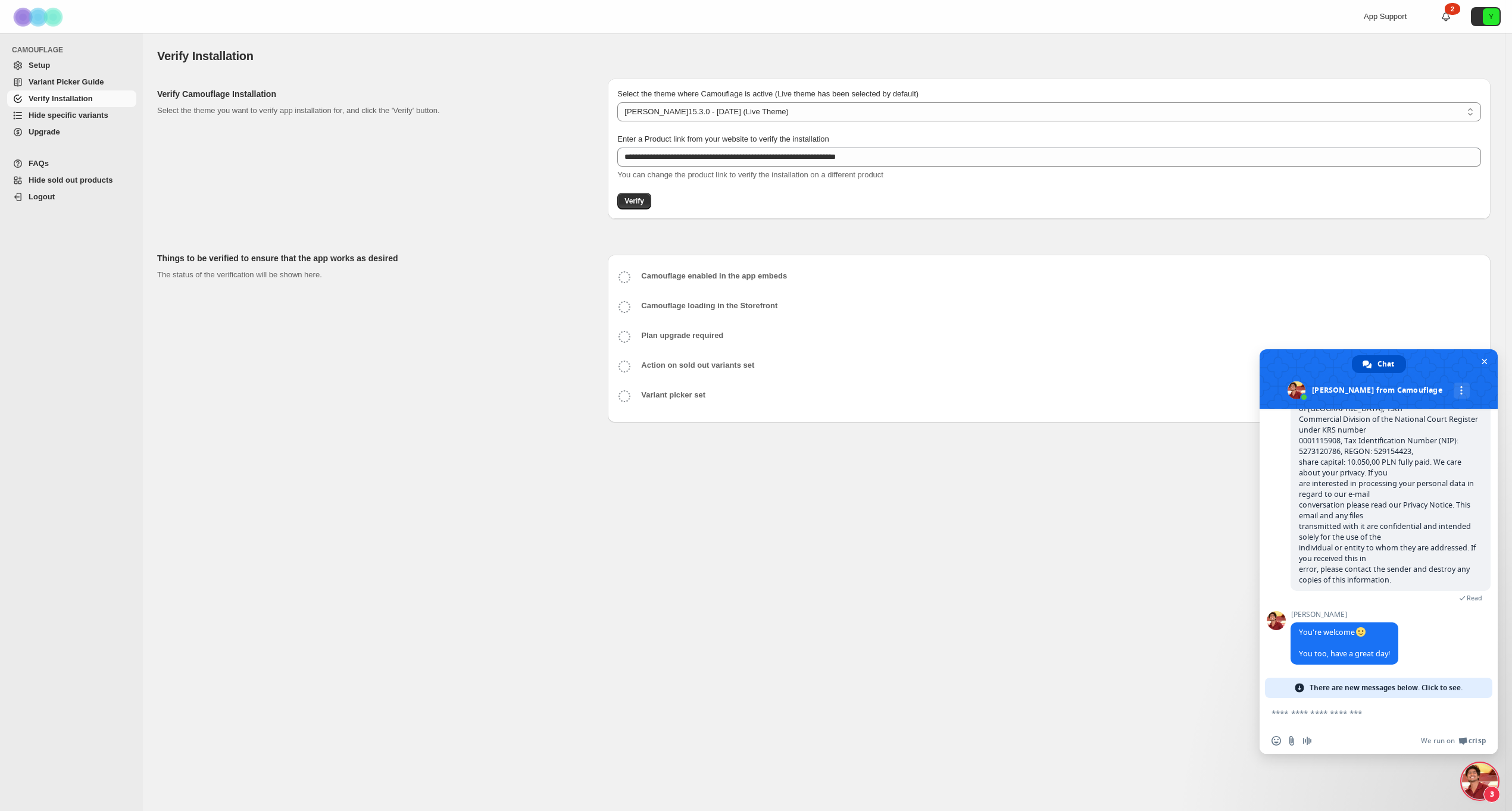
drag, startPoint x: 1481, startPoint y: 359, endPoint x: 1390, endPoint y: 372, distance: 91.9
click at [1480, 359] on span "Close chat" at bounding box center [1484, 361] width 13 height 13
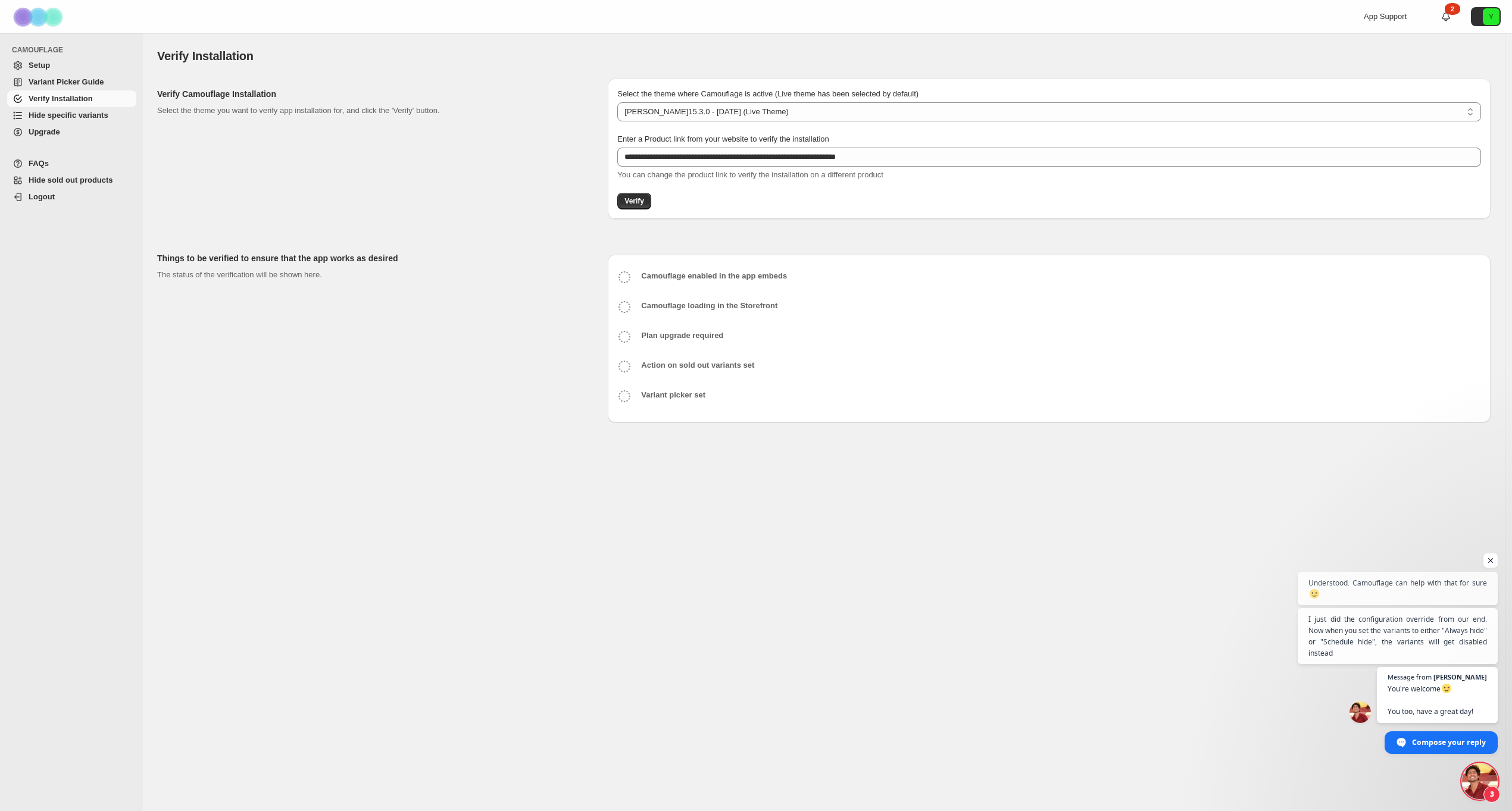
click at [55, 130] on span "Upgrade" at bounding box center [44, 131] width 31 height 9
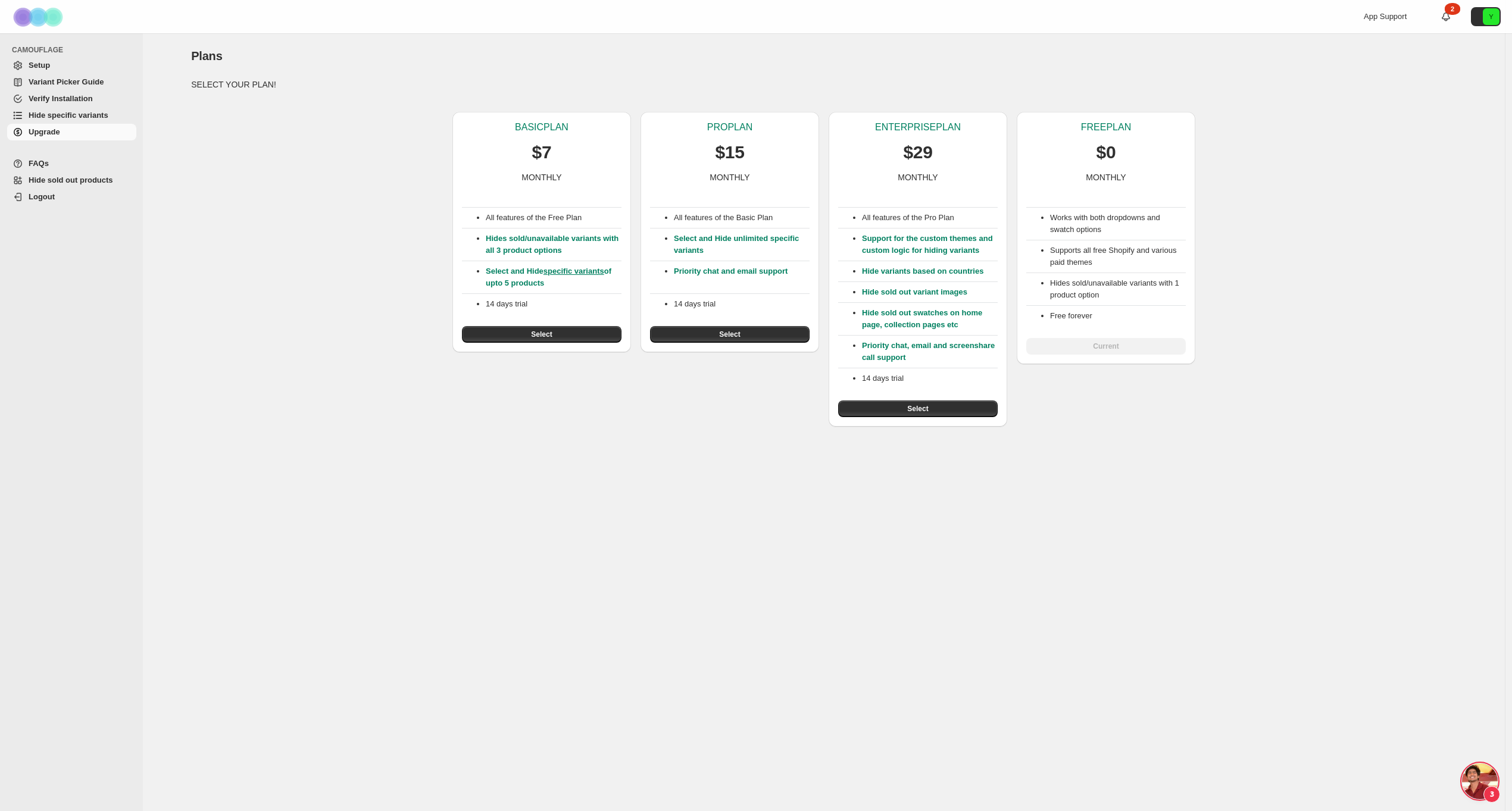
scroll to position [700, 0]
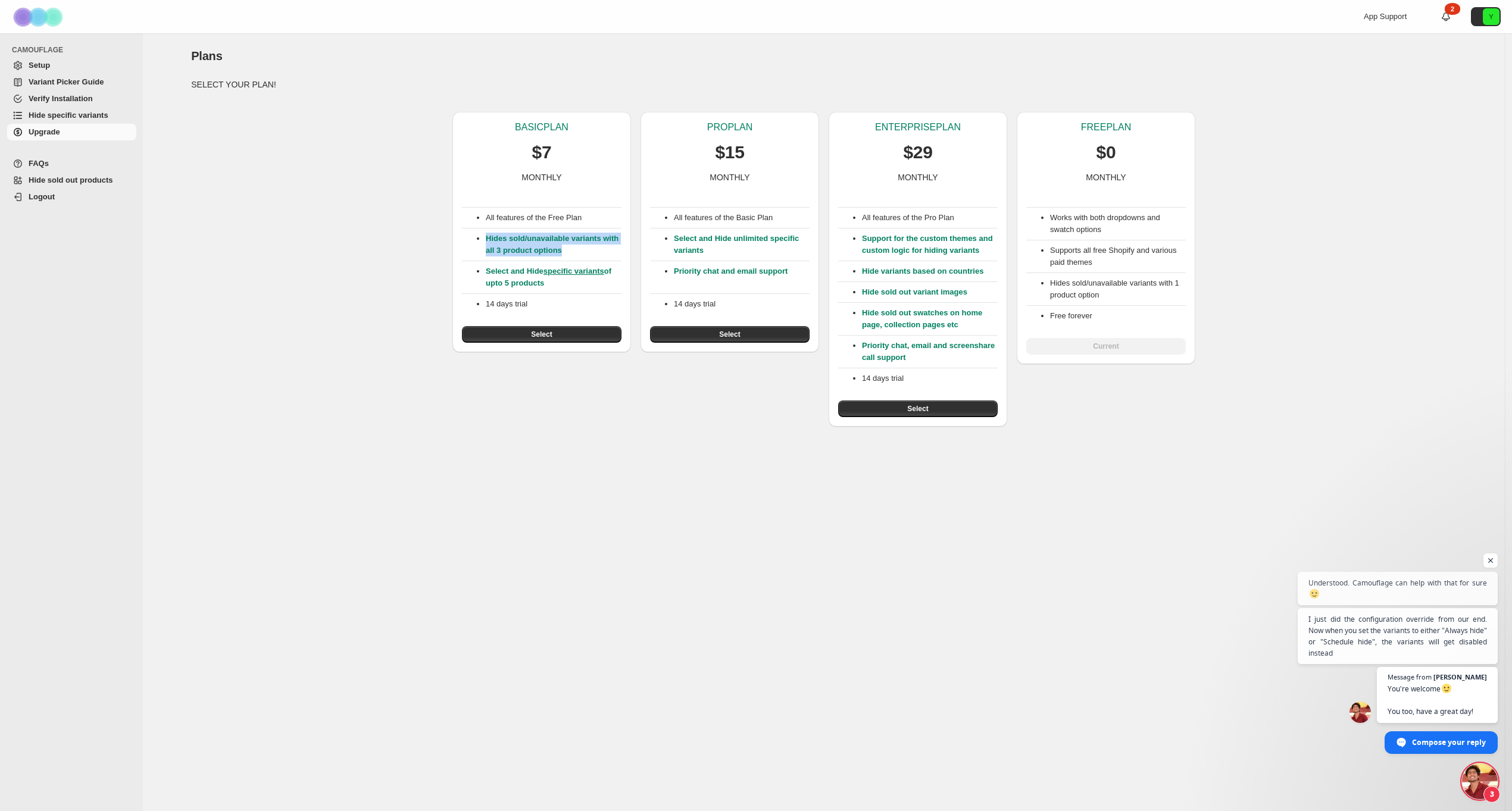
drag, startPoint x: 486, startPoint y: 237, endPoint x: 597, endPoint y: 256, distance: 112.6
click at [597, 256] on p "Hides sold/unavailable variants with all 3 product options" at bounding box center [553, 244] width 135 height 23
click at [598, 256] on p "Hides sold/unavailable variants with all 3 product options" at bounding box center [553, 244] width 135 height 23
drag, startPoint x: 584, startPoint y: 257, endPoint x: 491, endPoint y: 241, distance: 94.4
click at [491, 241] on div "All features of the Free Plan Hides sold/unavailable variants with all 3 produc…" at bounding box center [542, 263] width 160 height 160
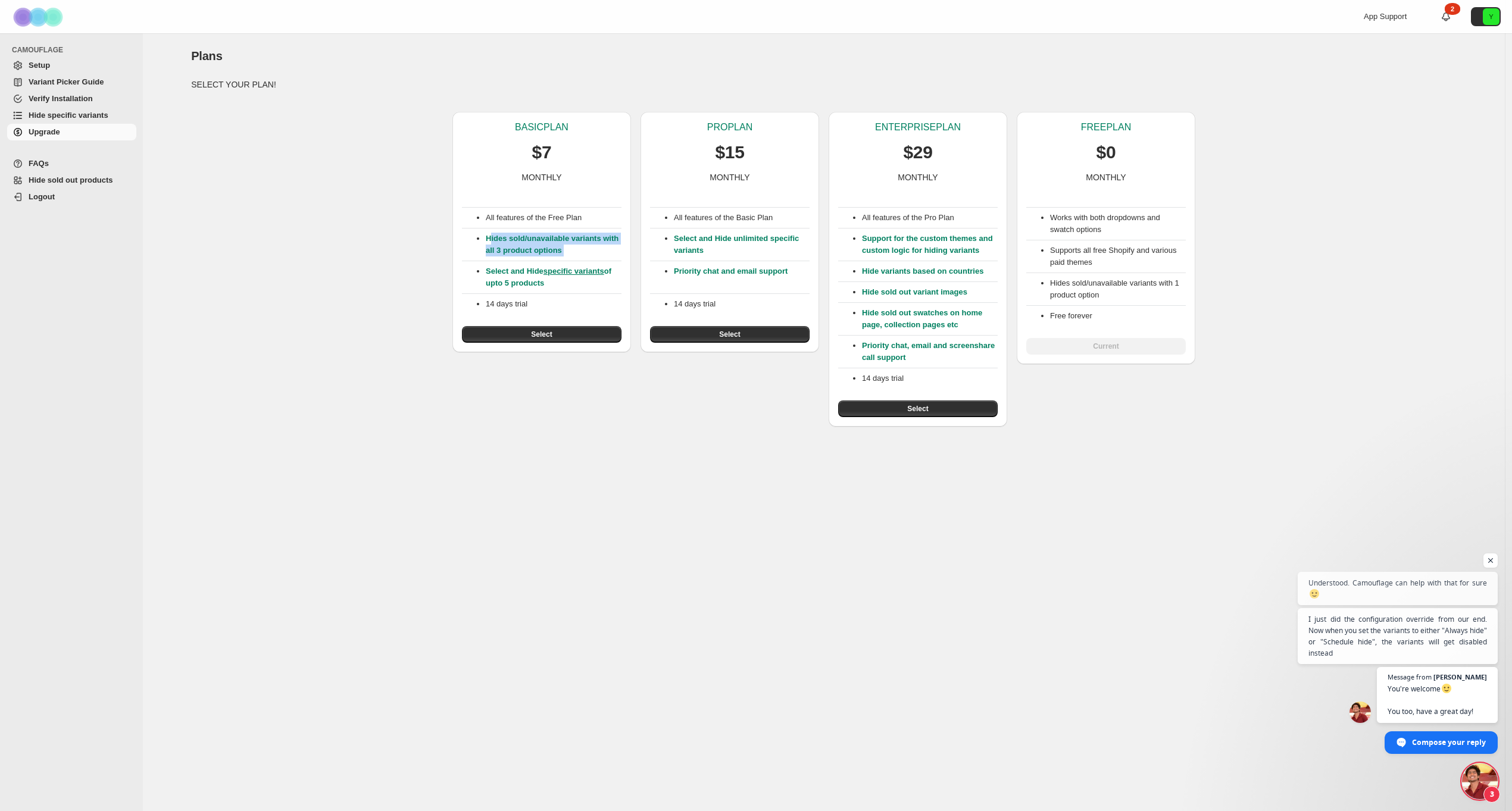
click at [491, 241] on p "Hides sold/unavailable variants with all 3 product options" at bounding box center [553, 244] width 135 height 23
drag, startPoint x: 488, startPoint y: 239, endPoint x: 590, endPoint y: 255, distance: 103.2
click at [589, 255] on p "Hides sold/unavailable variants with all 3 product options" at bounding box center [553, 244] width 135 height 23
click at [590, 255] on p "Hides sold/unavailable variants with all 3 product options" at bounding box center [553, 244] width 135 height 23
drag, startPoint x: 590, startPoint y: 255, endPoint x: 484, endPoint y: 241, distance: 106.9
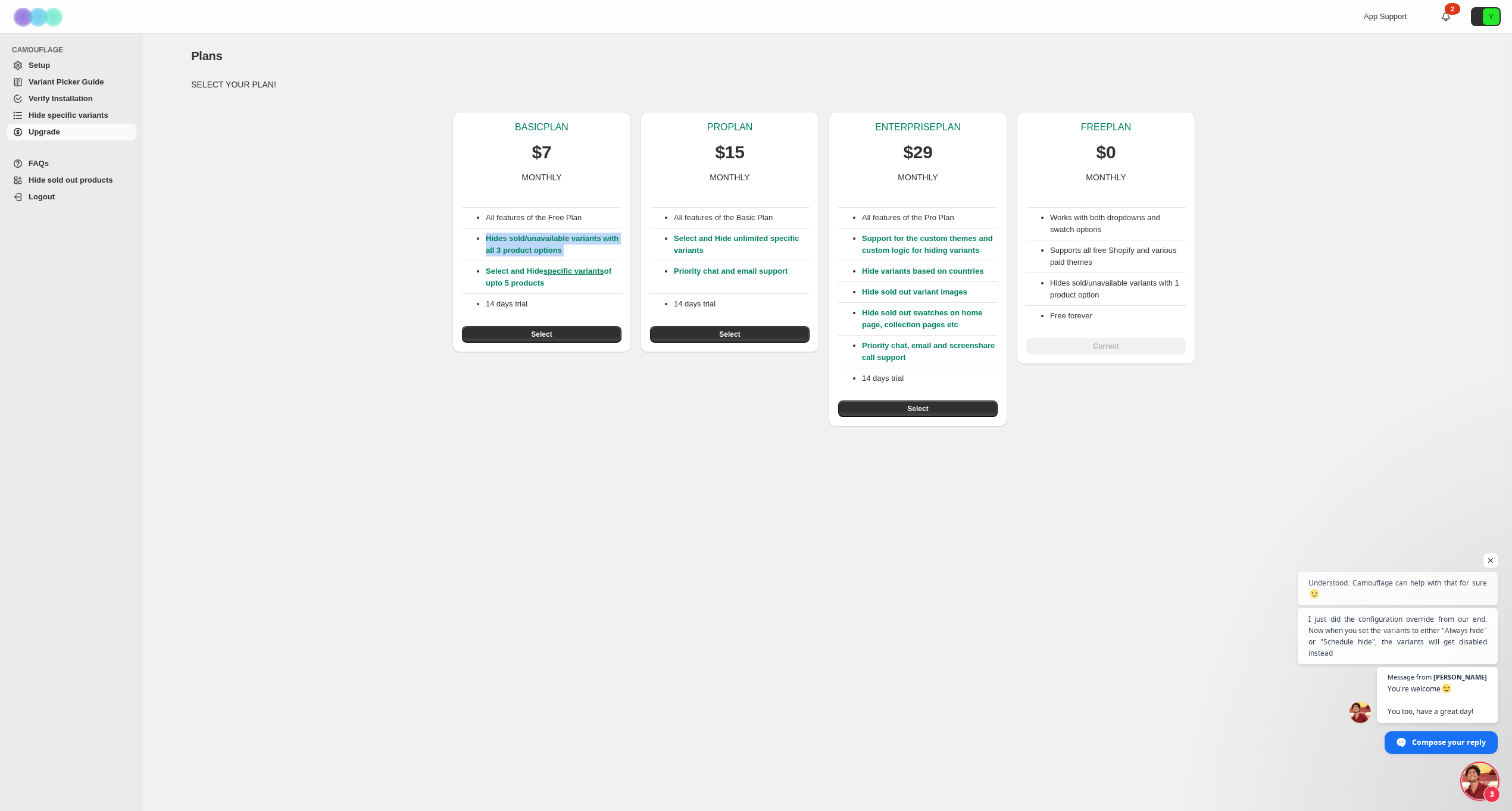
click at [485, 241] on ul "Hides sold/unavailable variants with all 3 product options" at bounding box center [542, 244] width 160 height 23
click at [484, 241] on ul "Hides sold/unavailable variants with all 3 product options" at bounding box center [542, 244] width 160 height 23
drag, startPoint x: 861, startPoint y: 306, endPoint x: 940, endPoint y: 313, distance: 79.3
click at [928, 313] on div "All features of the Pro Plan Support for the custom themes and custom logic for…" at bounding box center [918, 300] width 160 height 234
click at [940, 313] on div "Hide sold out swatches on home page, collection pages etc" at bounding box center [918, 316] width 160 height 28
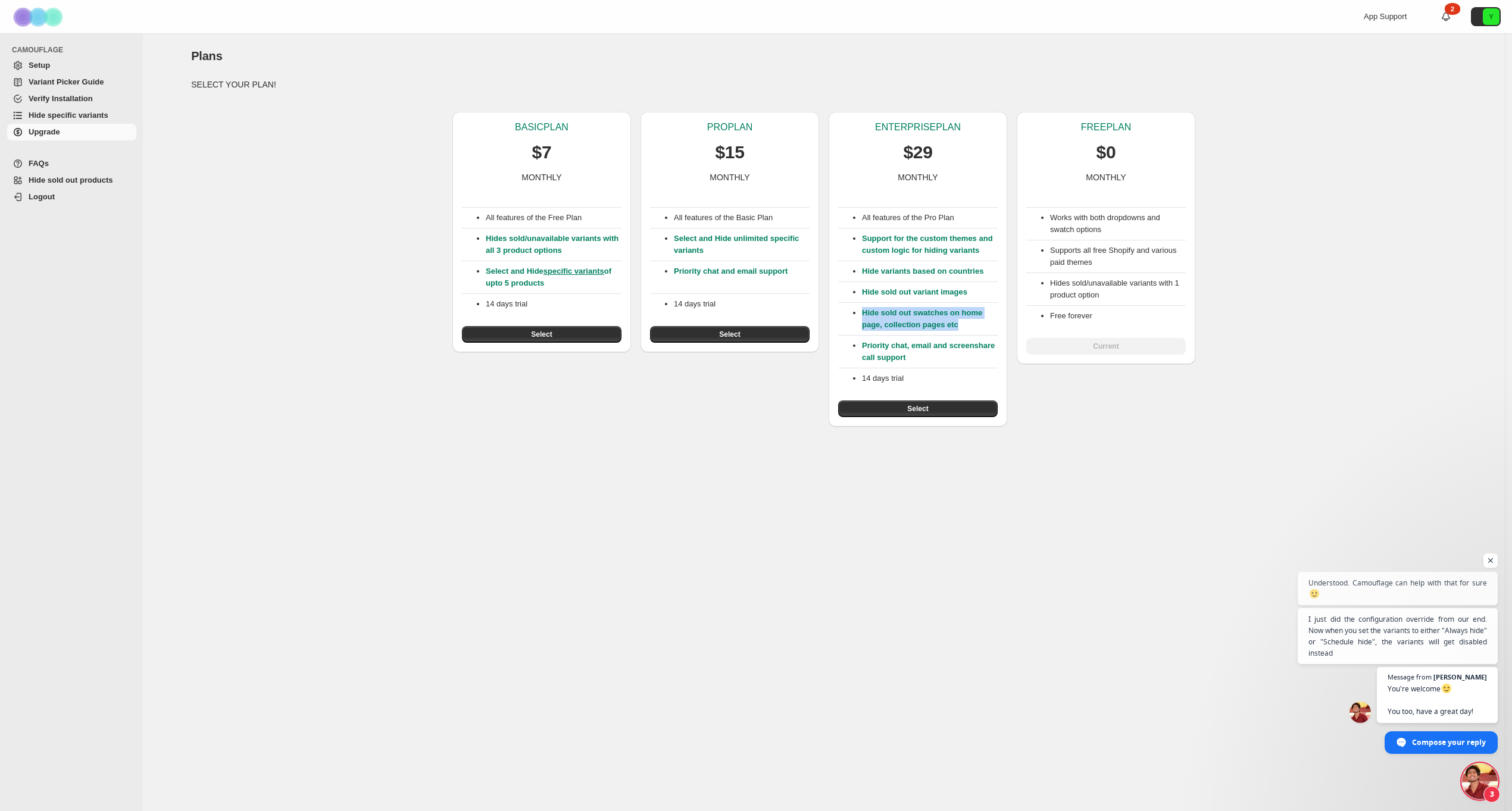
drag, startPoint x: 861, startPoint y: 325, endPoint x: 972, endPoint y: 343, distance: 112.4
click at [969, 331] on ul "Hide sold out swatches on home page, collection pages etc" at bounding box center [918, 319] width 160 height 23
click at [972, 331] on p "Hide sold out swatches on home page, collection pages etc" at bounding box center [929, 319] width 135 height 23
drag, startPoint x: 867, startPoint y: 359, endPoint x: 957, endPoint y: 374, distance: 91.2
click at [956, 364] on p "Priority chat, email and screenshare call support" at bounding box center [929, 351] width 135 height 23
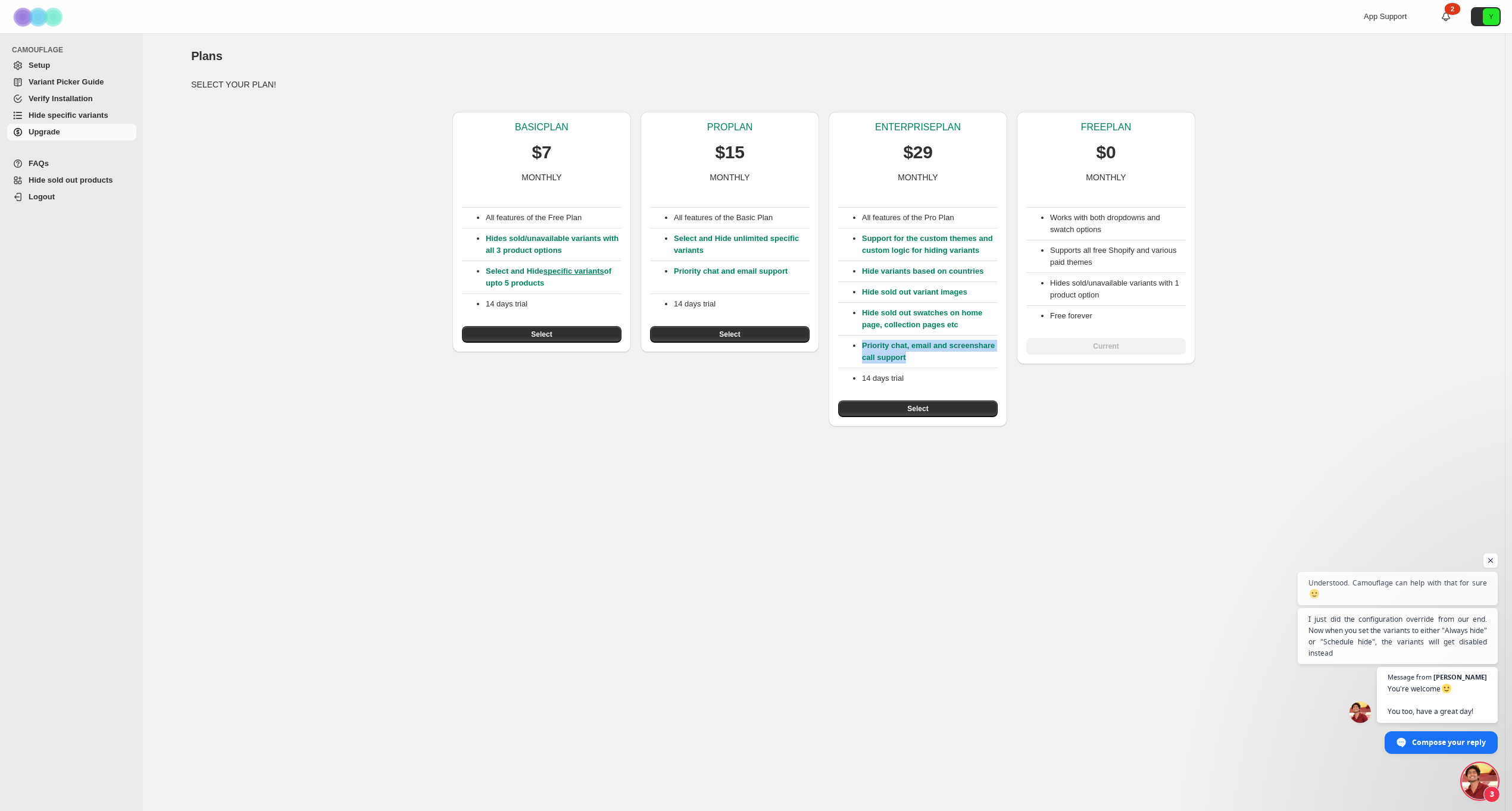
click at [957, 364] on p "Priority chat, email and screenshare call support" at bounding box center [929, 351] width 135 height 23
drag, startPoint x: 707, startPoint y: 146, endPoint x: 765, endPoint y: 274, distance: 140.5
click at [755, 248] on div "PRO PLAN $15 MONTHLY All features of the Basic Plan Select and Hide unlimited s…" at bounding box center [729, 232] width 178 height 240
click at [767, 276] on p "Priority chat and email support" at bounding box center [741, 277] width 135 height 23
click at [424, 177] on div "BASIC PLAN $7 MONTHLY All features of the Free Plan Hides sold/unavailable vari…" at bounding box center [820, 264] width 1275 height 324
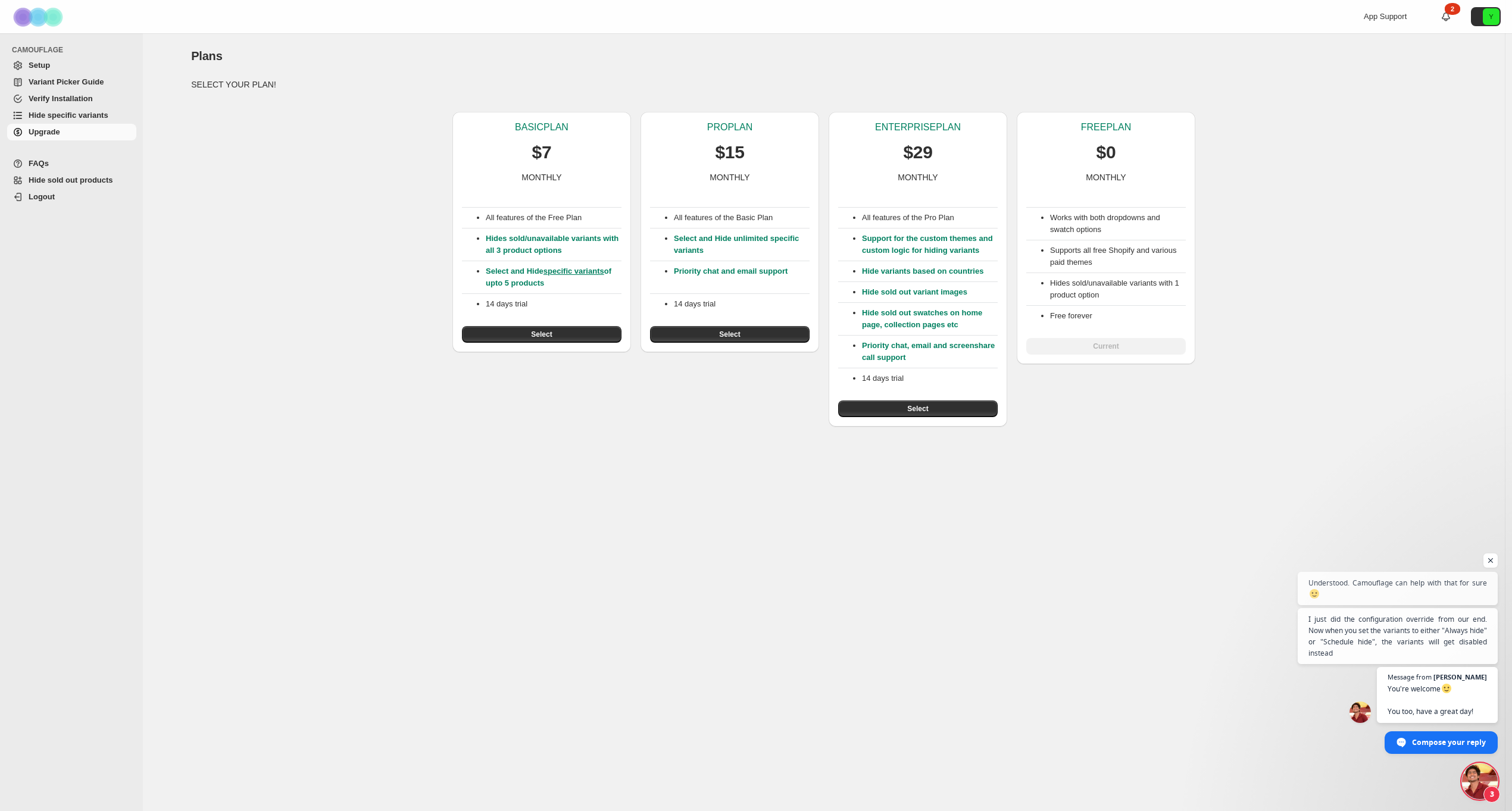
click at [82, 116] on span "Hide specific variants" at bounding box center [68, 115] width 80 height 9
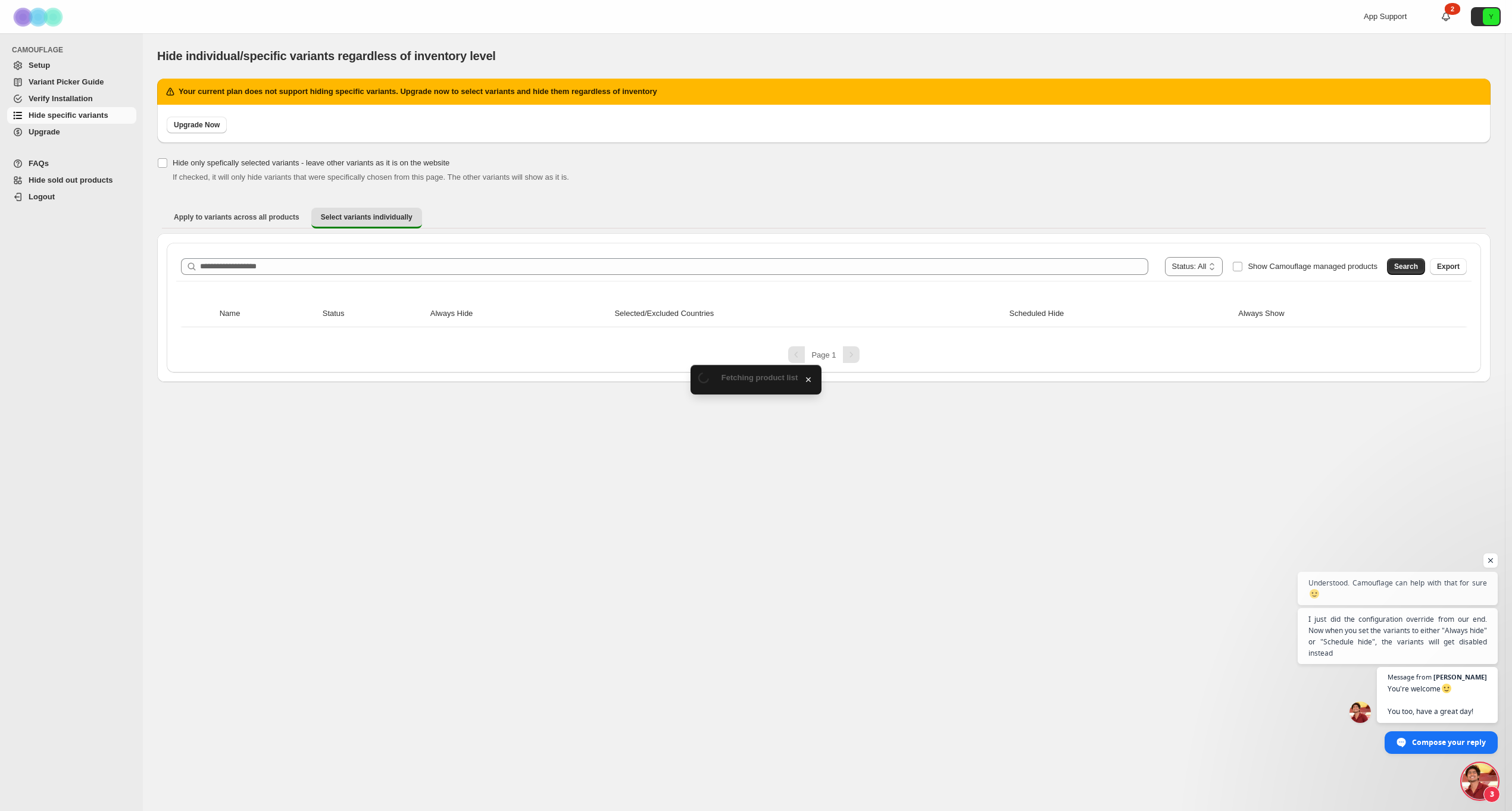
scroll to position [393, 0]
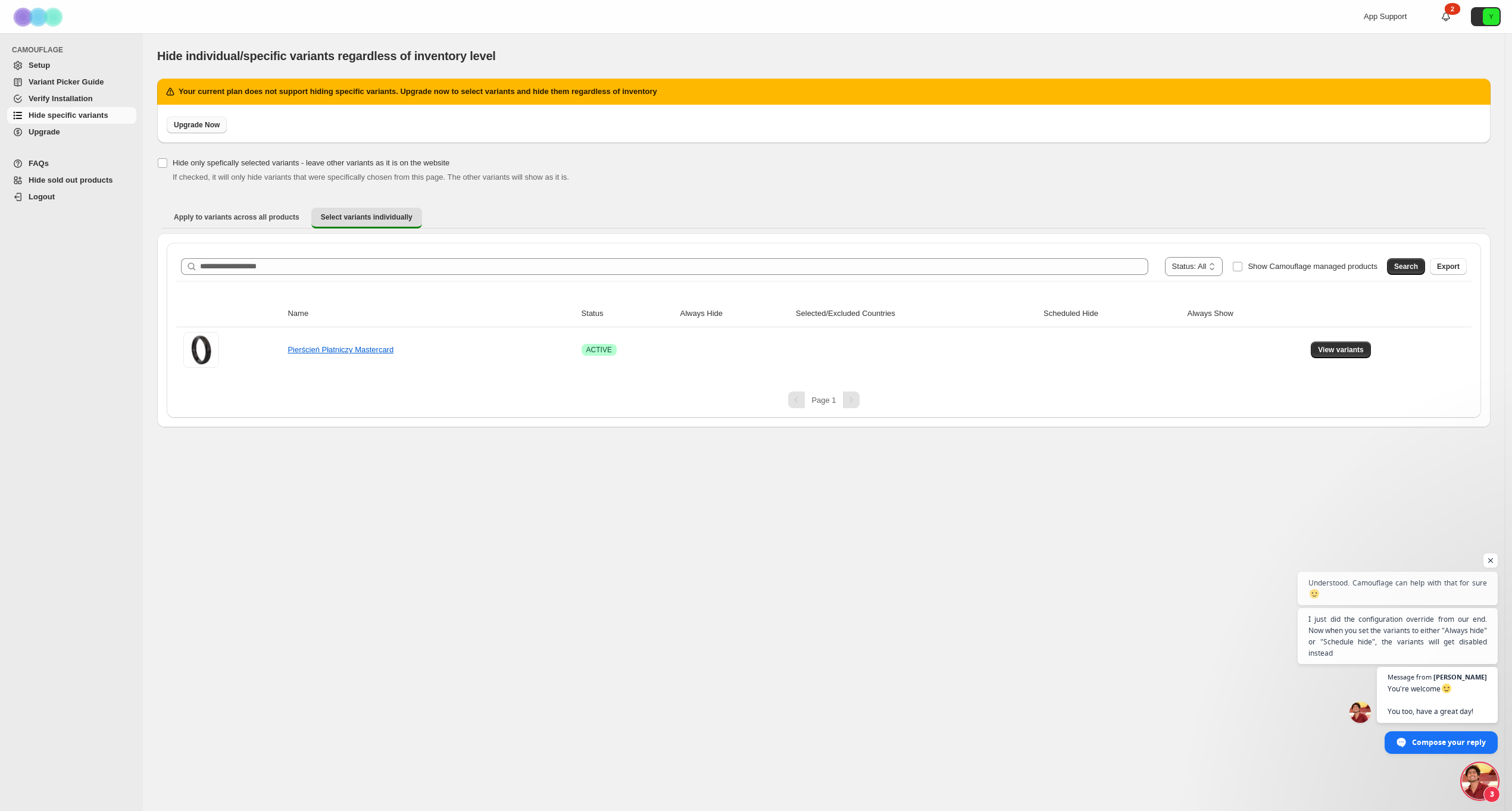
click at [194, 128] on span "Upgrade Now" at bounding box center [197, 126] width 46 height 10
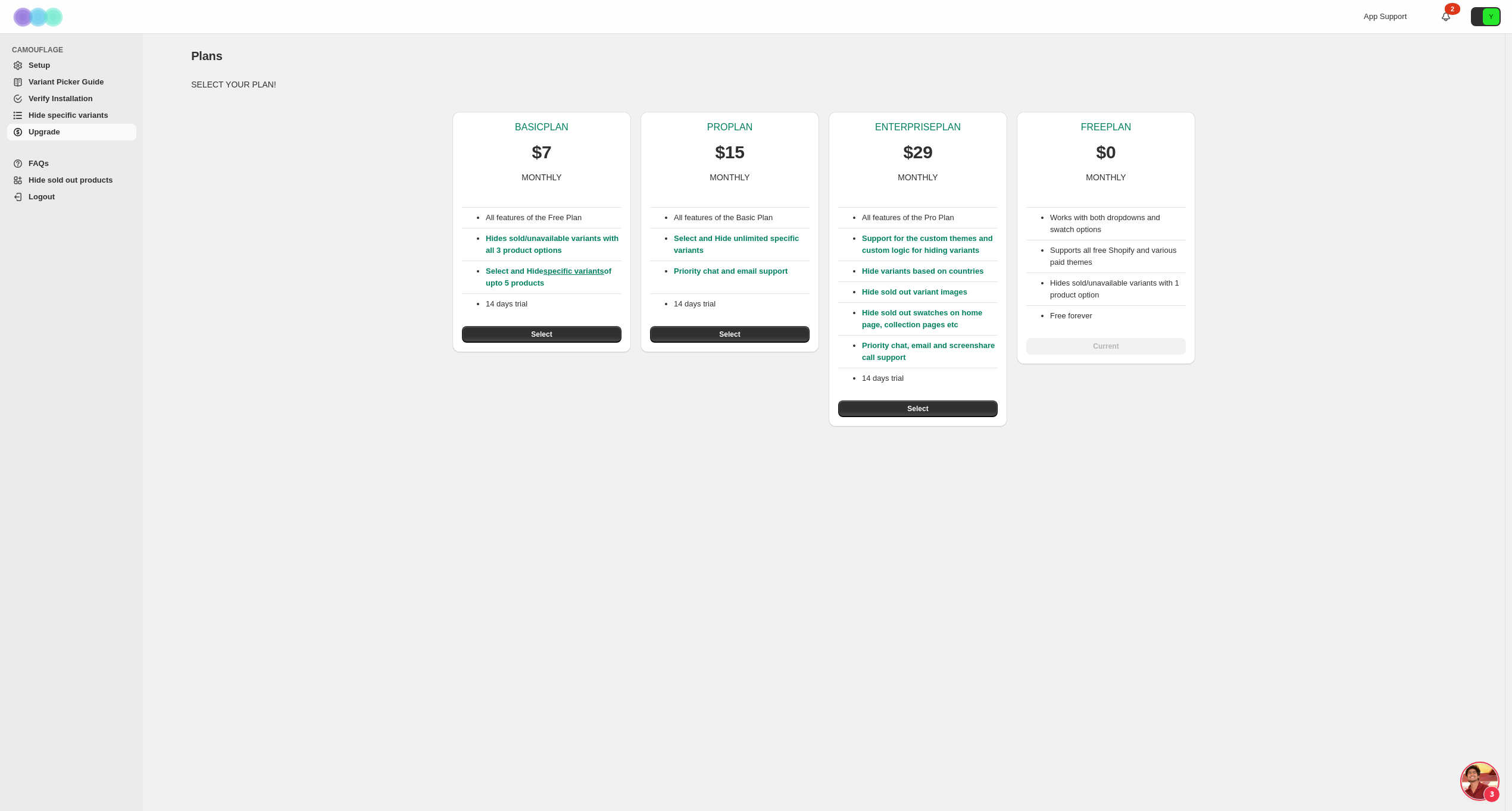
scroll to position [393, 0]
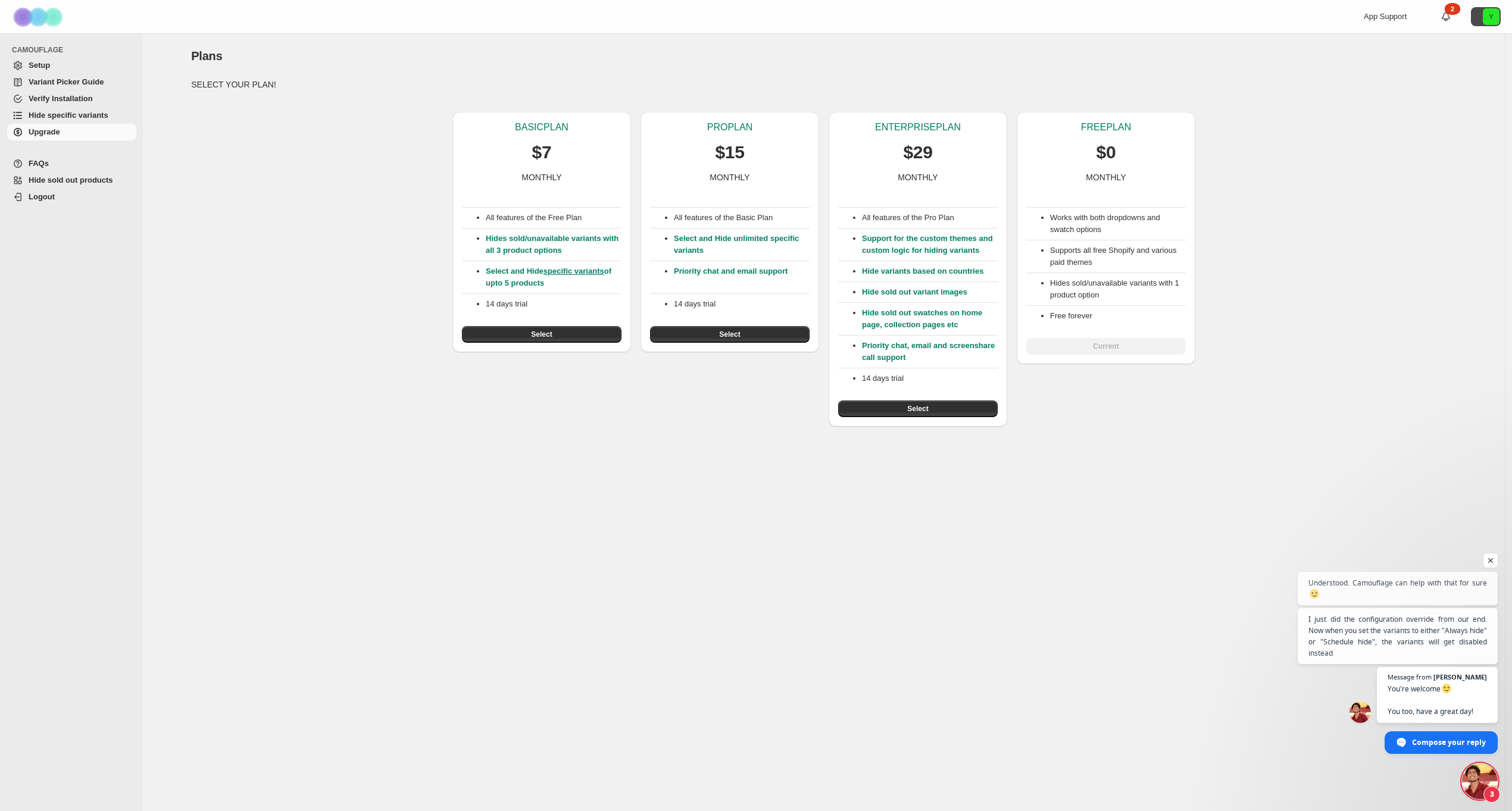
click at [1478, 18] on button "Y" at bounding box center [1486, 17] width 30 height 19
click at [1361, 51] on div "Plans" at bounding box center [824, 55] width 1266 height 17
click at [1450, 17] on icon at bounding box center [1446, 17] width 12 height 12
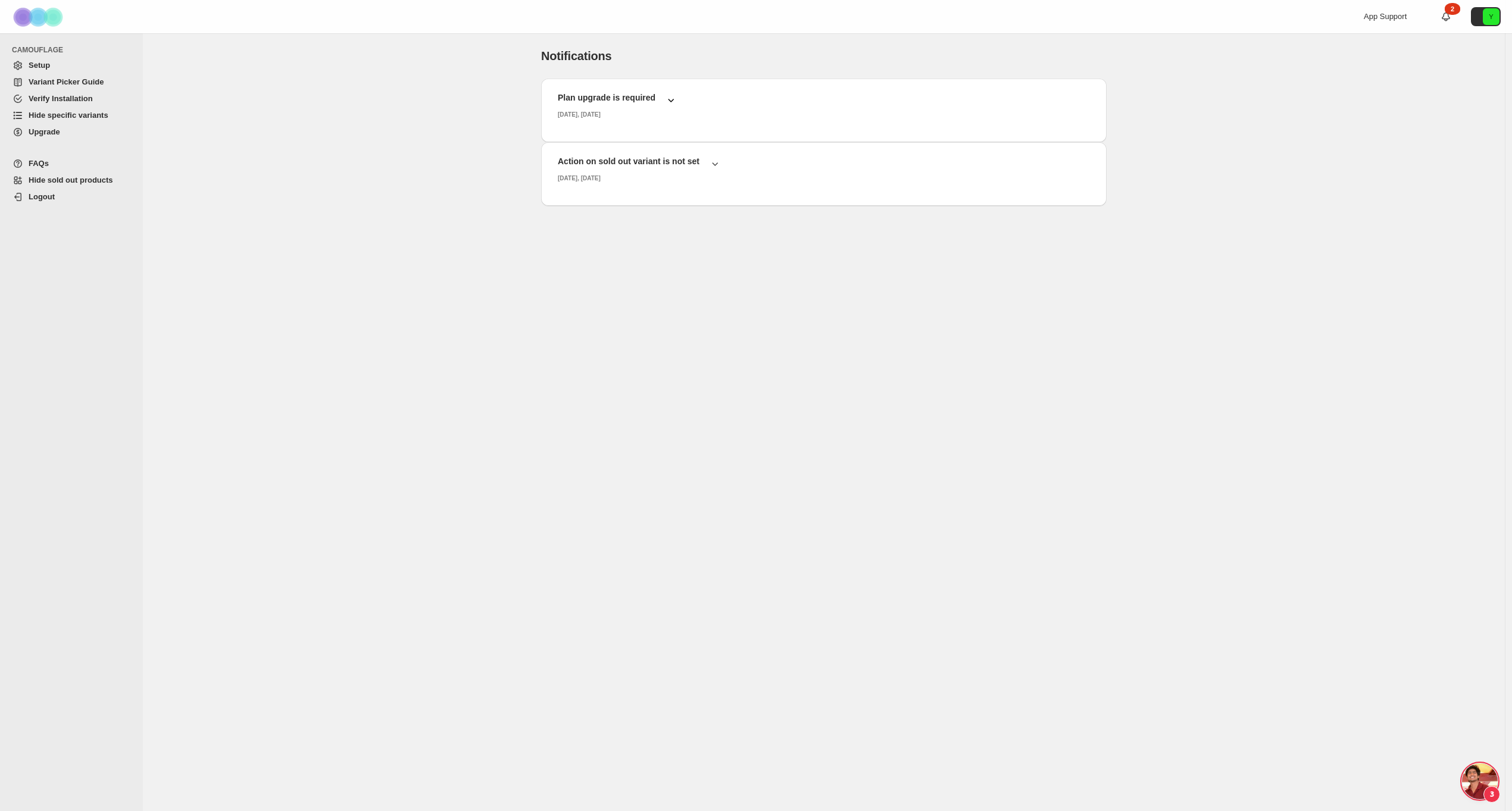
scroll to position [393, 0]
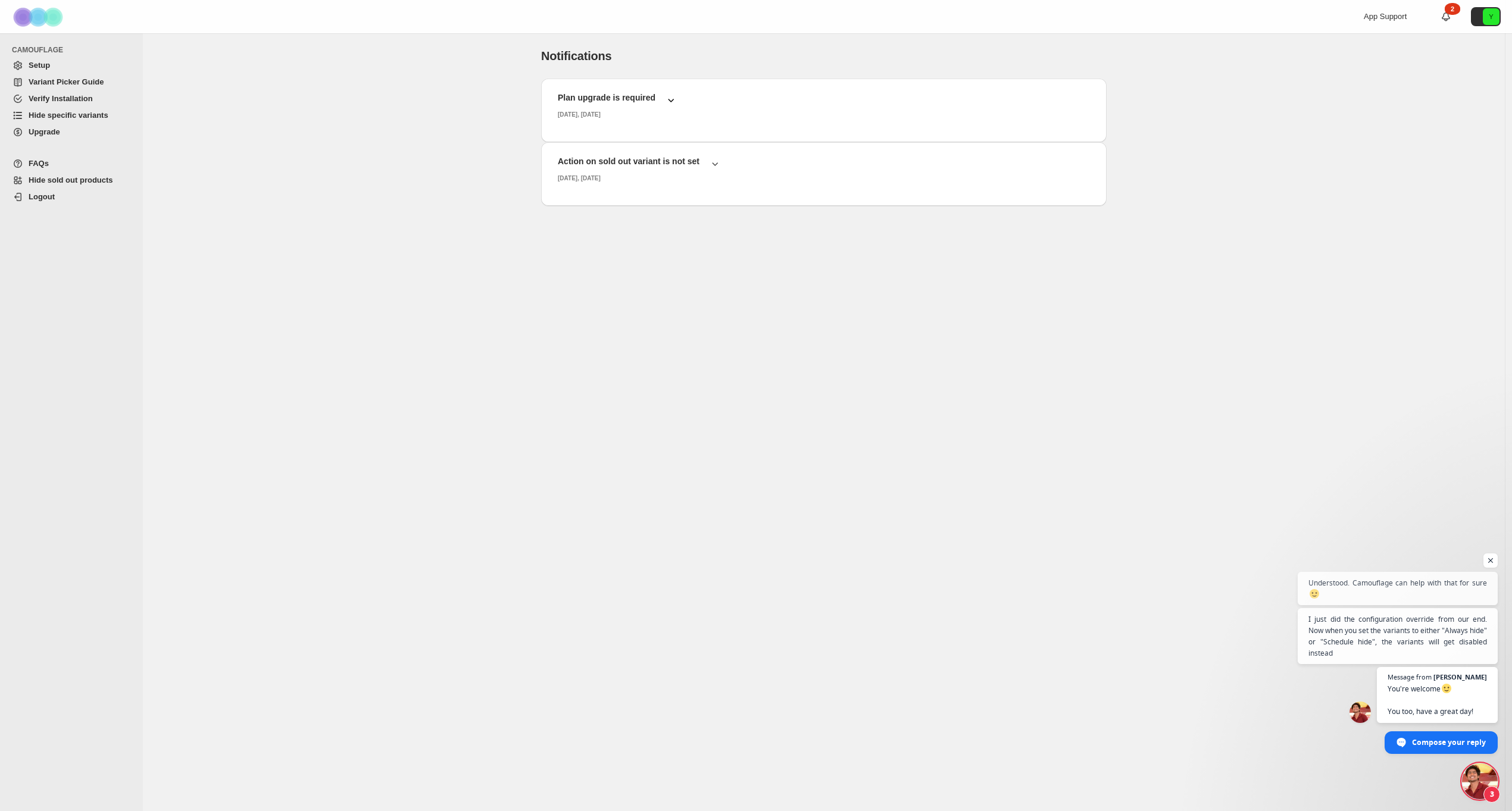
click at [671, 100] on icon "button" at bounding box center [672, 101] width 6 height 4
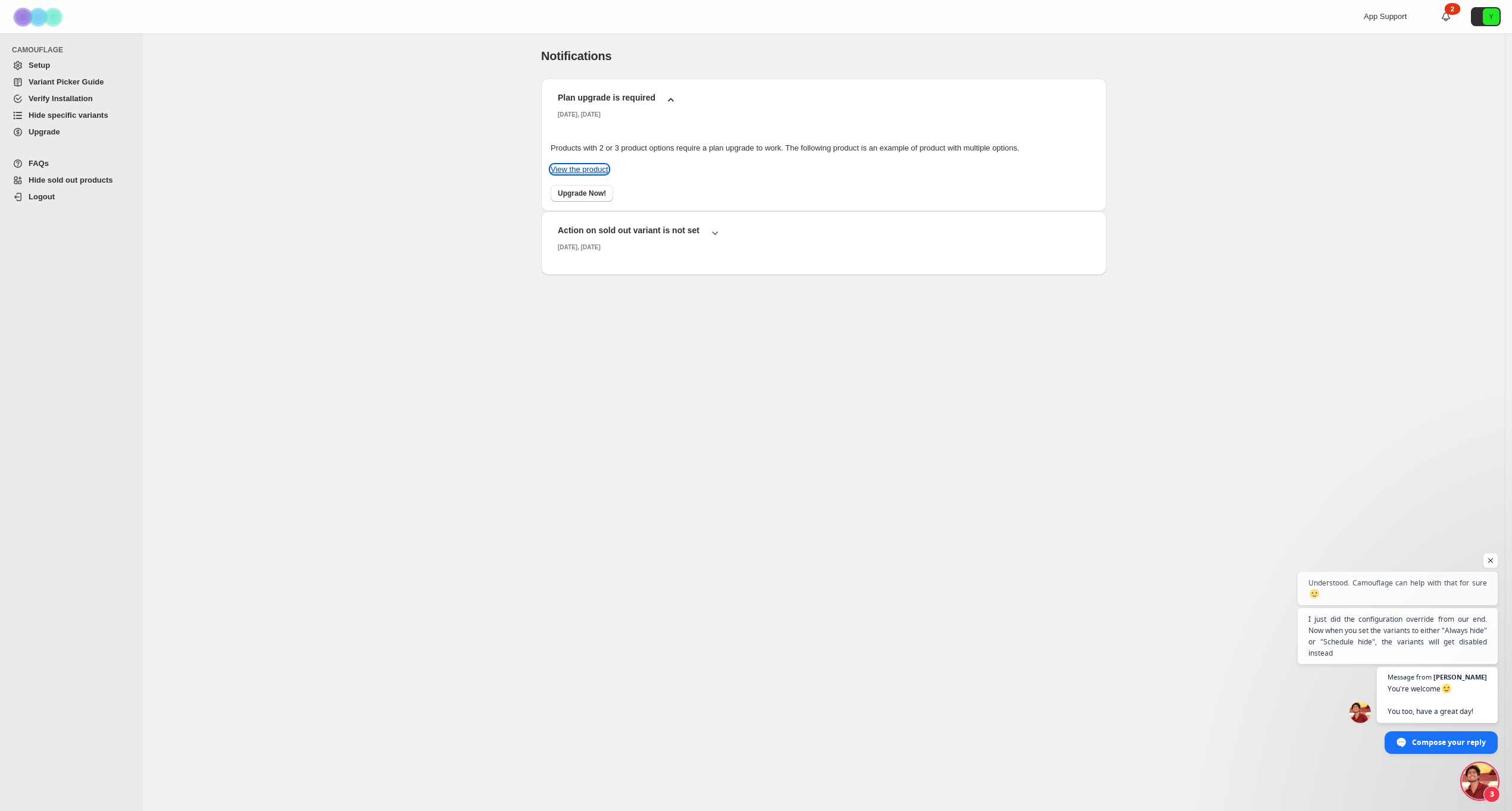
click at [601, 168] on link "View the product" at bounding box center [579, 168] width 57 height 9
drag, startPoint x: 637, startPoint y: 146, endPoint x: 842, endPoint y: 153, distance: 205.1
click at [822, 153] on div "Products with 2 or 3 product options require a plan upgrade to work. The follow…" at bounding box center [824, 148] width 546 height 12
click at [847, 154] on div "Products with 2 or 3 product options require a plan upgrade to work. The follow…" at bounding box center [824, 171] width 546 height 59
click at [637, 145] on div "Products with 2 or 3 product options require a plan upgrade to work. The follow…" at bounding box center [824, 148] width 546 height 12
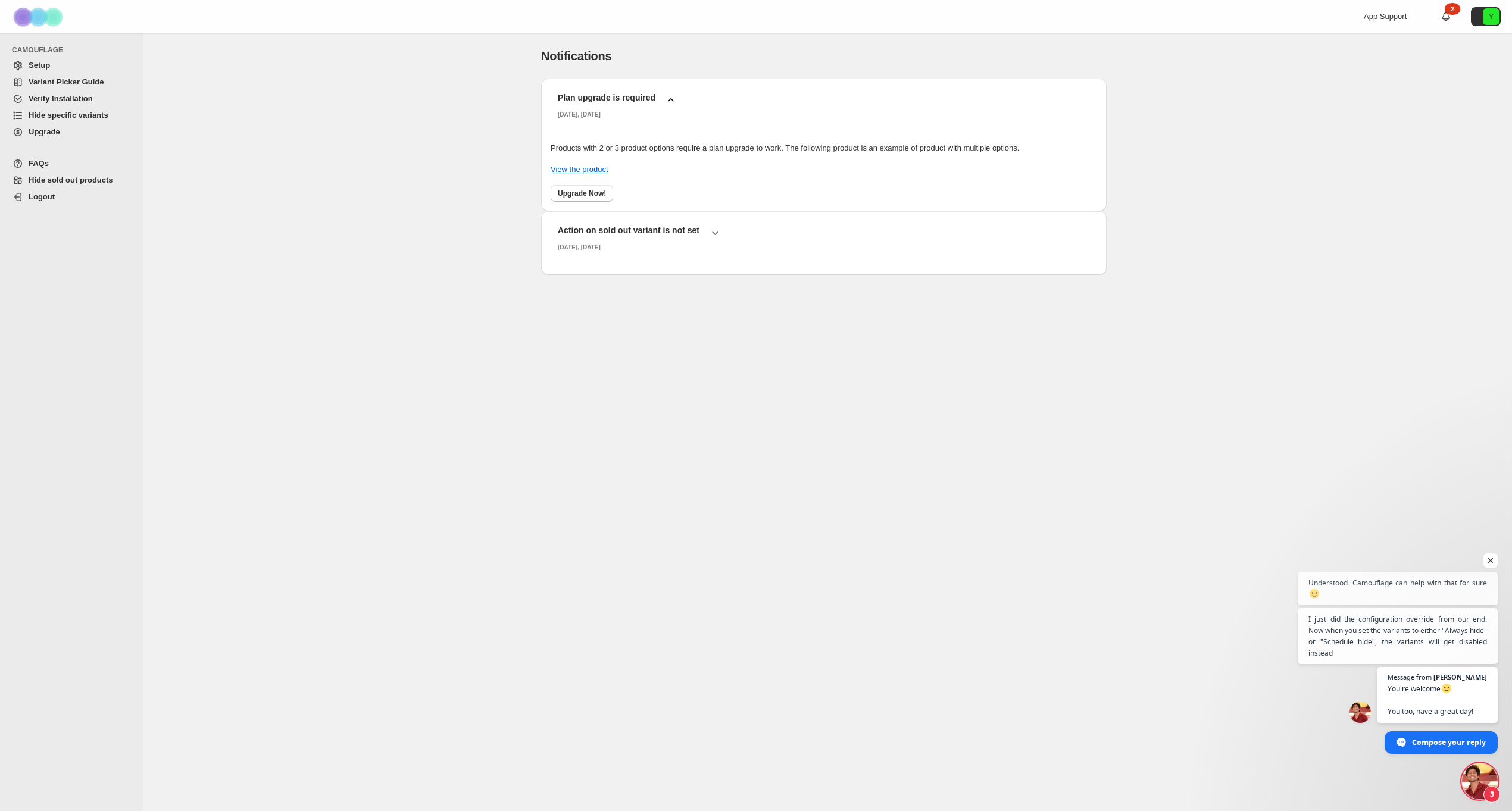
click at [421, 132] on div "Notifications. This page is ready Notifications Plan upgrade is required Thursd…" at bounding box center [824, 196] width 1362 height 325
